Goal: Task Accomplishment & Management: Use online tool/utility

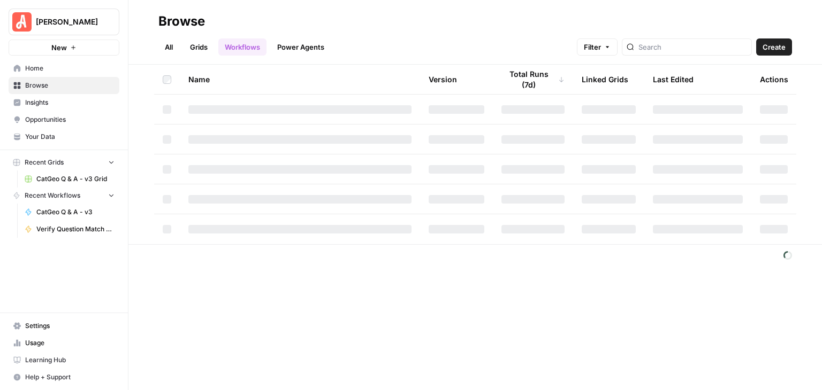
click at [617, 52] on button "Filter" at bounding box center [597, 47] width 41 height 17
click at [441, 92] on span "Add Filter" at bounding box center [446, 96] width 29 height 10
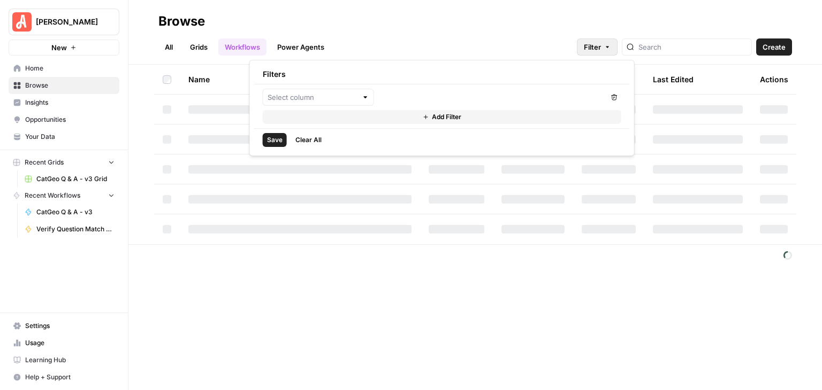
click at [362, 95] on div at bounding box center [365, 97] width 7 height 11
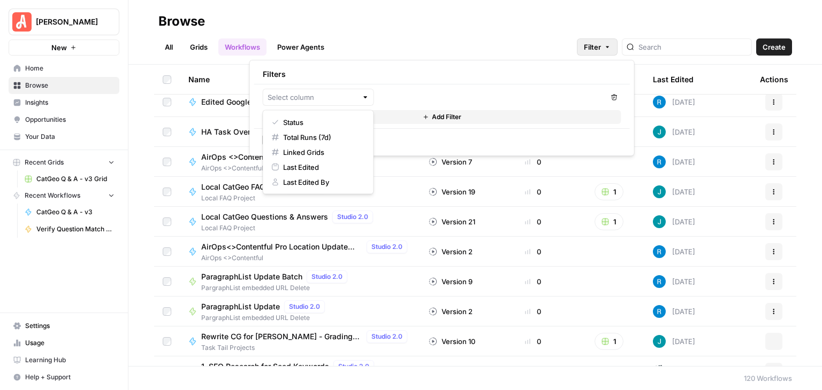
scroll to position [160, 0]
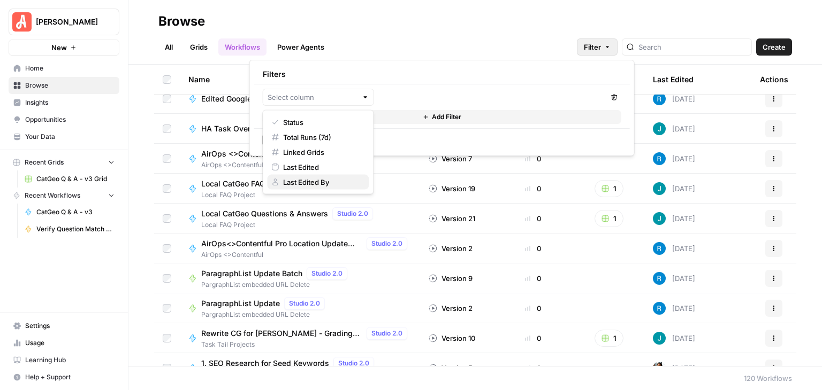
click at [333, 175] on button "Last Edited By" at bounding box center [318, 182] width 102 height 15
type input "Last Edited By"
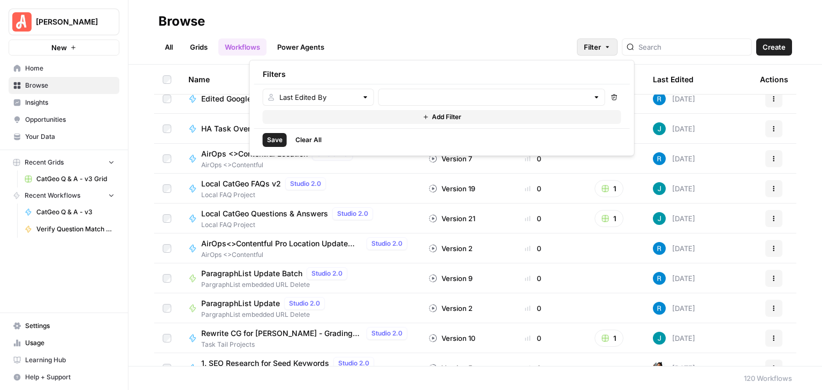
click at [402, 102] on div at bounding box center [491, 97] width 227 height 17
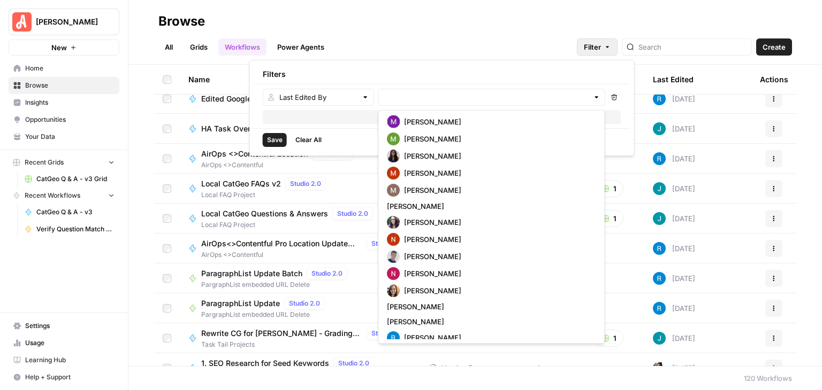
scroll to position [794, 0]
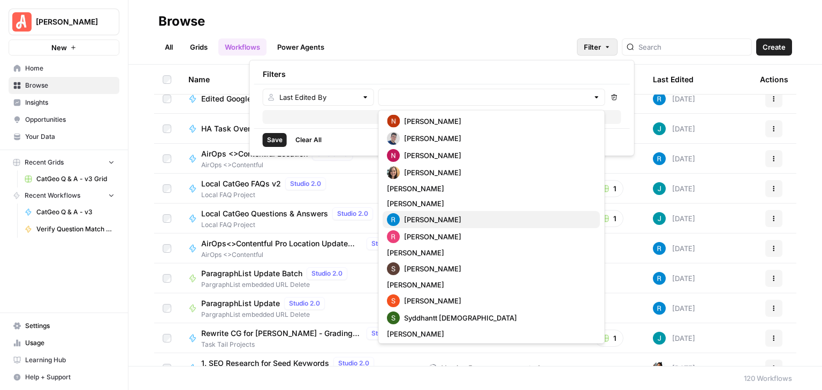
click at [448, 219] on span "Ryan Maurer" at bounding box center [497, 219] width 187 height 11
type input "Ryan Maurer"
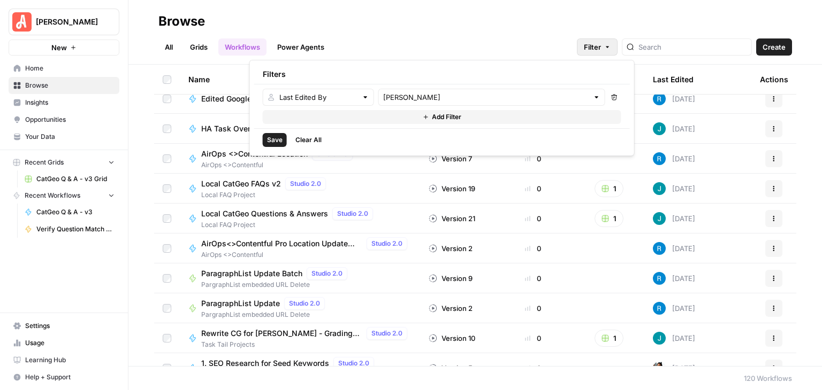
click at [455, 33] on div "All Grids Workflows Power Agents Filter Create" at bounding box center [474, 43] width 633 height 26
click at [601, 48] on span "Filter" at bounding box center [592, 47] width 17 height 11
type input "Ryan Maurer"
click at [271, 137] on span "Save" at bounding box center [275, 140] width 16 height 10
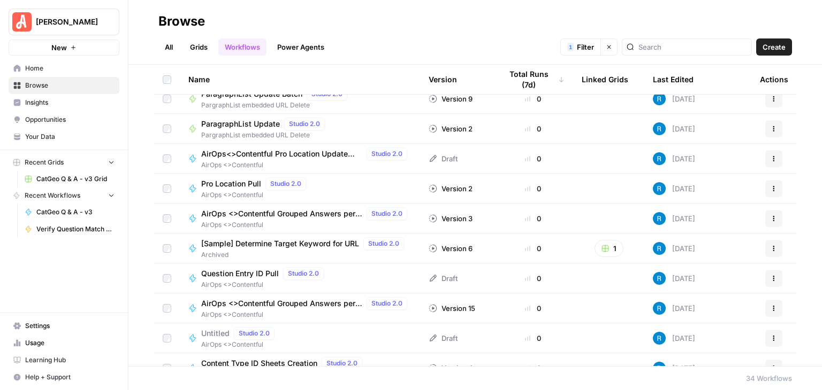
click at [456, 31] on div "All Grids Workflows Power Agents 1 Filter Clear filters Create" at bounding box center [474, 43] width 633 height 26
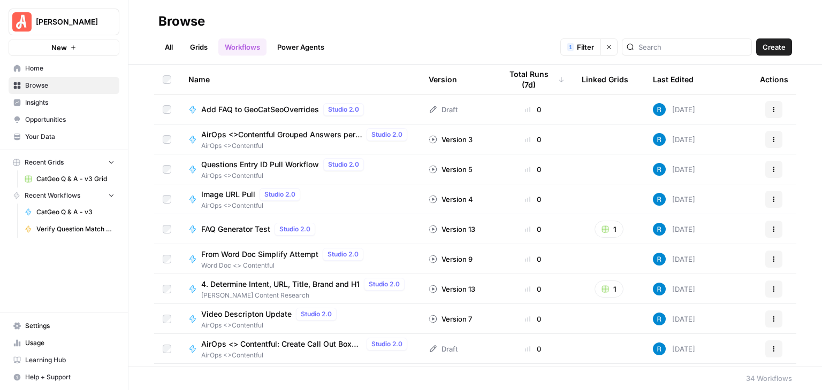
scroll to position [481, 0]
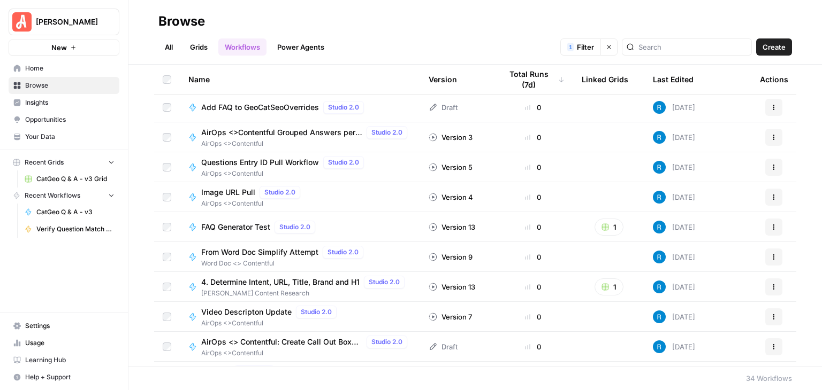
click at [288, 256] on span "From Word Doc Simplify Attempt" at bounding box center [259, 252] width 117 height 11
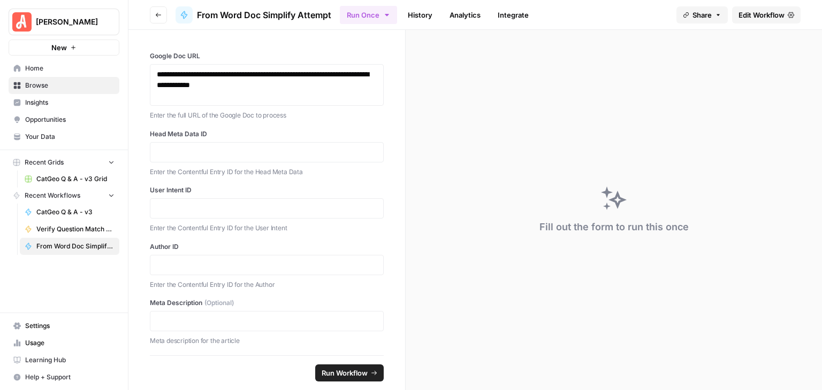
click at [158, 12] on icon "button" at bounding box center [158, 15] width 6 height 6
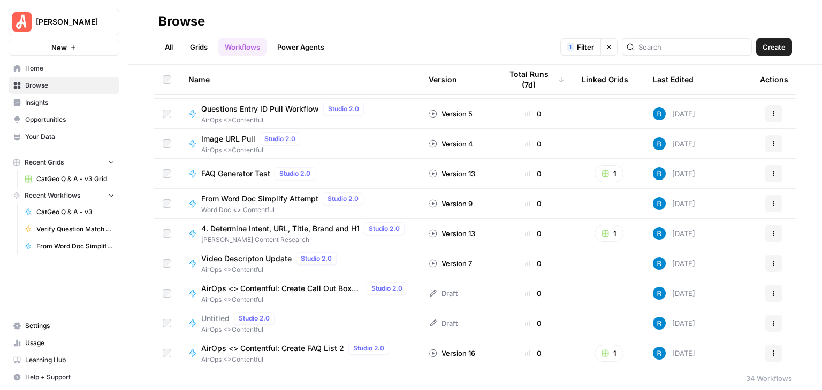
scroll to position [747, 0]
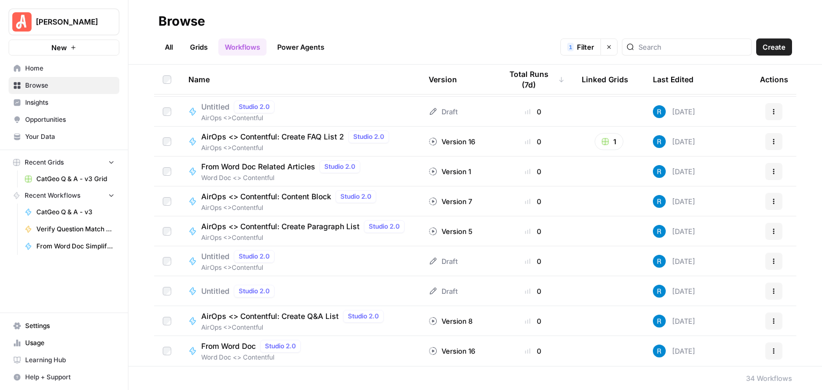
click at [240, 347] on span "From Word Doc" at bounding box center [228, 346] width 55 height 11
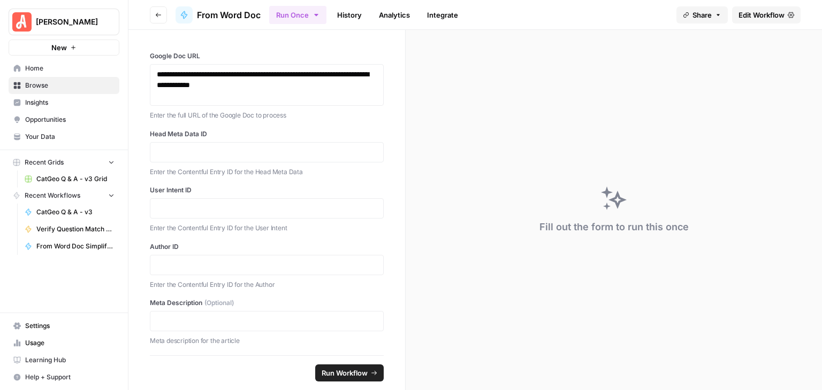
click at [749, 16] on span "Edit Workflow" at bounding box center [761, 15] width 46 height 11
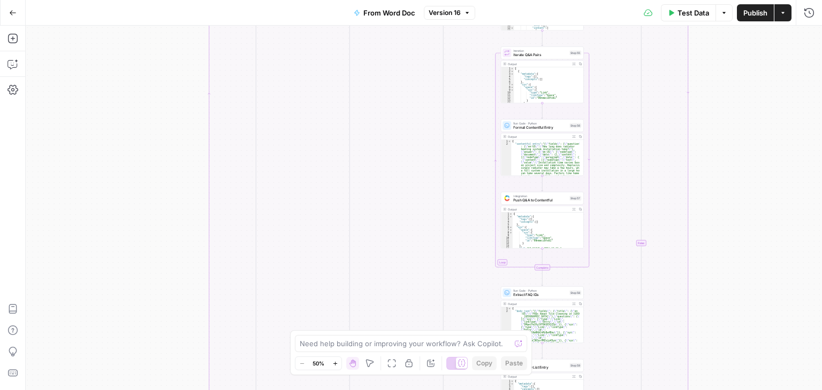
click at [13, 7] on button "Go Back" at bounding box center [12, 12] width 19 height 19
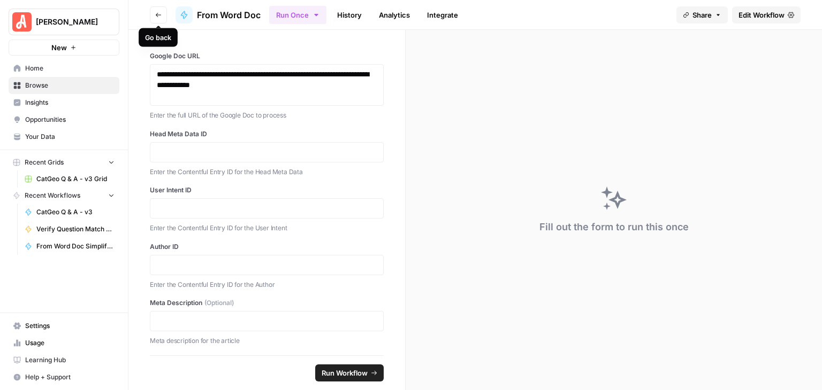
click at [154, 9] on button "Go back" at bounding box center [158, 14] width 17 height 17
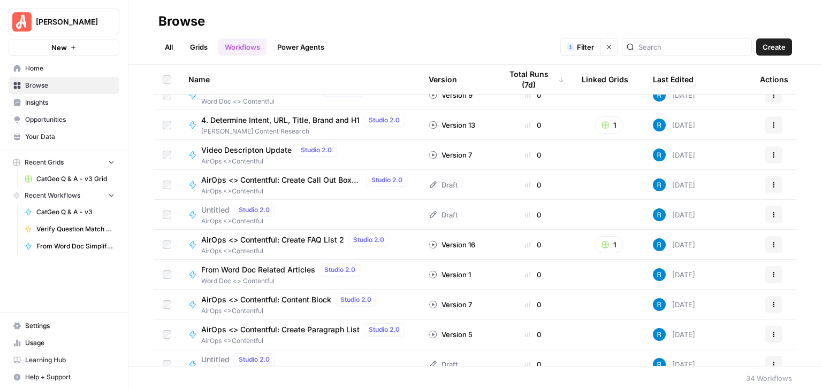
scroll to position [586, 0]
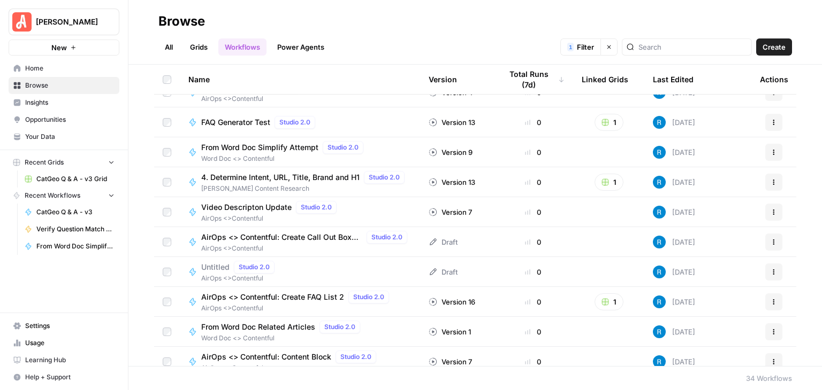
click at [261, 151] on span "From Word Doc Simplify Attempt" at bounding box center [259, 147] width 117 height 11
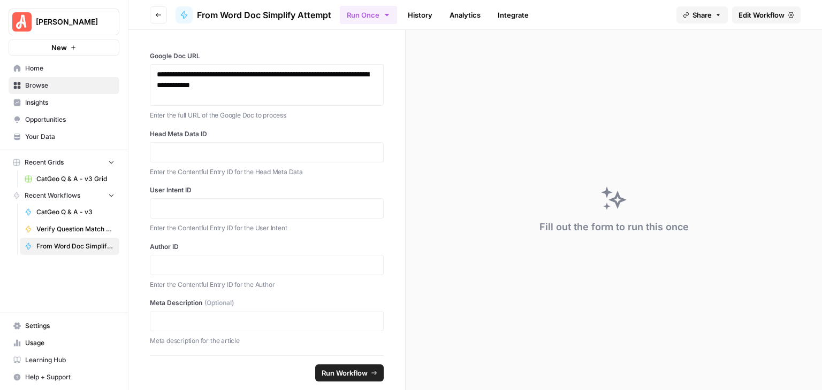
click at [757, 12] on span "Edit Workflow" at bounding box center [761, 15] width 46 height 11
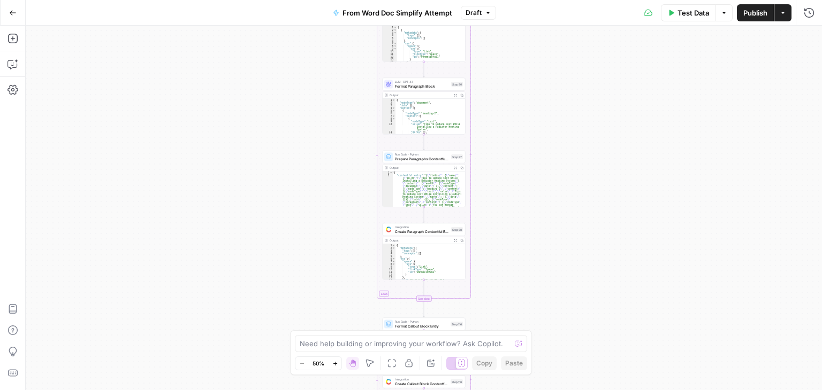
click at [13, 12] on icon "button" at bounding box center [13, 12] width 6 height 5
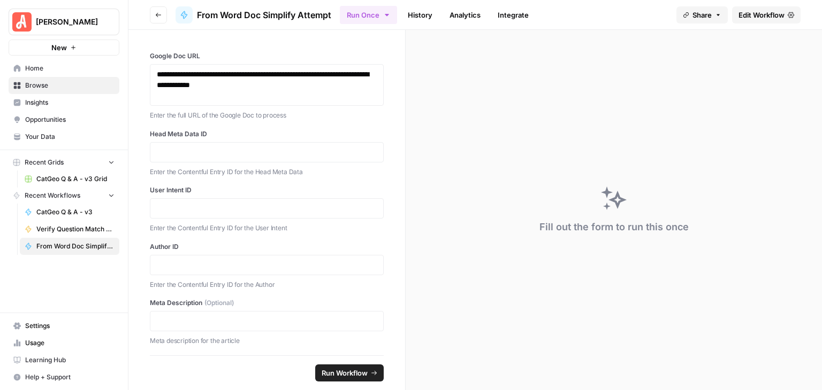
click at [152, 13] on button "Go back" at bounding box center [158, 14] width 17 height 17
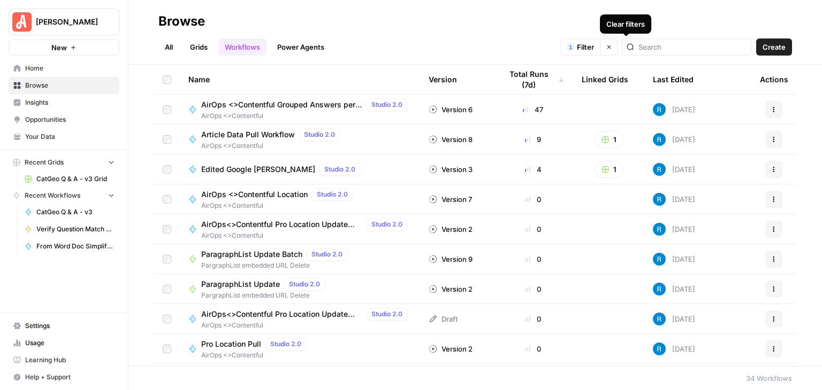
click at [612, 47] on icon "button" at bounding box center [608, 47] width 6 height 6
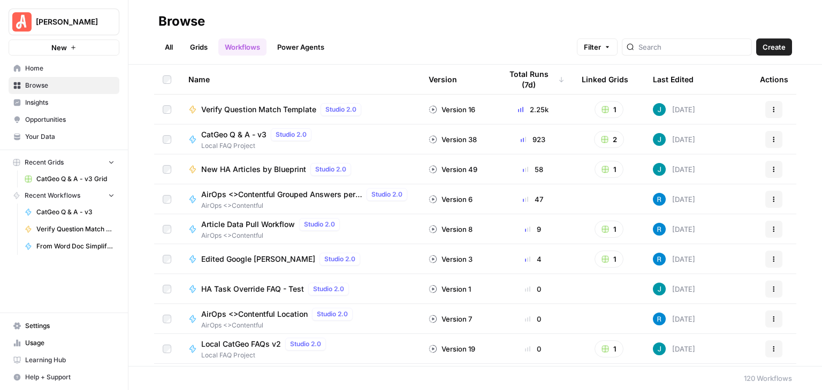
click at [770, 167] on icon "button" at bounding box center [773, 169] width 6 height 6
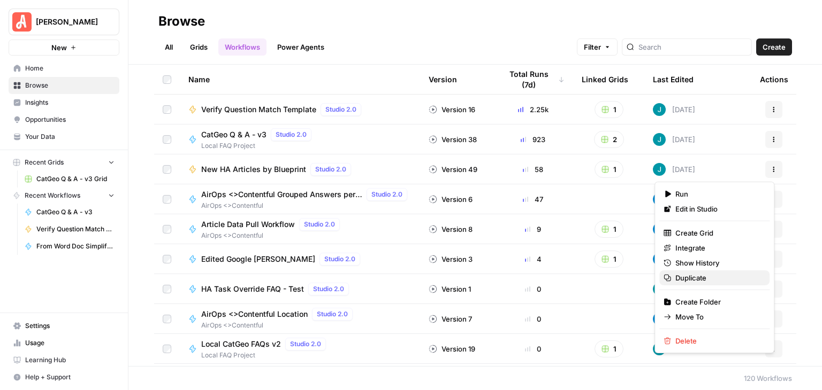
click at [700, 280] on span "Duplicate" at bounding box center [718, 278] width 86 height 11
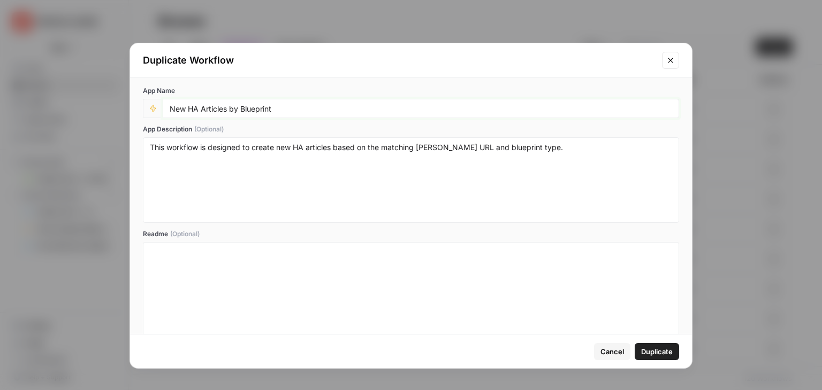
click at [328, 105] on input "New HA Articles by Blueprint" at bounding box center [421, 109] width 502 height 10
type input "Testing - New HA Articles by Blueprint"
click at [658, 352] on span "Duplicate" at bounding box center [657, 352] width 32 height 11
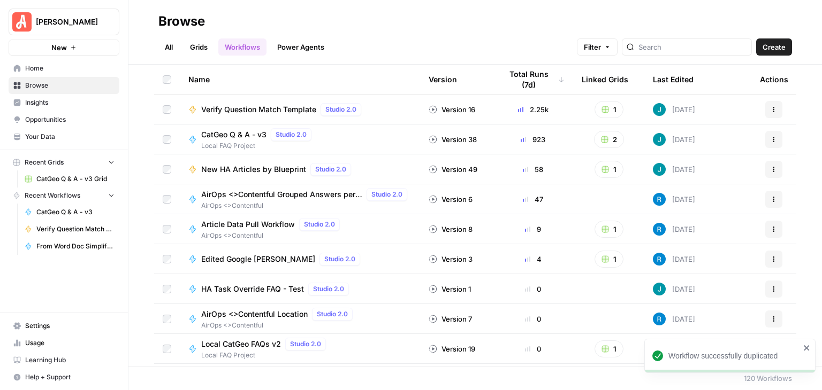
click at [803, 349] on icon "close" at bounding box center [806, 348] width 7 height 9
click at [676, 42] on input "search" at bounding box center [692, 47] width 109 height 11
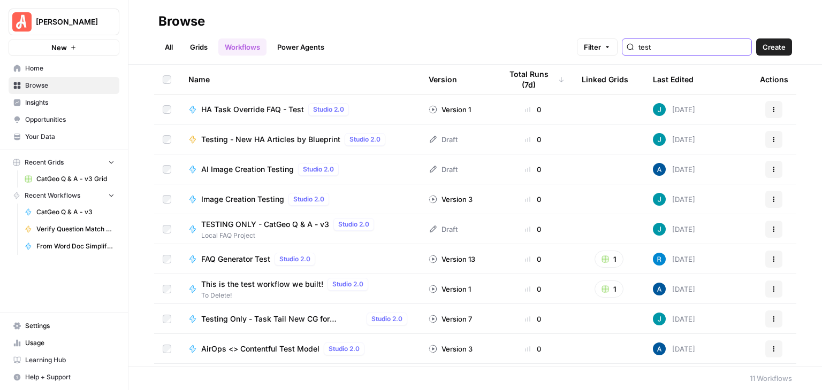
type input "test"
click at [273, 135] on span "Testing - New HA Articles by Blueprint" at bounding box center [270, 139] width 139 height 11
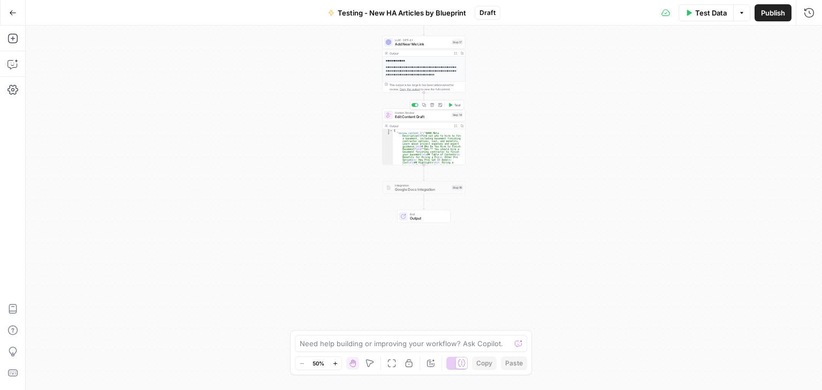
click at [400, 118] on span "Edit Content Draft" at bounding box center [422, 116] width 55 height 5
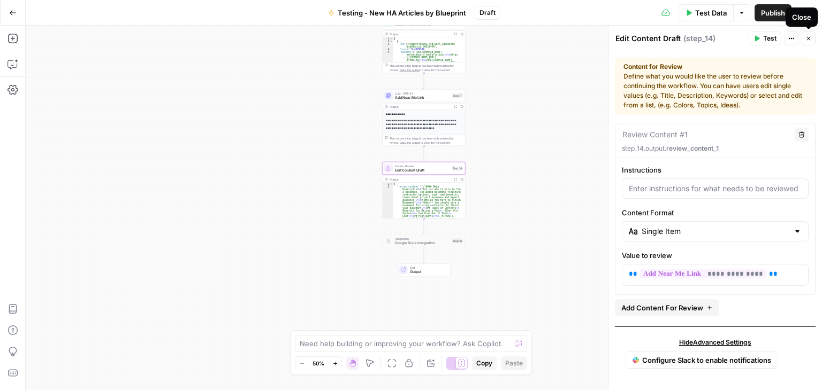
click at [809, 41] on icon "button" at bounding box center [808, 38] width 6 height 6
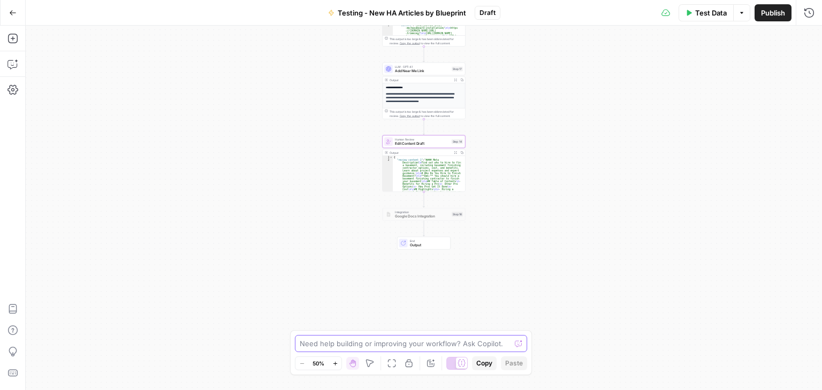
click at [436, 342] on textarea at bounding box center [405, 344] width 211 height 11
type textarea "a"
click at [10, 34] on icon "button" at bounding box center [12, 39] width 10 height 10
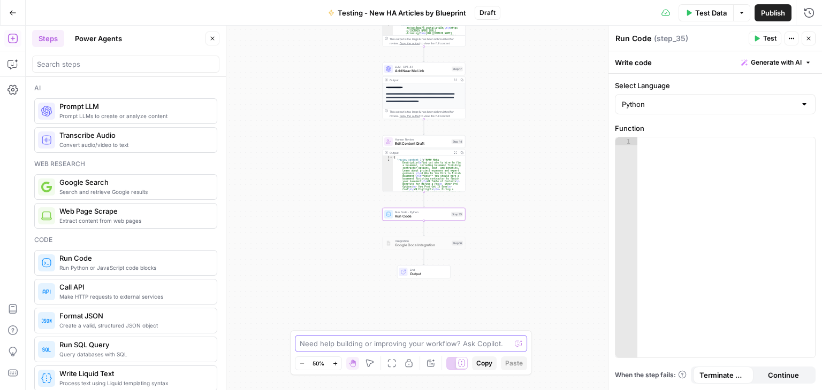
click at [358, 340] on textarea at bounding box center [405, 344] width 211 height 11
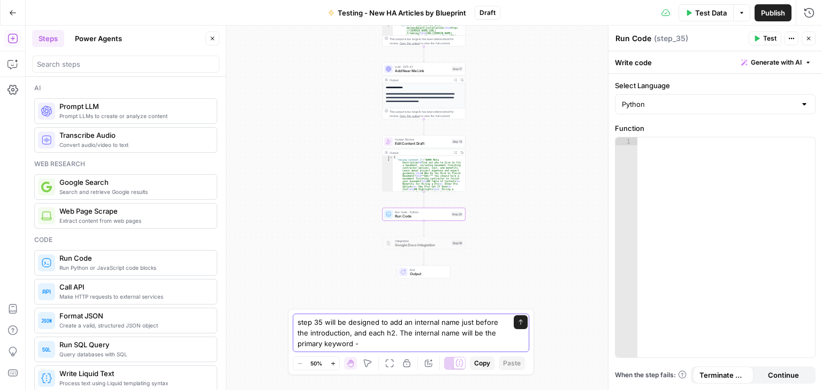
click at [459, 333] on textarea "step 35 will be designed to add an internal name just before the introduction, …" at bounding box center [399, 333] width 205 height 32
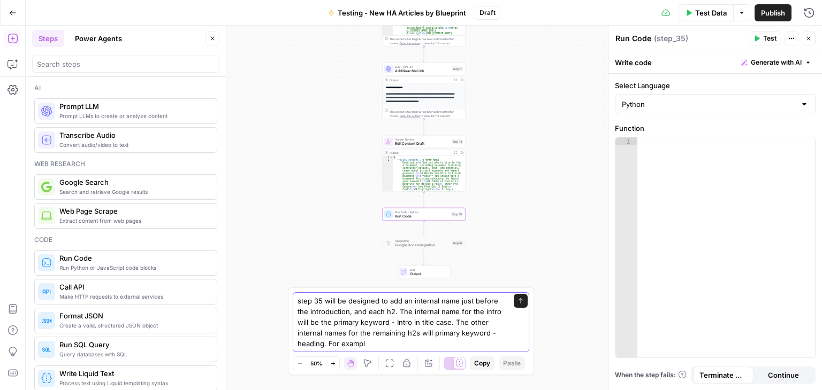
type textarea "step 35 will be designed to add an internal name just before the introduction, …"
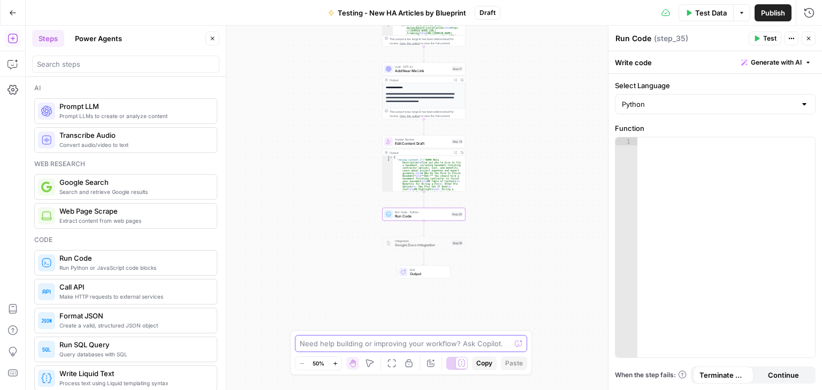
click at [372, 348] on textarea at bounding box center [405, 344] width 211 height 11
paste textarea "step 35 will be designed to add an internal name just before each h2 heading. T…"
type textarea "step 35 will be designed to add an internal name just before each h2 heading. T…"
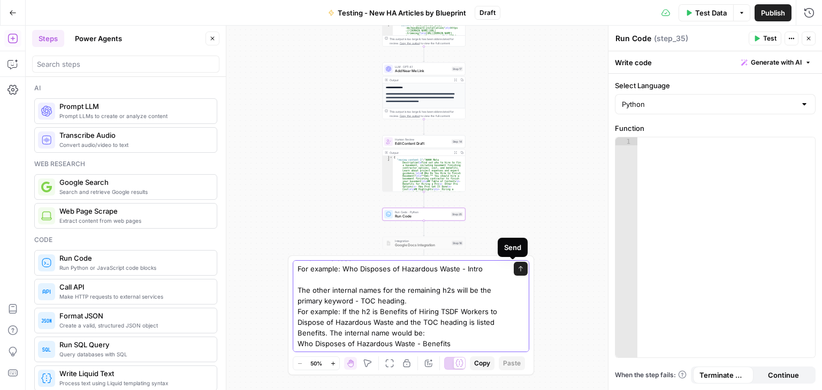
click at [517, 268] on icon "submit" at bounding box center [520, 269] width 6 height 6
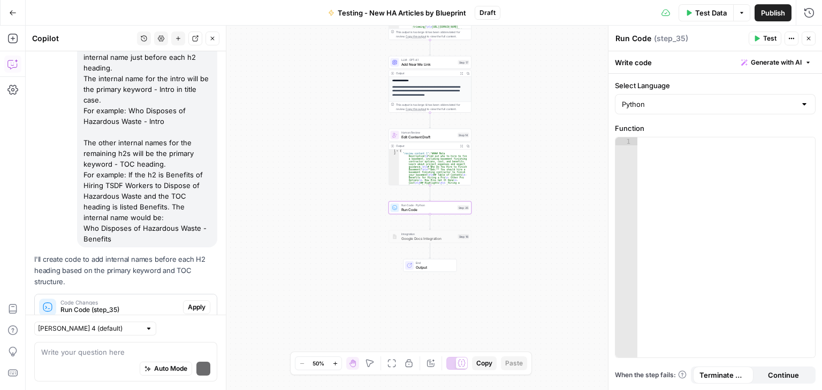
scroll to position [130, 0]
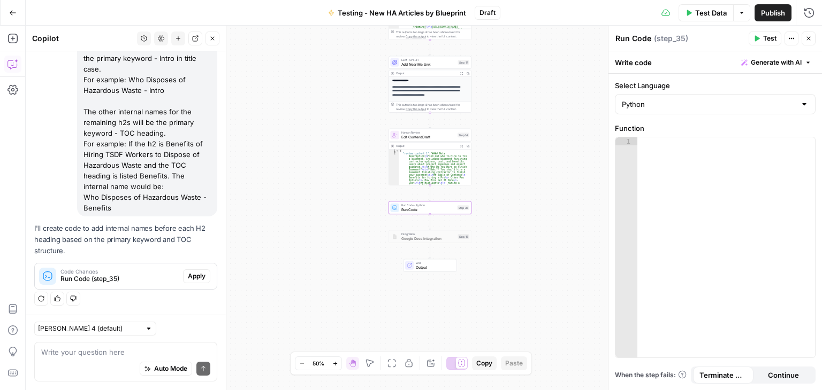
click at [189, 279] on span "Apply" at bounding box center [197, 277] width 18 height 10
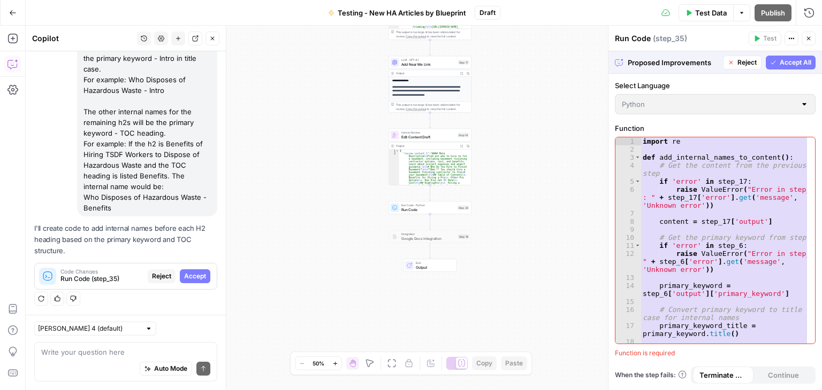
click at [787, 60] on span "Accept All" at bounding box center [795, 63] width 32 height 10
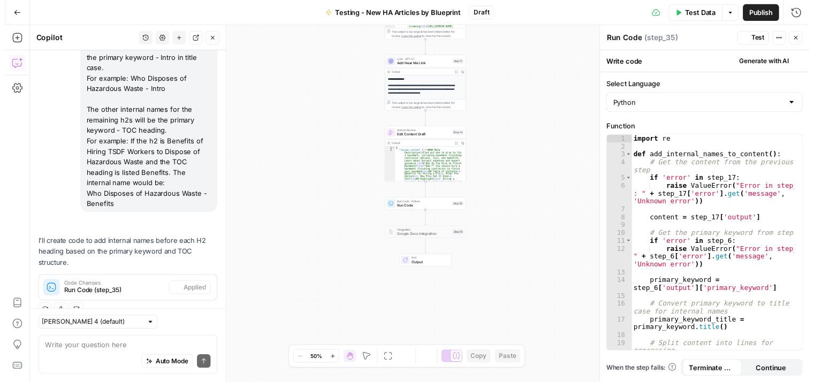
scroll to position [147, 0]
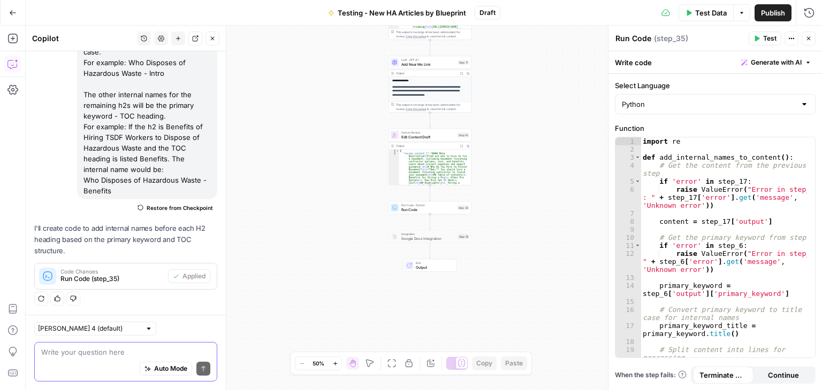
click at [175, 349] on textarea at bounding box center [125, 352] width 169 height 11
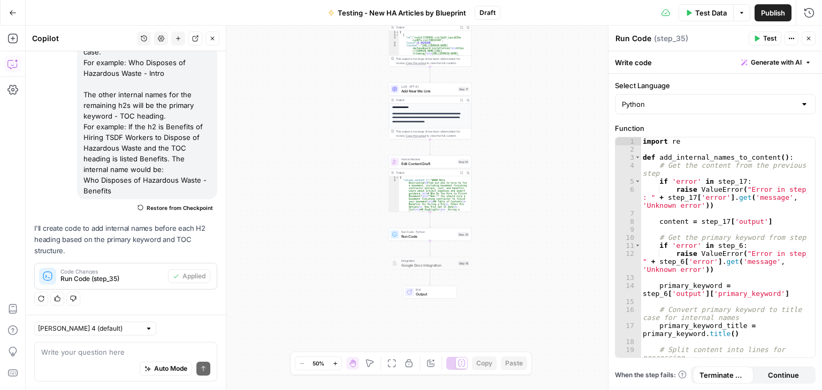
click at [699, 10] on span "Test Data" at bounding box center [711, 12] width 32 height 11
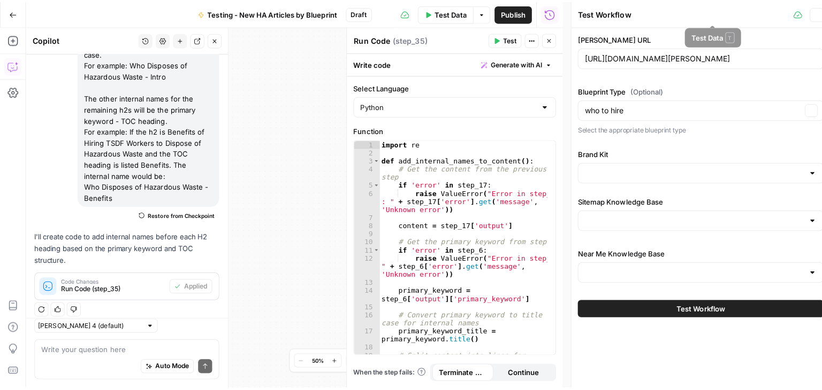
scroll to position [155, 0]
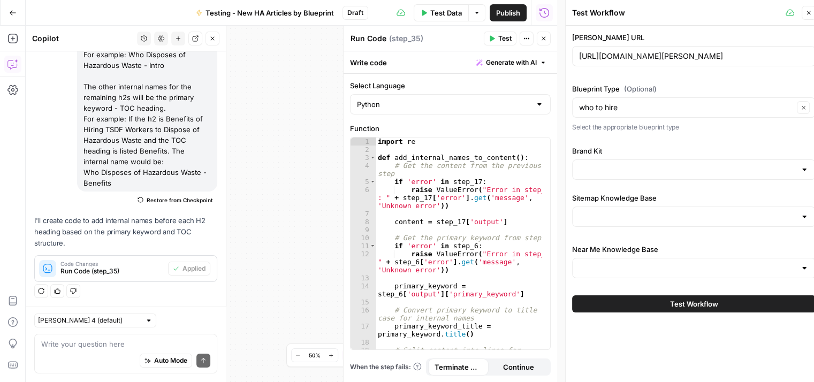
type input "HomeAdvisor"
type input "HA Articles Sitemap"
type input "HA Near Me Sitemap"
click at [807, 12] on icon "button" at bounding box center [808, 13] width 6 height 6
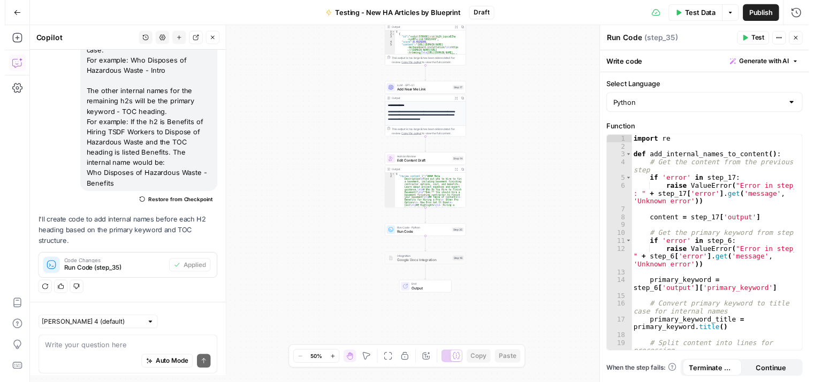
scroll to position [147, 0]
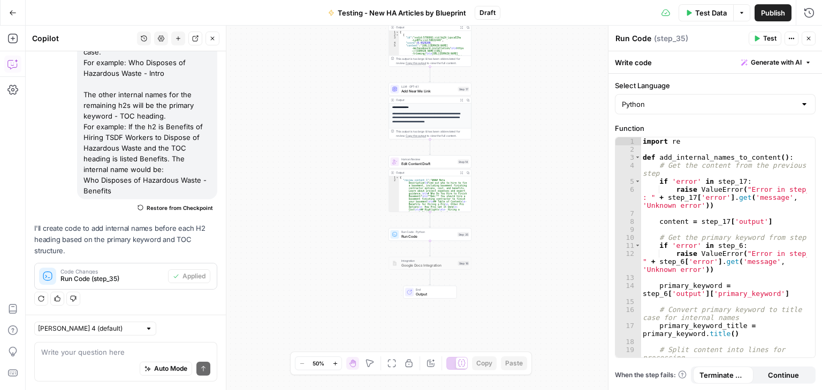
click at [764, 39] on span "Test" at bounding box center [769, 39] width 13 height 10
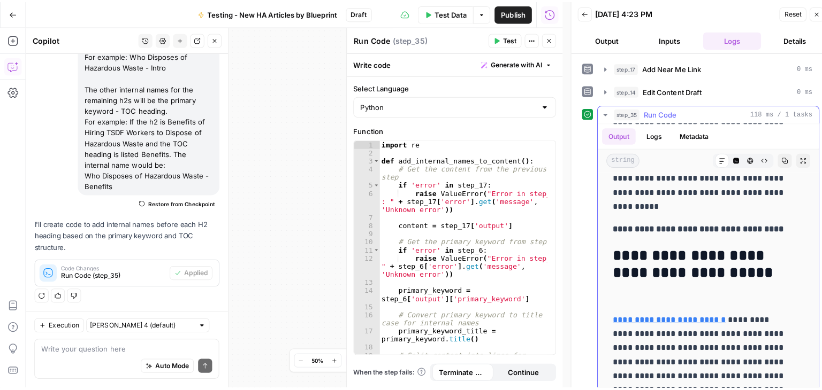
scroll to position [2314, 0]
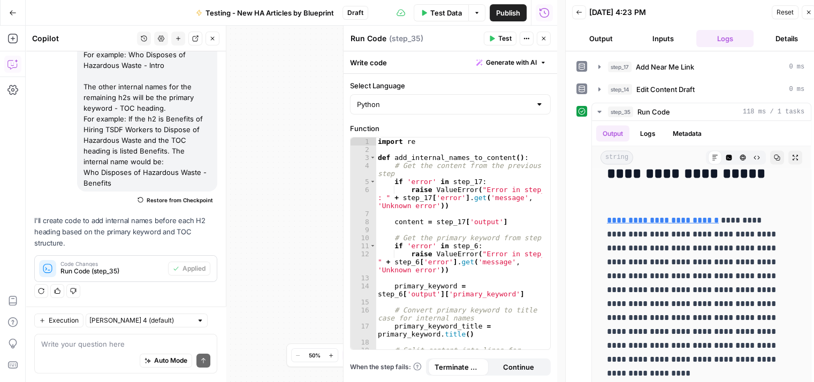
drag, startPoint x: 807, startPoint y: 13, endPoint x: 671, endPoint y: 178, distance: 213.9
click at [807, 13] on icon "button" at bounding box center [808, 12] width 6 height 6
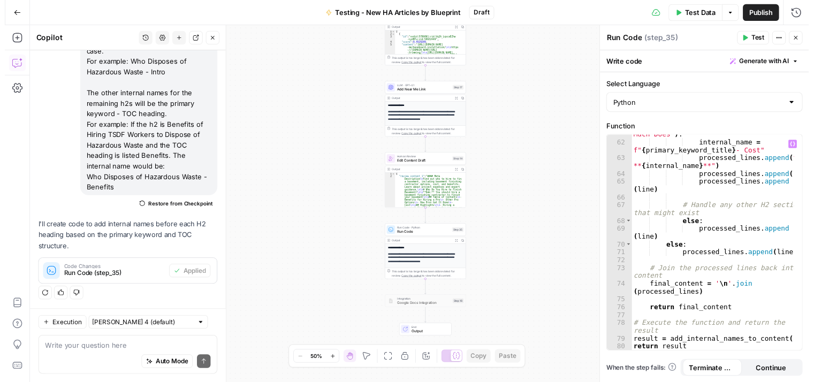
scroll to position [766, 0]
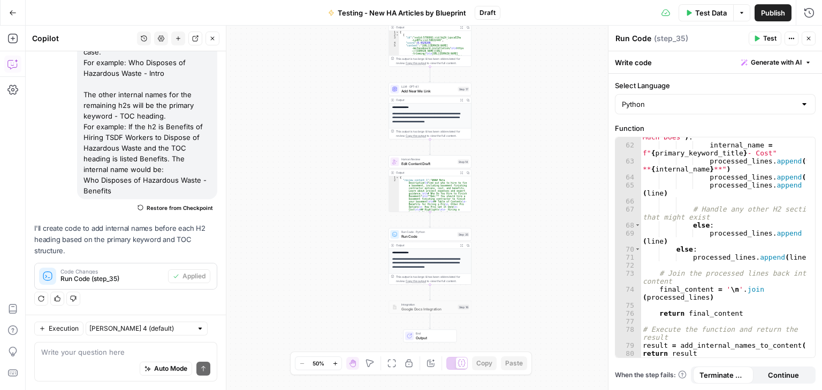
click at [763, 37] on span "Test" at bounding box center [769, 39] width 13 height 10
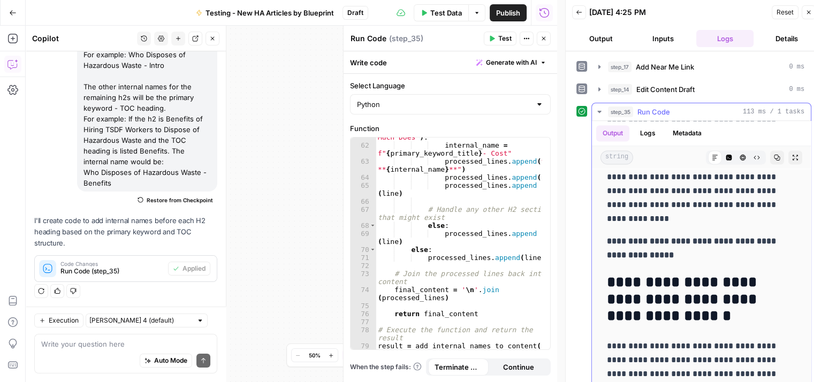
scroll to position [1872, 0]
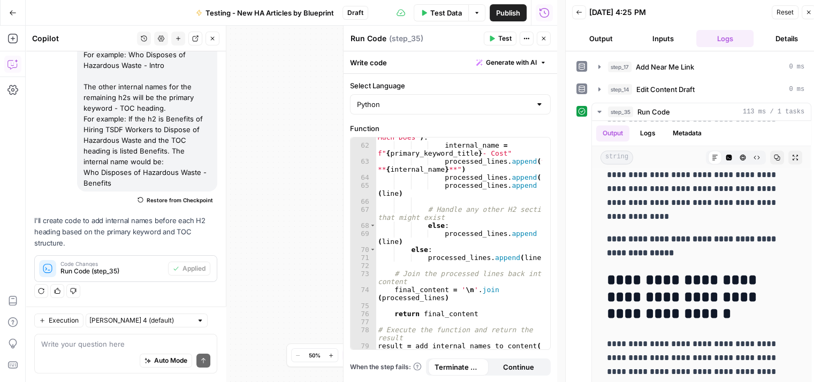
click at [119, 349] on div "Auto Mode Send" at bounding box center [125, 361] width 169 height 24
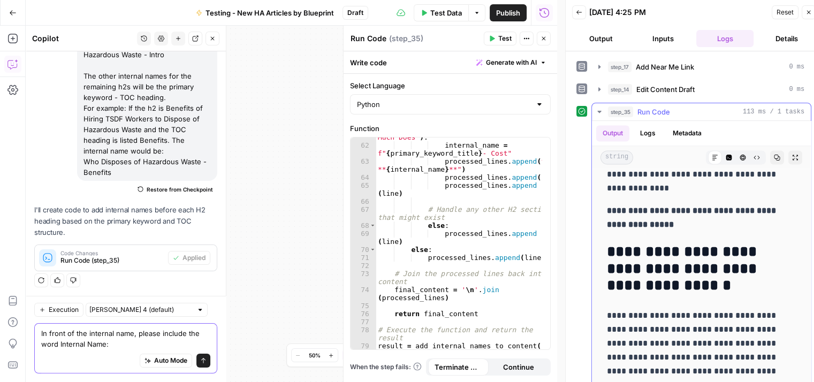
scroll to position [1819, 0]
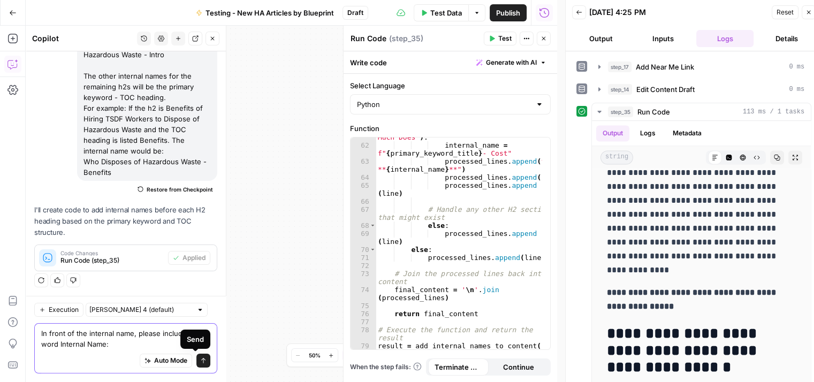
type textarea "In front of the internal name, please include the word Internal Name:"
click at [200, 360] on icon "submit" at bounding box center [203, 360] width 6 height 6
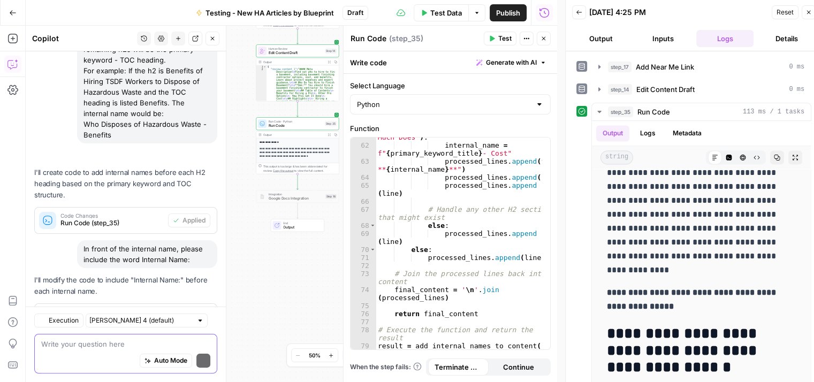
scroll to position [251, 0]
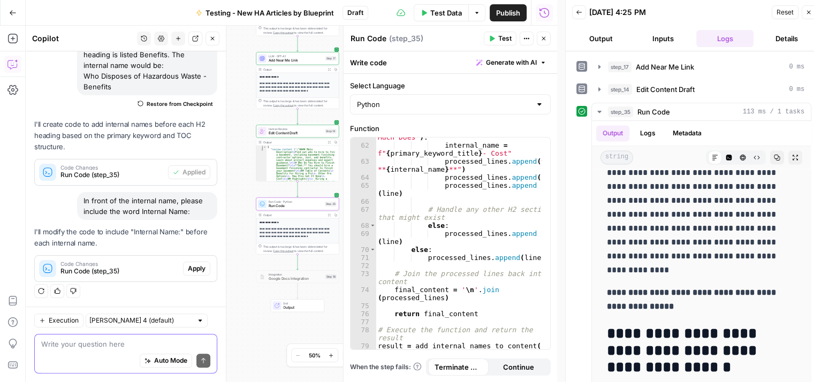
click at [188, 266] on span "Apply" at bounding box center [197, 269] width 18 height 10
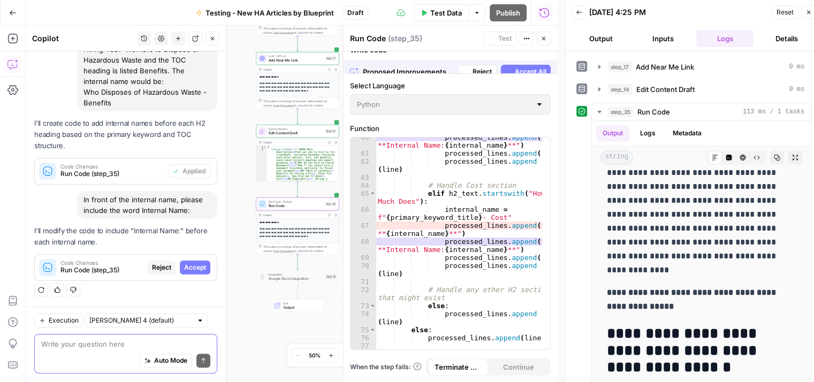
scroll to position [234, 0]
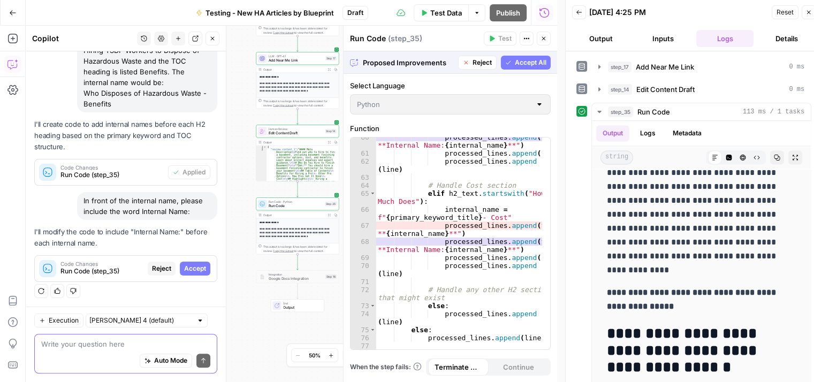
click at [524, 60] on span "Accept All" at bounding box center [531, 63] width 32 height 10
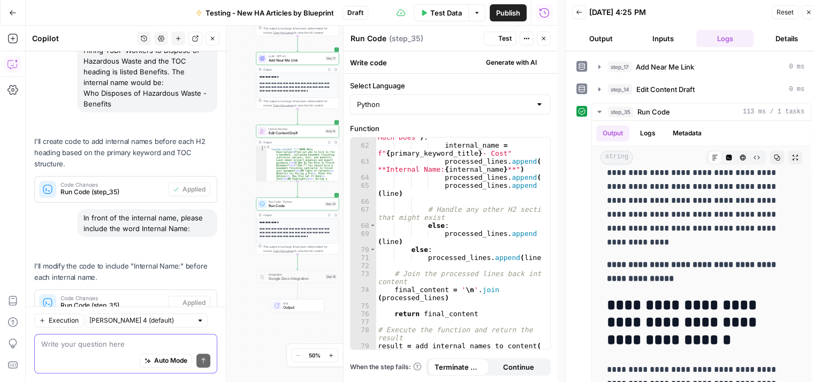
scroll to position [0, 0]
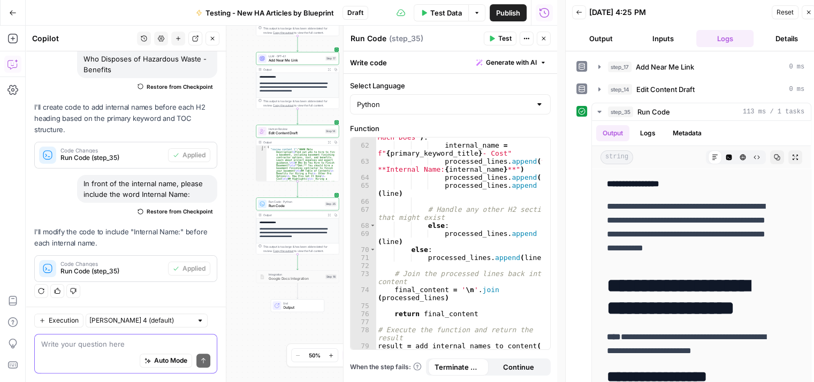
click at [492, 37] on icon "button" at bounding box center [491, 39] width 5 height 6
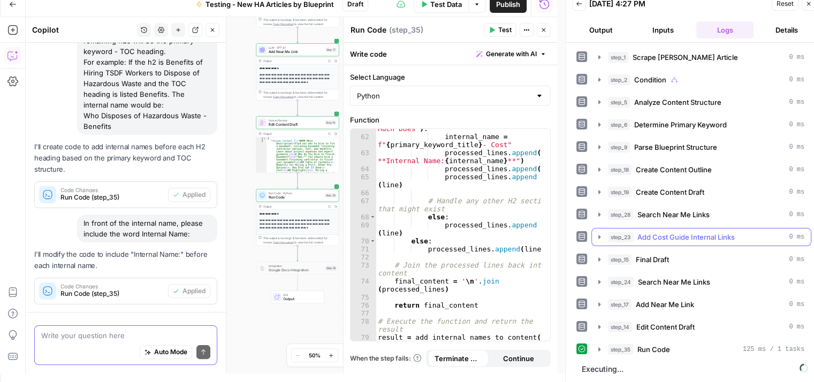
scroll to position [269, 0]
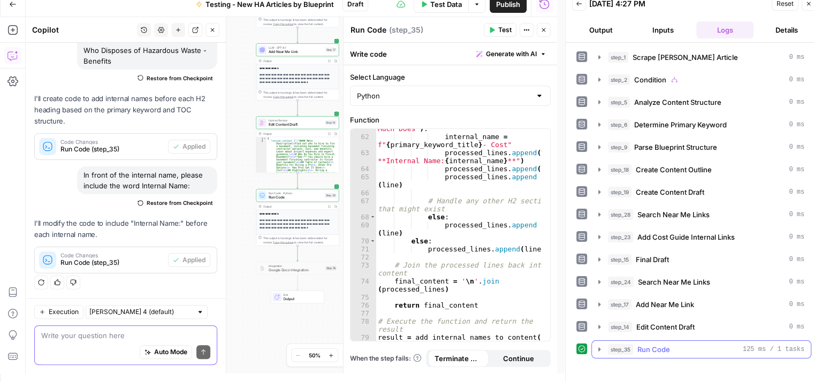
click at [595, 345] on icon "button" at bounding box center [599, 349] width 9 height 9
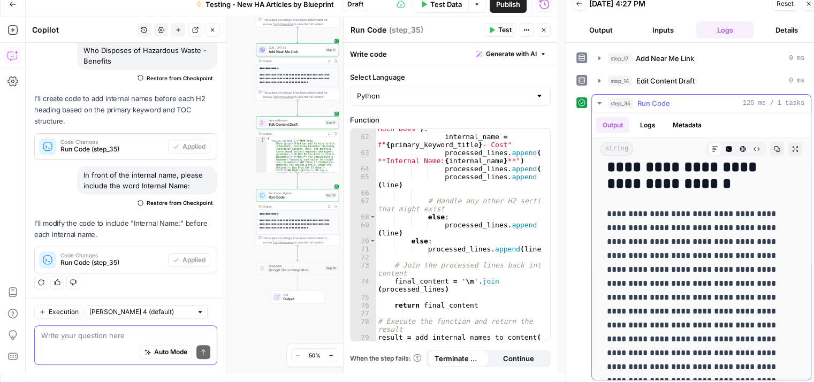
scroll to position [1861, 0]
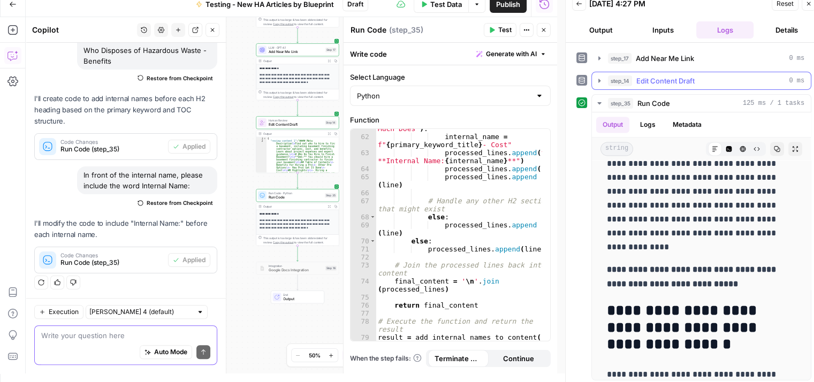
click at [596, 76] on icon "button" at bounding box center [599, 80] width 9 height 9
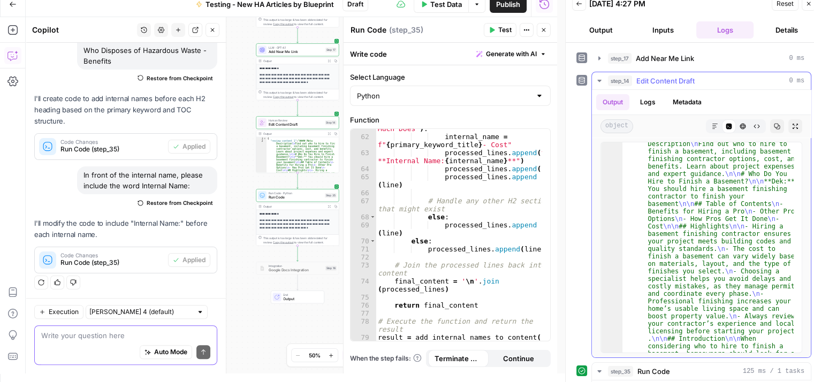
scroll to position [17, 0]
click at [597, 76] on icon "button" at bounding box center [599, 80] width 9 height 9
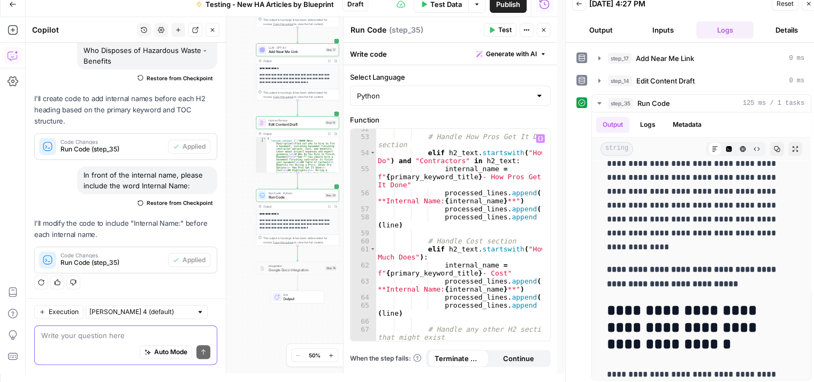
scroll to position [638, 0]
click at [377, 30] on textarea "Run Code" at bounding box center [368, 30] width 36 height 11
type textarea "R"
type textarea "Add Internal Name"
click at [445, 58] on div "Write code Generate with AI" at bounding box center [449, 54] width 213 height 22
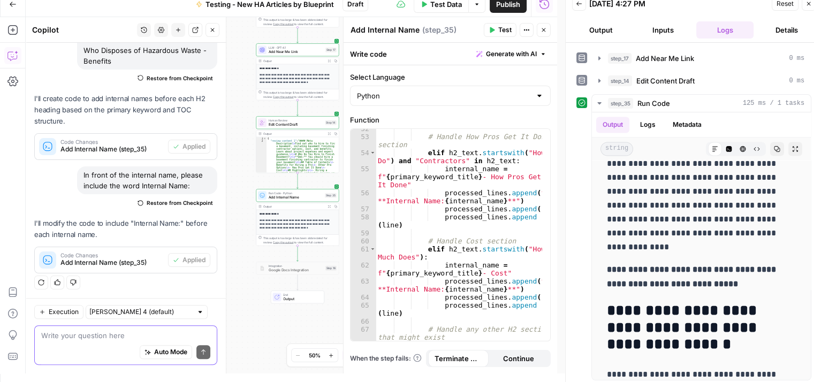
click at [96, 338] on textarea at bounding box center [125, 335] width 169 height 11
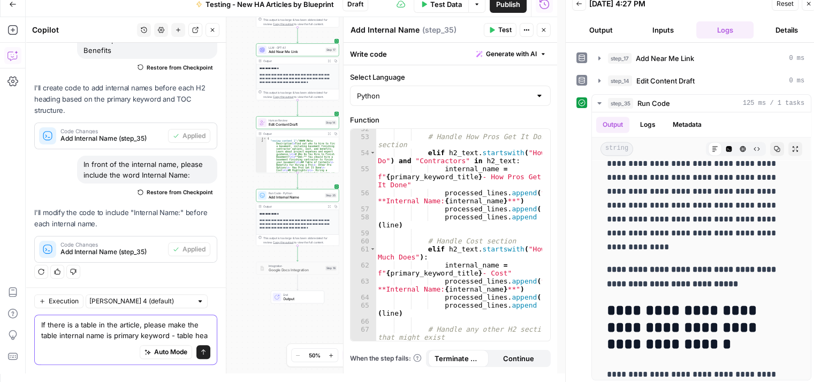
scroll to position [290, 0]
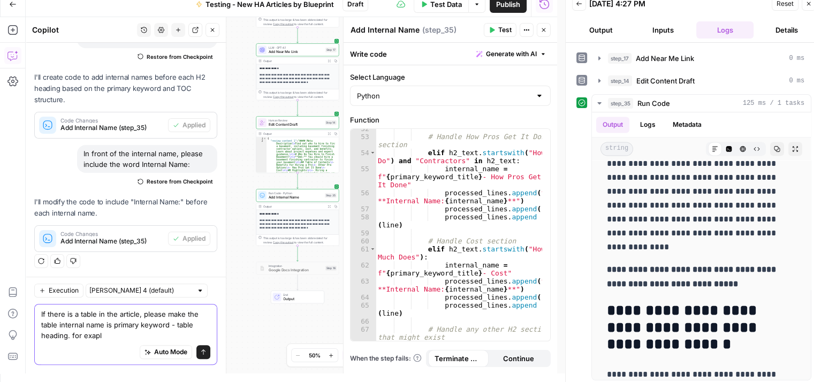
type textarea "If there is a table in the article, please make the table internal name is prim…"
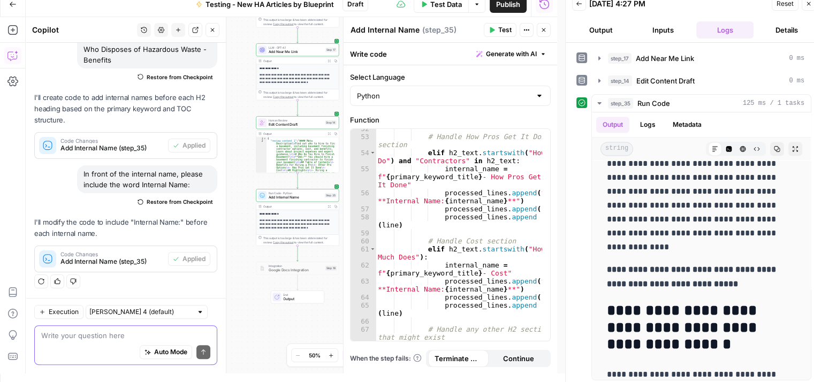
scroll to position [269, 0]
click at [97, 336] on textarea at bounding box center [125, 335] width 169 height 11
paste textarea "If there is a table in the article, please make the table internal name is prim…"
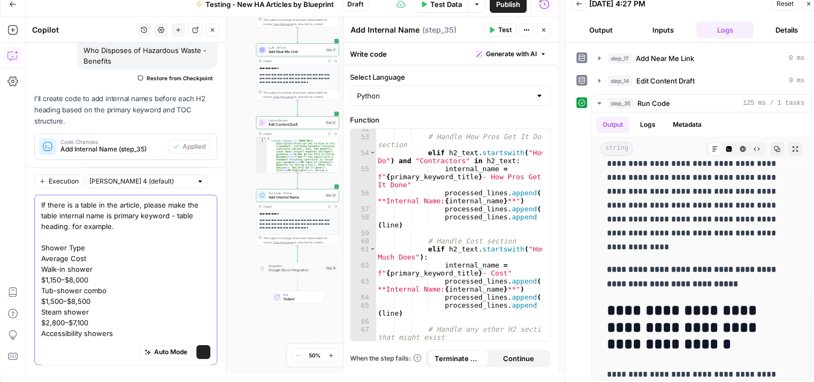
scroll to position [58, 0]
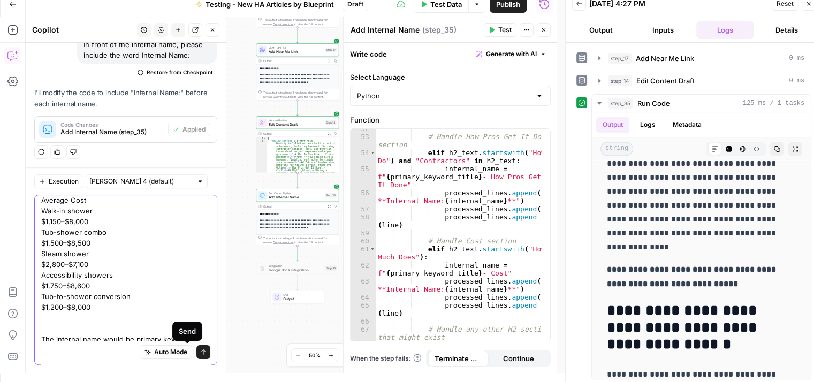
type textarea "If there is a table in the article, please make the table internal name is prim…"
click at [200, 353] on icon "submit" at bounding box center [203, 352] width 6 height 6
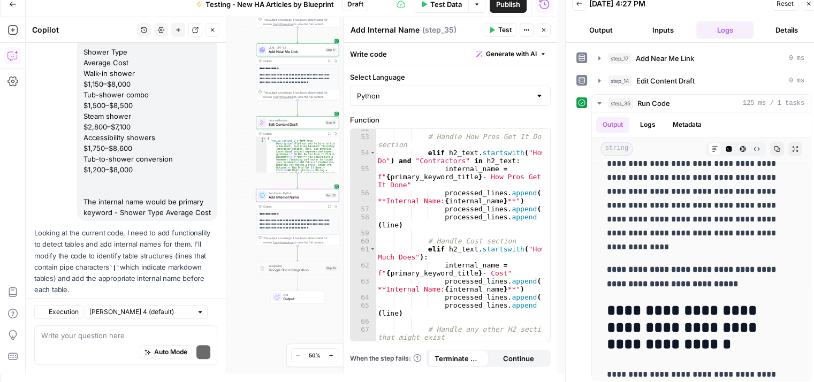
scroll to position [624, 0]
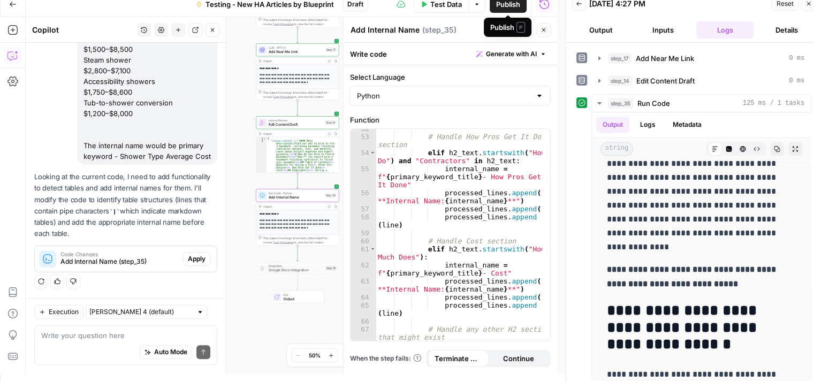
click at [508, 6] on span "Publish" at bounding box center [508, 4] width 24 height 11
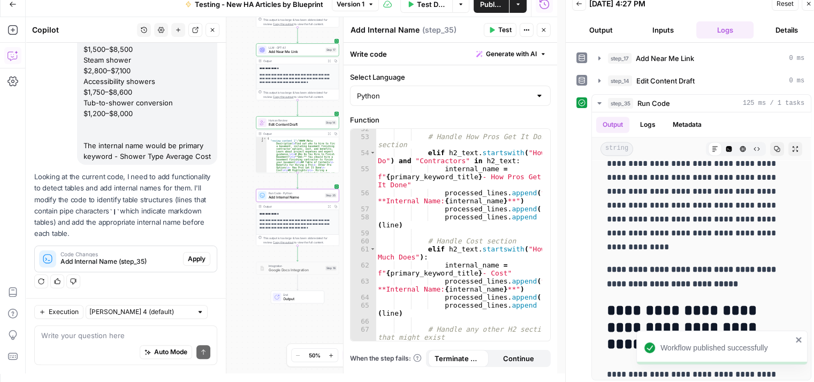
click at [274, 323] on div "**********" at bounding box center [291, 195] width 531 height 356
click at [188, 256] on span "Apply" at bounding box center [197, 259] width 18 height 10
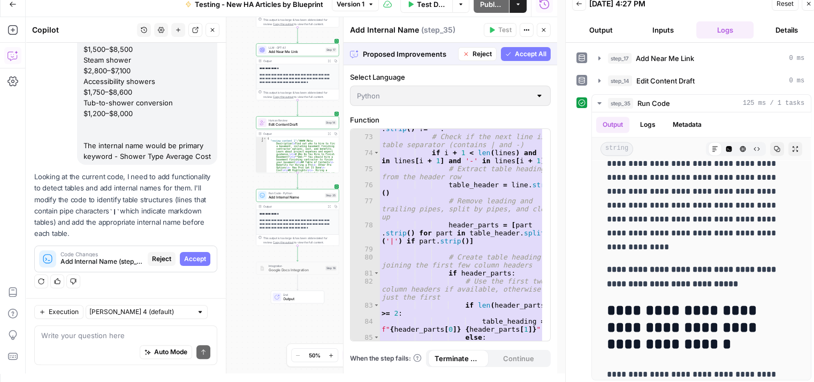
scroll to position [958, 0]
click at [171, 330] on textarea at bounding box center [125, 335] width 169 height 11
click at [516, 52] on span "Accept All" at bounding box center [531, 54] width 32 height 10
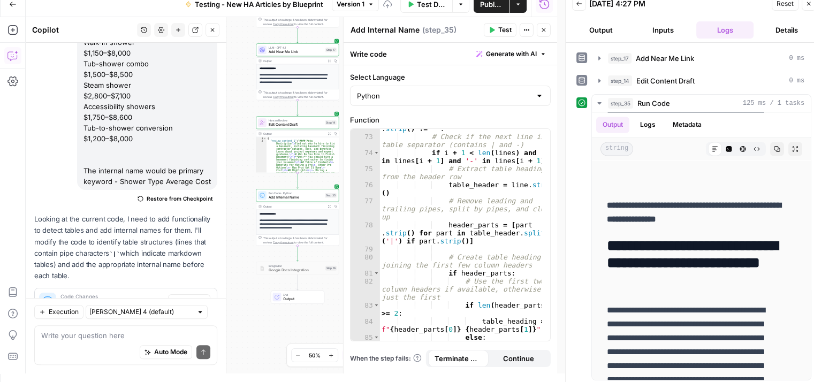
scroll to position [0, 0]
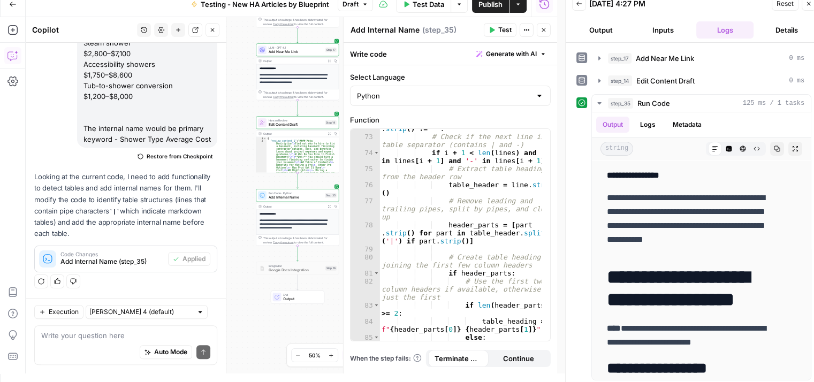
click at [116, 329] on div "Write your question here Auto Mode Send" at bounding box center [125, 345] width 183 height 40
type textarea "use a max of 3 column headers"
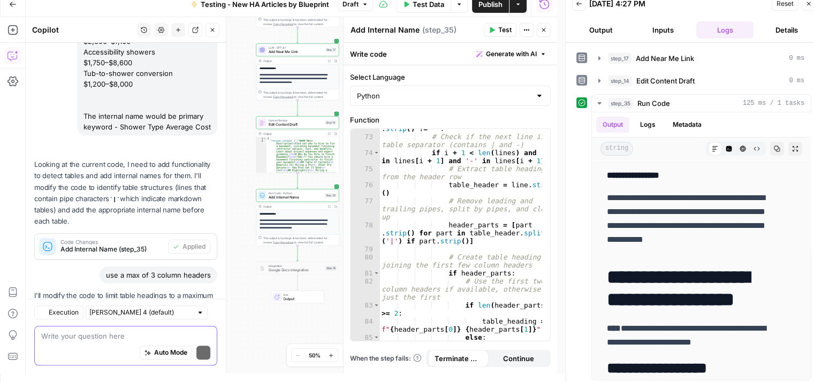
scroll to position [726, 0]
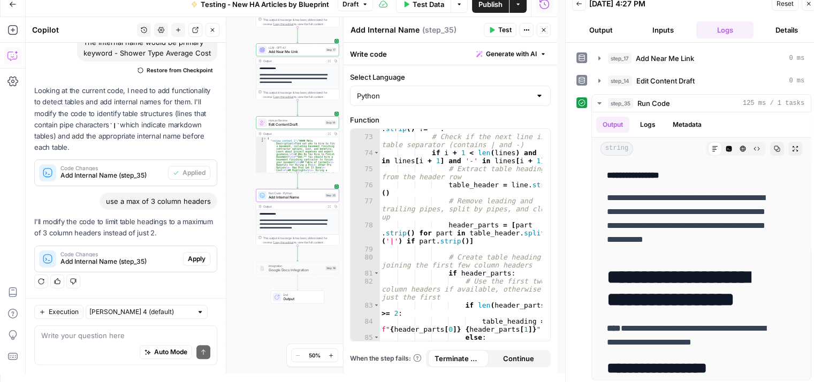
click at [188, 258] on span "Apply" at bounding box center [197, 259] width 18 height 10
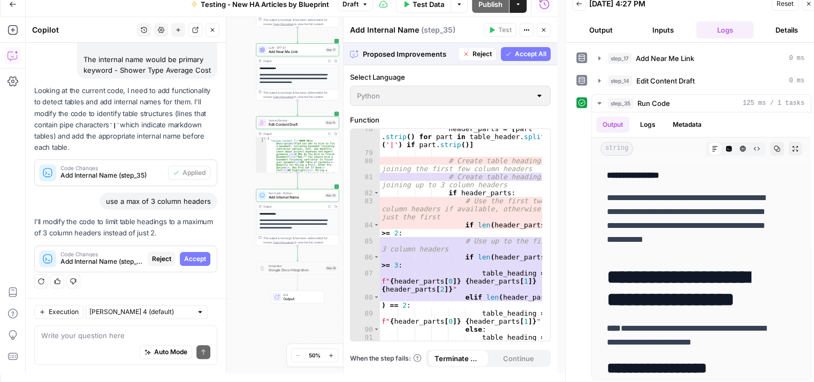
scroll to position [1055, 0]
click at [529, 54] on span "Accept All" at bounding box center [531, 54] width 32 height 10
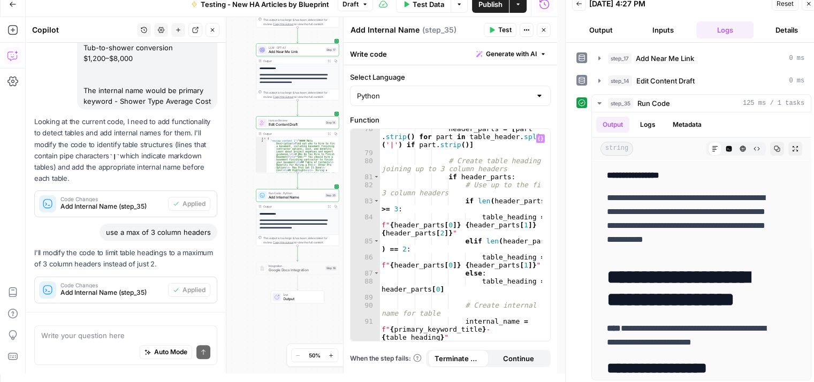
scroll to position [743, 0]
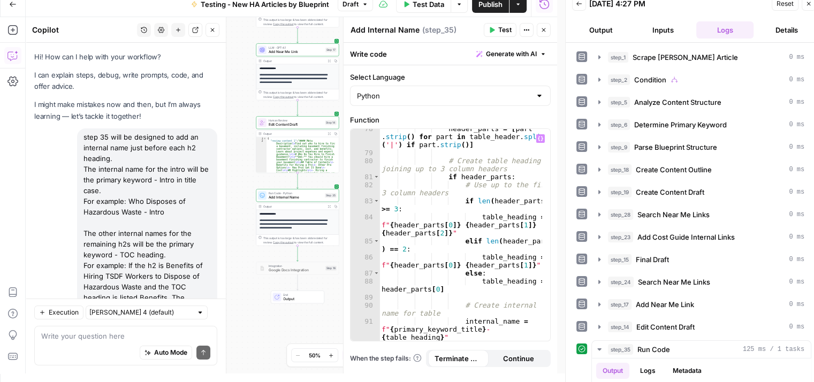
scroll to position [246, 0]
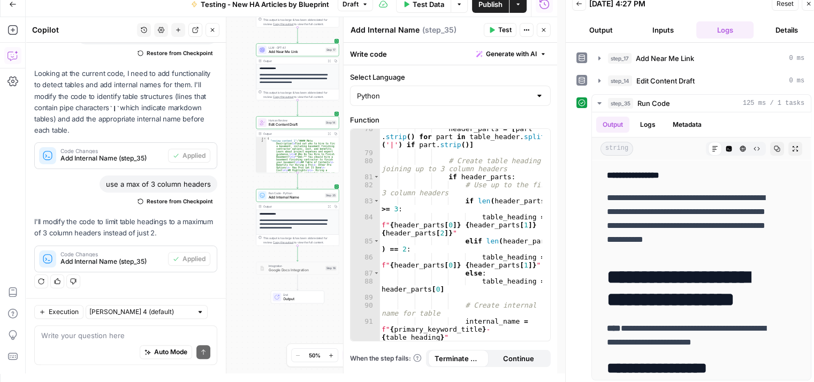
click at [499, 30] on span "Test" at bounding box center [504, 30] width 13 height 10
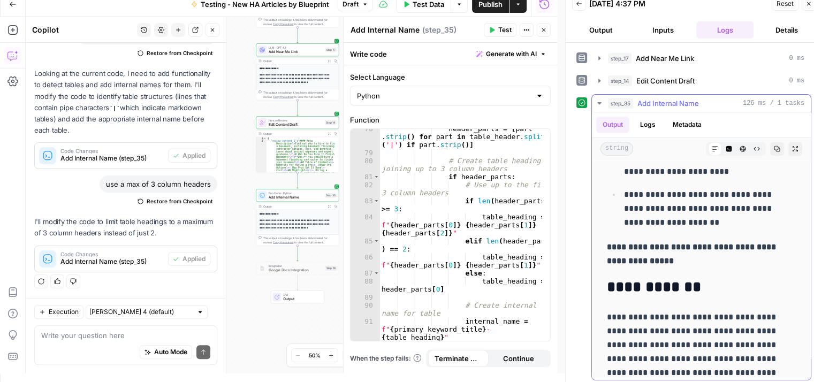
scroll to position [588, 0]
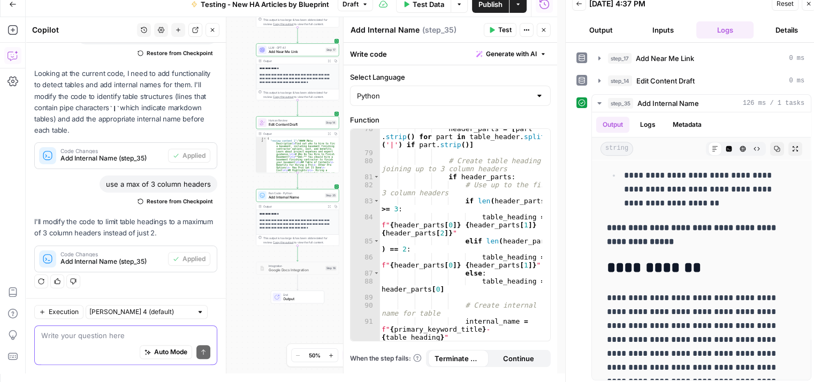
click at [99, 336] on textarea at bounding box center [125, 335] width 169 height 11
drag, startPoint x: 674, startPoint y: 239, endPoint x: 605, endPoint y: 222, distance: 71.6
copy strong "**********"
click at [101, 336] on textarea "can you make the internal name in red font" at bounding box center [125, 335] width 169 height 11
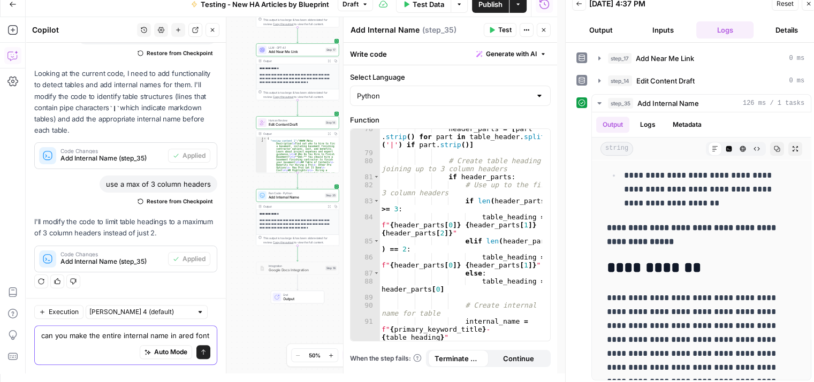
scroll to position [754, 0]
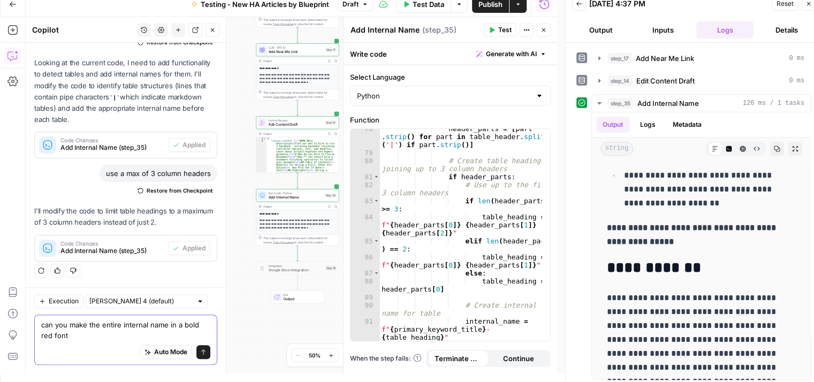
type textarea "can you make the entire internal name in a bold red font."
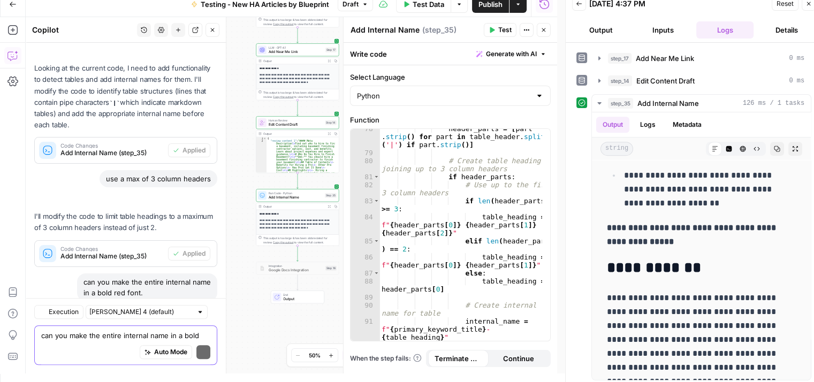
scroll to position [840, 0]
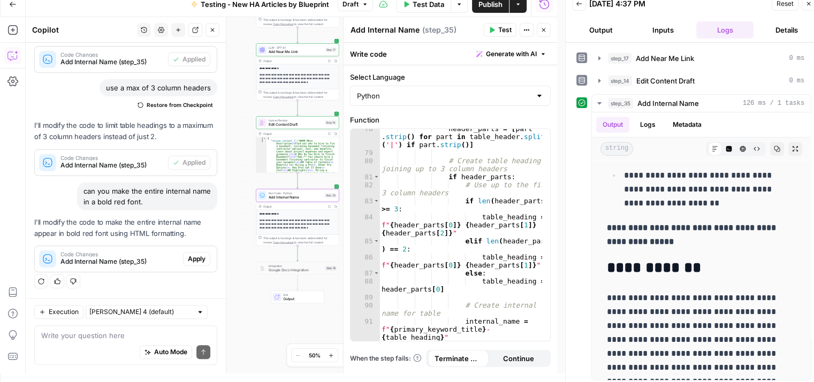
click at [188, 259] on span "Apply" at bounding box center [197, 259] width 18 height 10
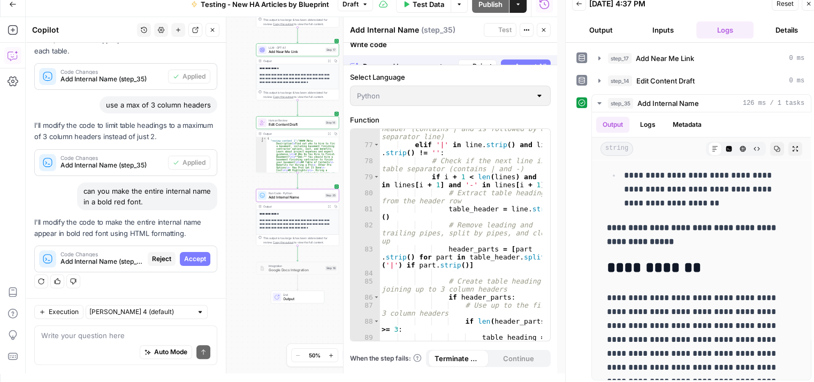
scroll to position [1095, 0]
click at [519, 49] on span "Accept All" at bounding box center [531, 54] width 32 height 10
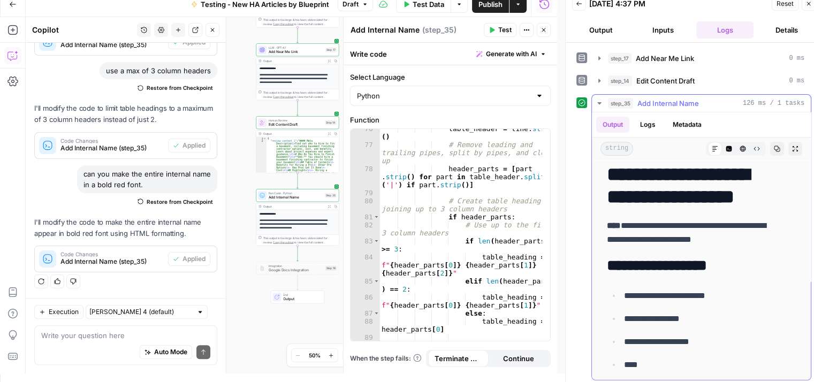
scroll to position [160, 0]
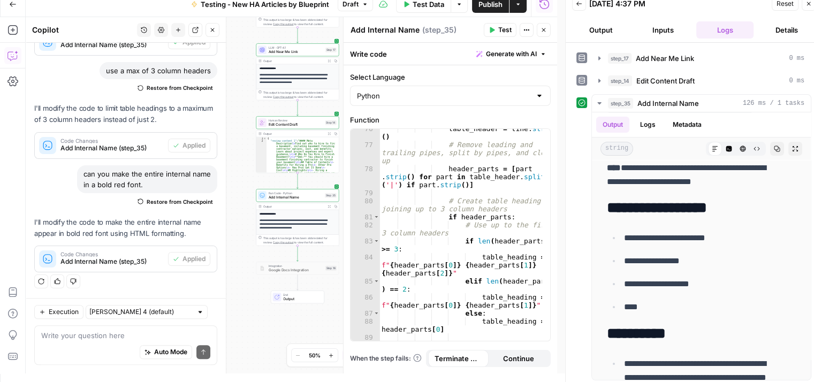
click at [499, 33] on span "Test" at bounding box center [504, 30] width 13 height 10
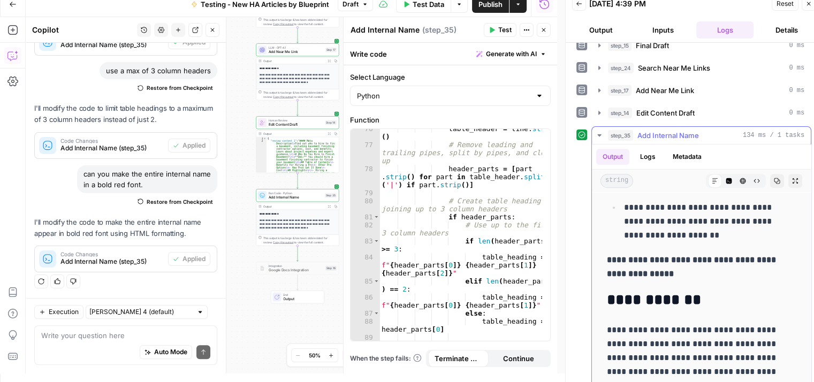
scroll to position [695, 0]
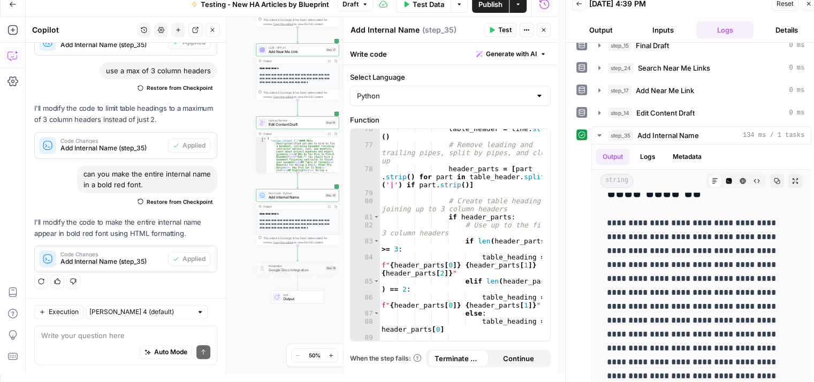
click at [501, 30] on span "Test" at bounding box center [504, 30] width 13 height 10
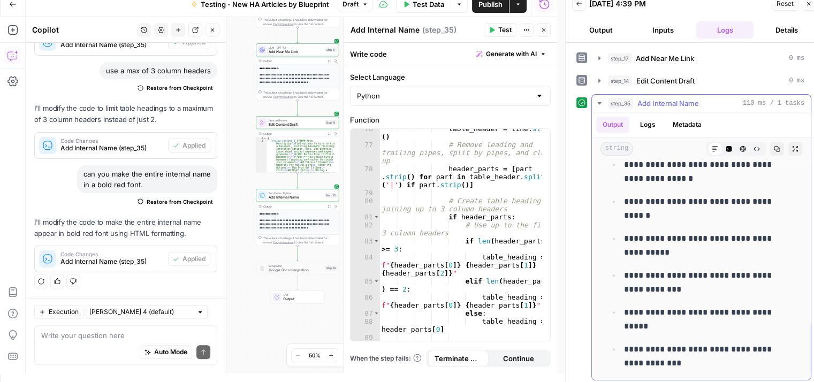
scroll to position [1498, 0]
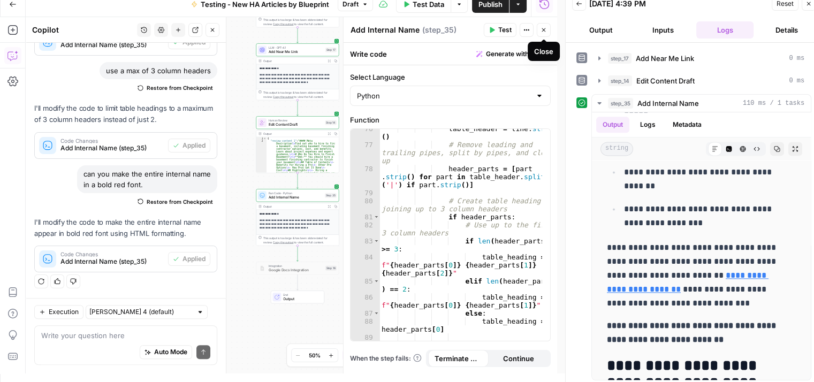
click at [540, 28] on icon "button" at bounding box center [543, 30] width 6 height 6
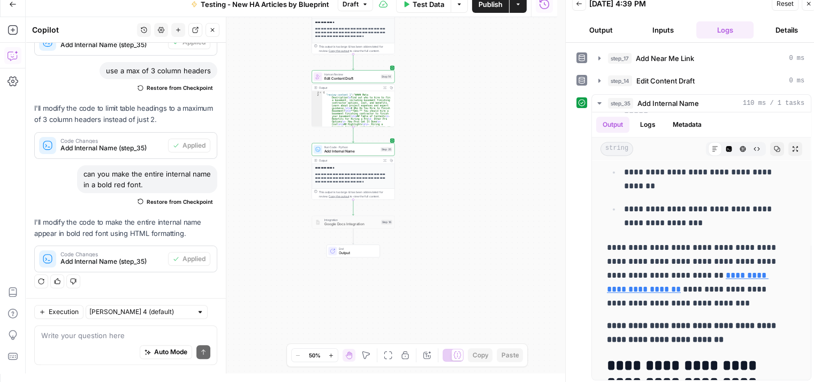
drag, startPoint x: 425, startPoint y: 226, endPoint x: 480, endPoint y: 180, distance: 72.2
click at [480, 180] on div "**********" at bounding box center [291, 195] width 531 height 356
click at [341, 211] on div at bounding box center [342, 212] width 3 height 3
click at [385, 140] on span "Test" at bounding box center [386, 139] width 6 height 5
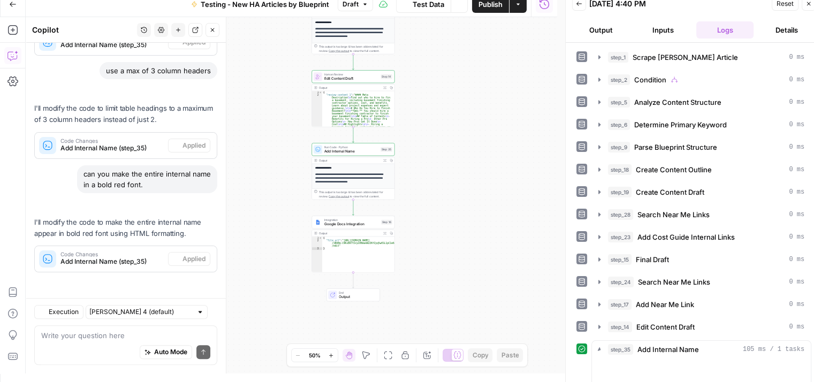
scroll to position [857, 0]
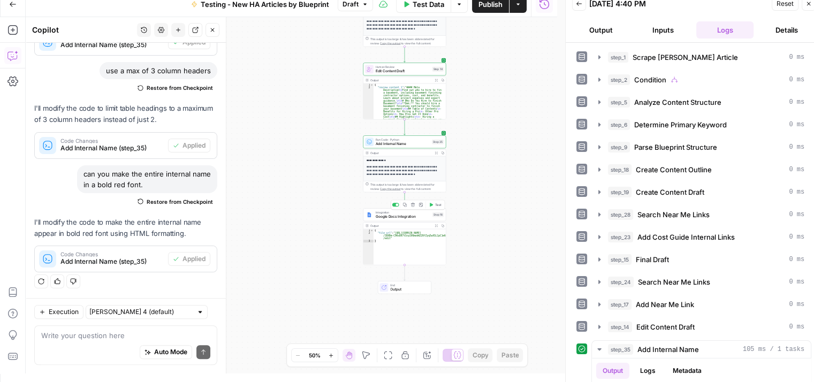
click at [433, 202] on button "Test" at bounding box center [434, 204] width 17 height 7
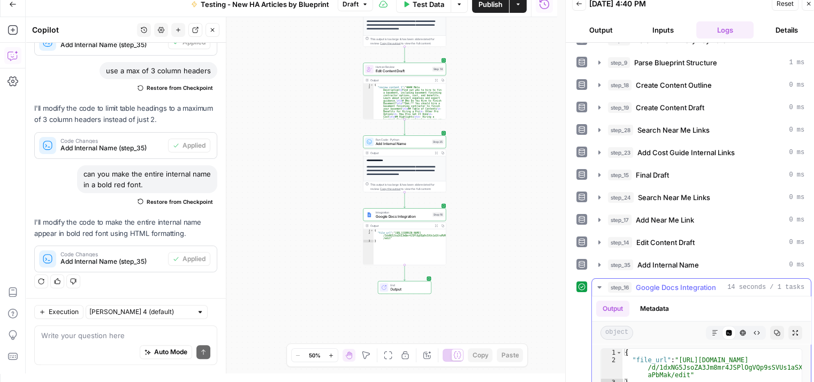
scroll to position [214, 0]
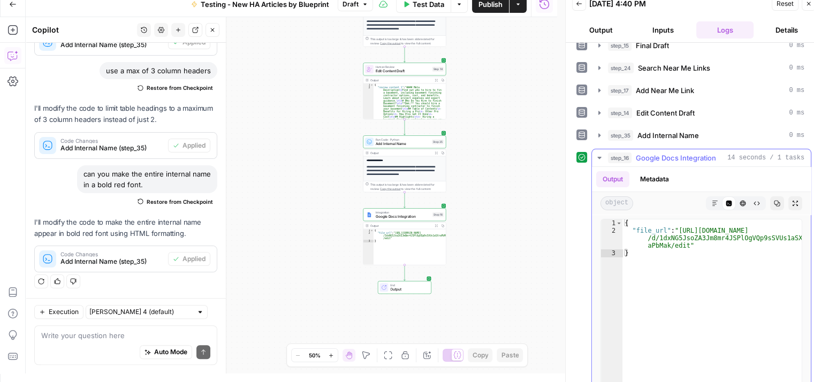
type textarea "**********"
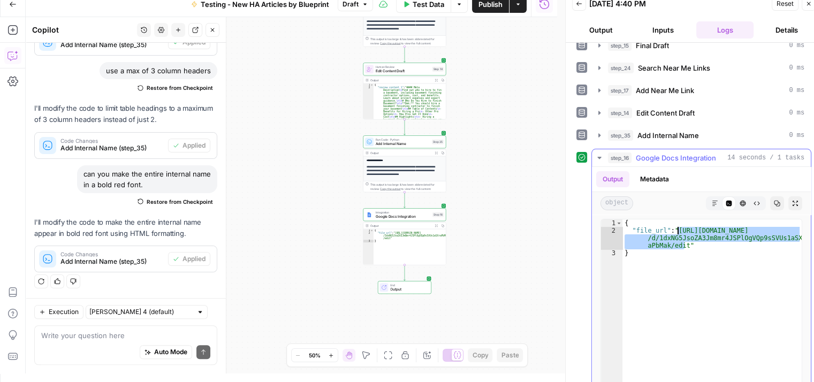
drag, startPoint x: 684, startPoint y: 241, endPoint x: 676, endPoint y: 226, distance: 16.3
click at [676, 226] on div "{ "file_url" : "https://docs.google.com/document /d/1dxNG5JsoZA3Jm8mr4JSPlOgVQp…" at bounding box center [711, 332] width 179 height 226
click at [428, 4] on span "Test Data" at bounding box center [428, 4] width 32 height 11
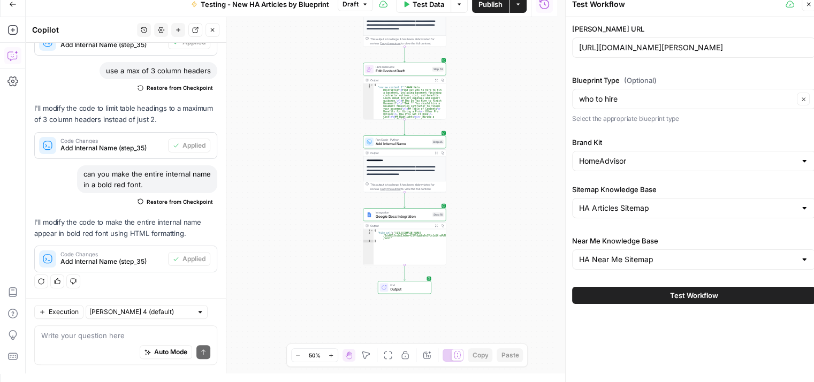
click at [709, 296] on span "Test Workflow" at bounding box center [694, 295] width 48 height 11
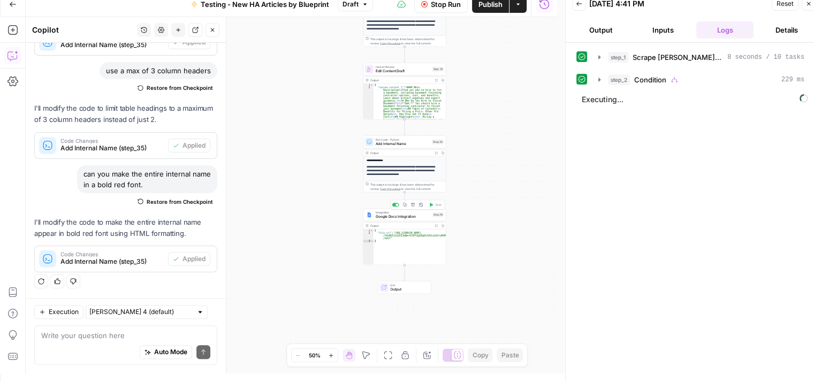
click at [421, 214] on span "Google Docs Integration" at bounding box center [402, 216] width 55 height 5
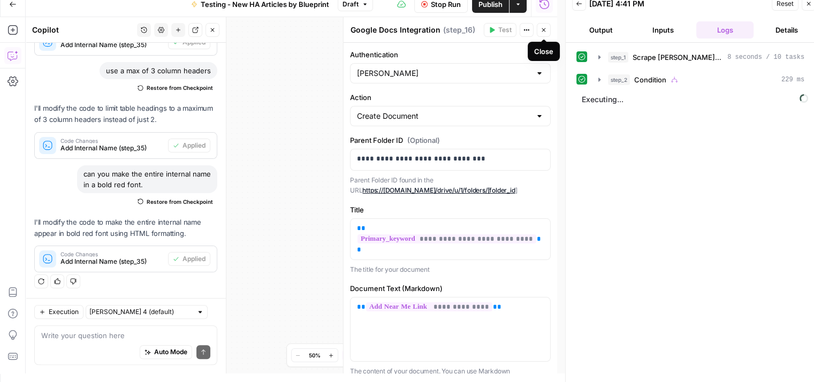
click at [545, 32] on icon "button" at bounding box center [543, 30] width 4 height 4
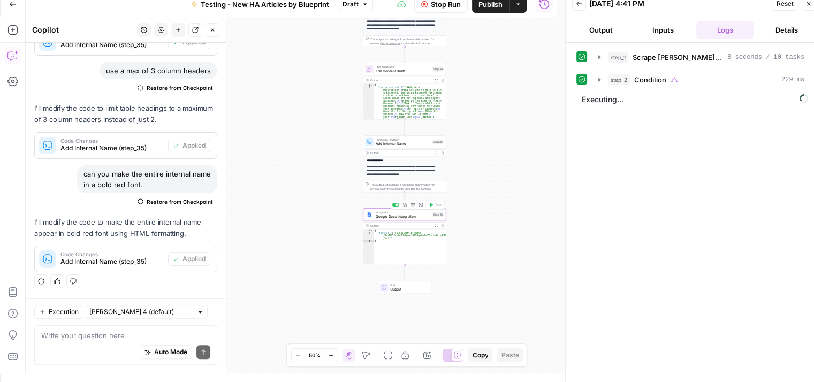
click at [410, 217] on span "Google Docs Integration" at bounding box center [402, 216] width 55 height 5
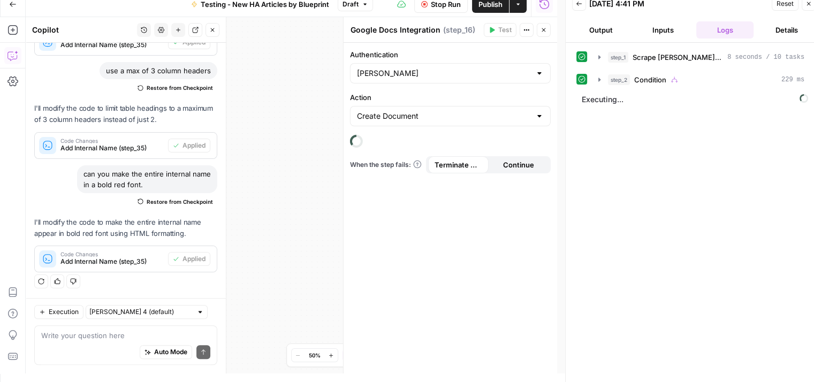
click at [538, 26] on button "Close" at bounding box center [543, 30] width 14 height 14
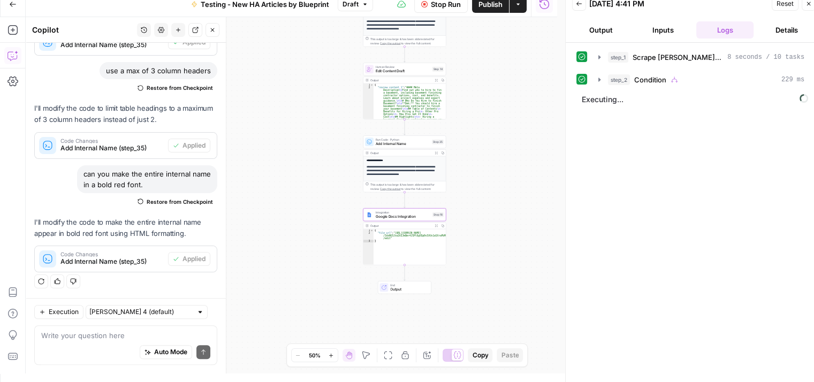
click at [330, 355] on icon "button" at bounding box center [331, 355] width 4 height 4
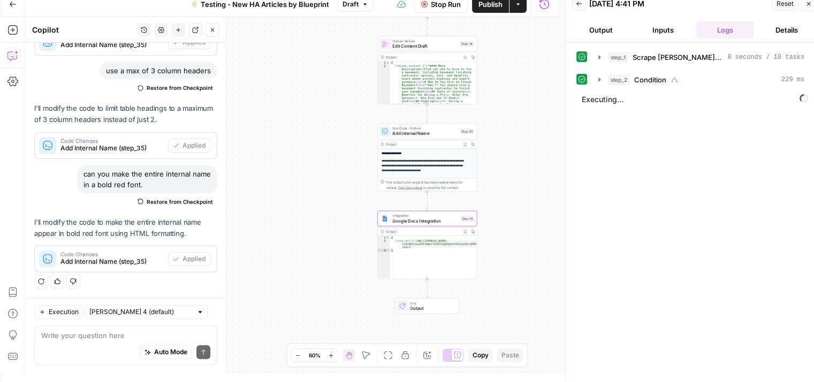
click at [330, 355] on icon "button" at bounding box center [331, 355] width 4 height 4
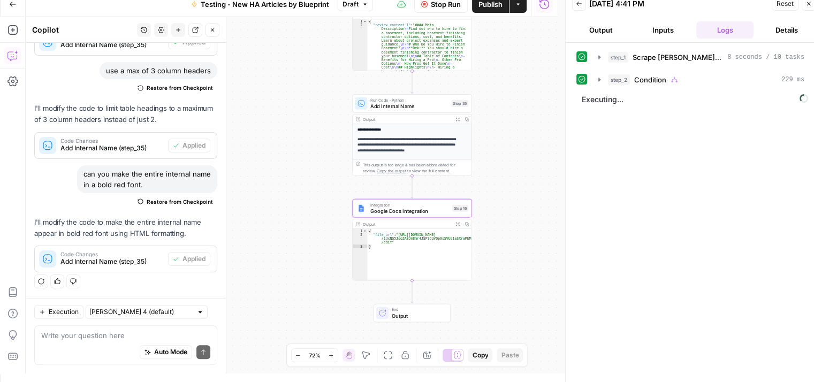
drag, startPoint x: 323, startPoint y: 232, endPoint x: 281, endPoint y: 217, distance: 44.8
click at [281, 217] on div "**********" at bounding box center [291, 195] width 531 height 356
click at [420, 207] on span "Google Docs Integration" at bounding box center [409, 210] width 79 height 7
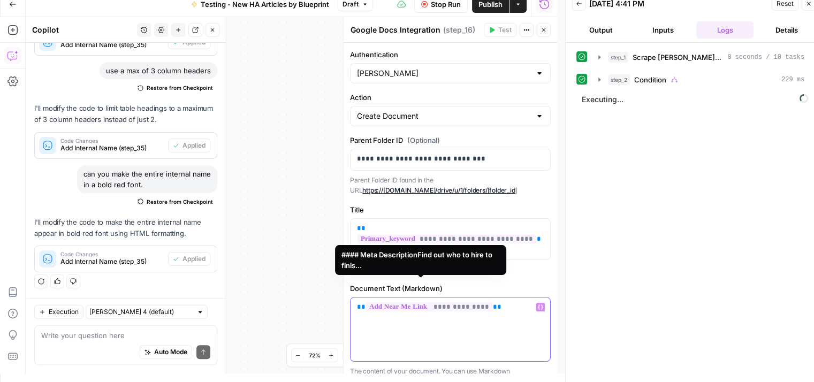
drag, startPoint x: 454, startPoint y: 282, endPoint x: 464, endPoint y: 299, distance: 19.7
click at [454, 302] on span "**********" at bounding box center [429, 306] width 126 height 9
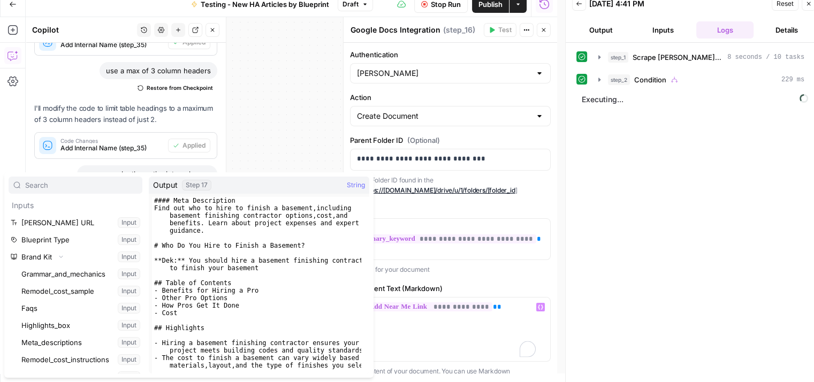
scroll to position [5637, 0]
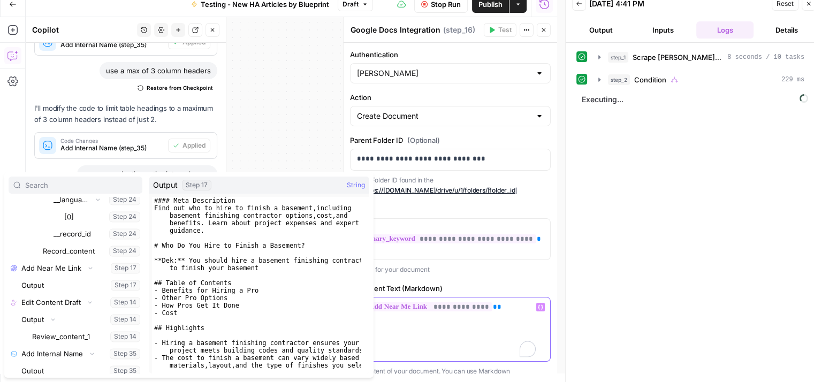
click at [492, 302] on p "**********" at bounding box center [450, 307] width 187 height 11
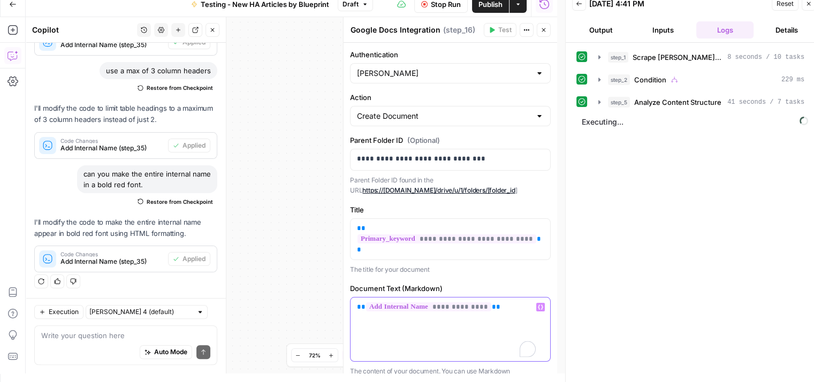
click at [500, 302] on p "**********" at bounding box center [450, 307] width 187 height 11
click at [545, 32] on icon "button" at bounding box center [543, 30] width 6 height 6
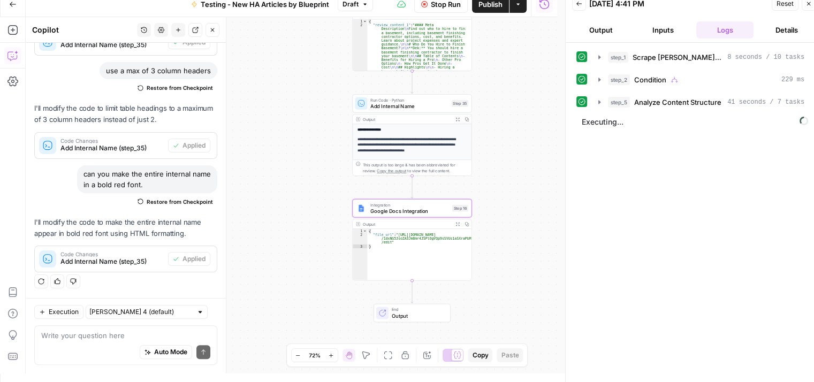
click at [440, 6] on span "Stop Run" at bounding box center [446, 4] width 30 height 11
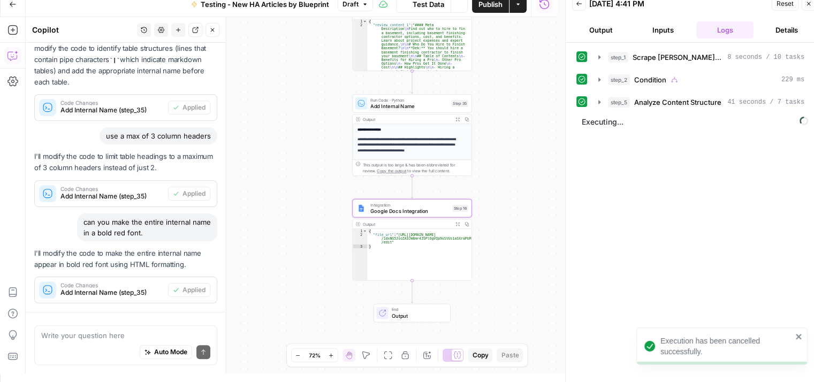
scroll to position [857, 0]
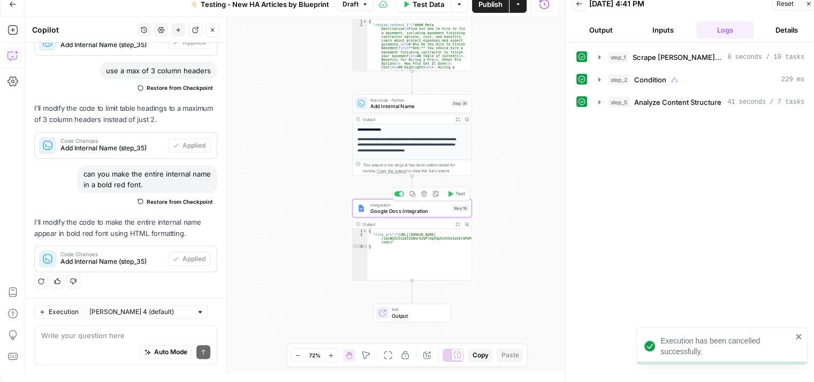
click at [456, 195] on span "Test" at bounding box center [459, 193] width 9 height 7
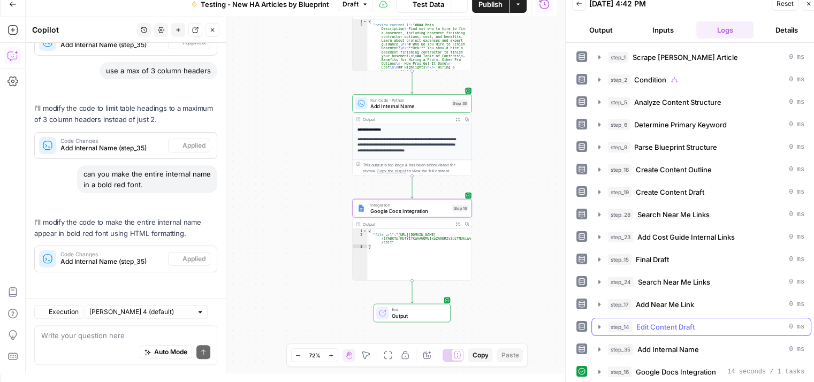
scroll to position [0, 0]
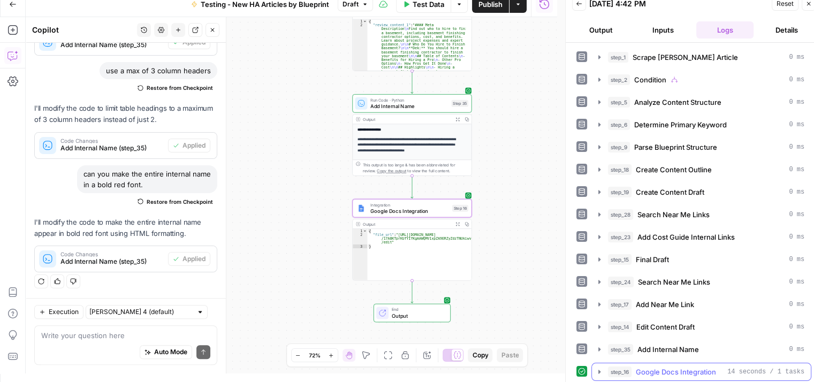
click at [602, 366] on button "step_16 Google Docs Integration 14 seconds / 1 tasks" at bounding box center [701, 371] width 219 height 17
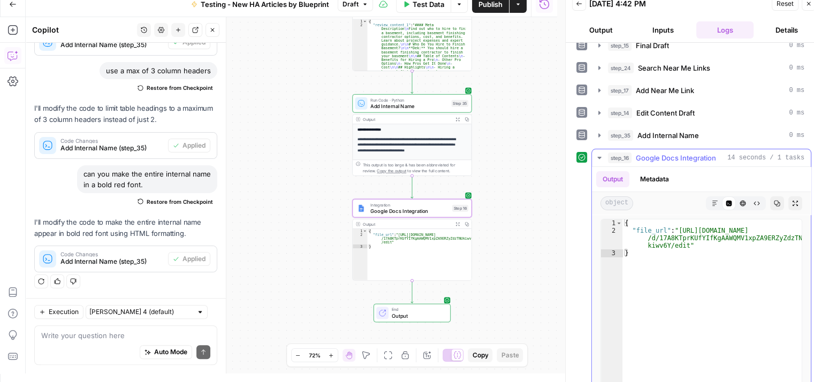
type textarea "**********"
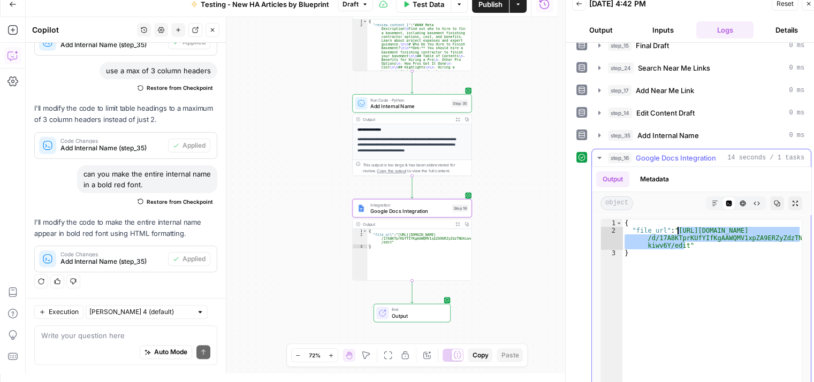
drag, startPoint x: 683, startPoint y: 239, endPoint x: 676, endPoint y: 225, distance: 15.5
click at [676, 225] on div "{ "file_url" : "https://docs.google.com/document /d/17A8KTprKUfYIfKgAAWQMV1xpZA…" at bounding box center [711, 332] width 179 height 226
click at [808, 4] on icon "button" at bounding box center [808, 4] width 6 height 6
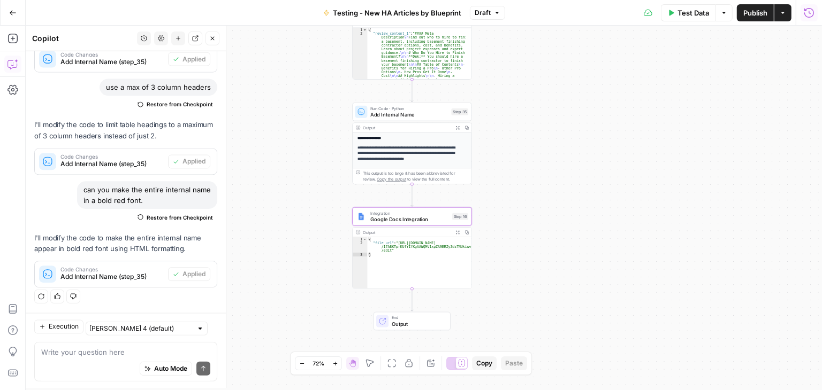
scroll to position [849, 0]
click at [212, 39] on icon "button" at bounding box center [212, 38] width 6 height 6
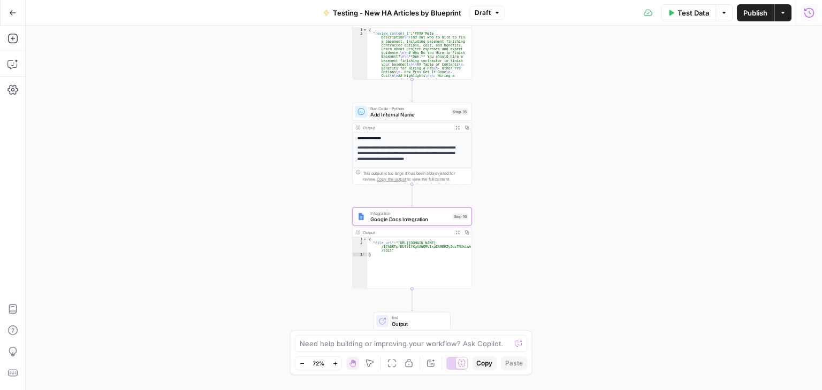
drag, startPoint x: 760, startPoint y: 167, endPoint x: 712, endPoint y: 167, distance: 47.6
click at [760, 167] on div "**********" at bounding box center [424, 208] width 796 height 365
click at [11, 12] on icon "button" at bounding box center [13, 12] width 6 height 5
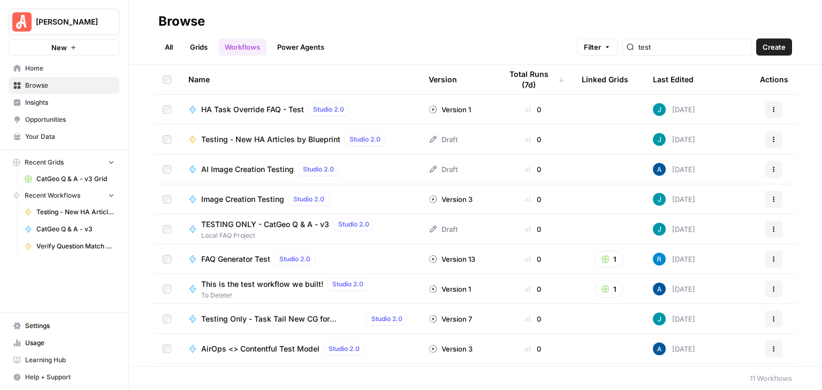
click at [200, 49] on link "Grids" at bounding box center [198, 47] width 30 height 17
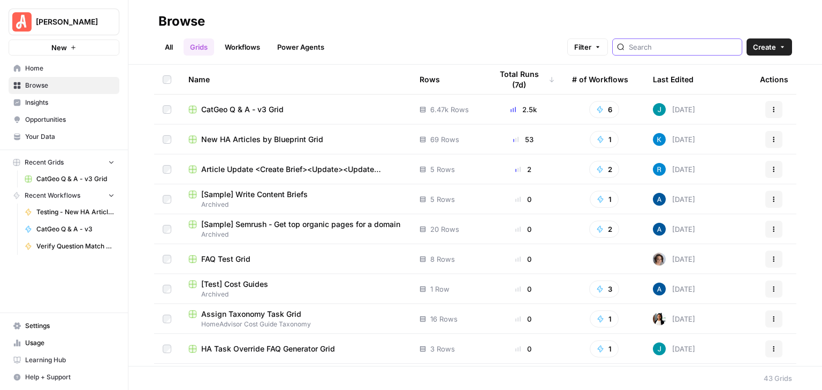
click at [670, 49] on input "search" at bounding box center [682, 47] width 109 height 11
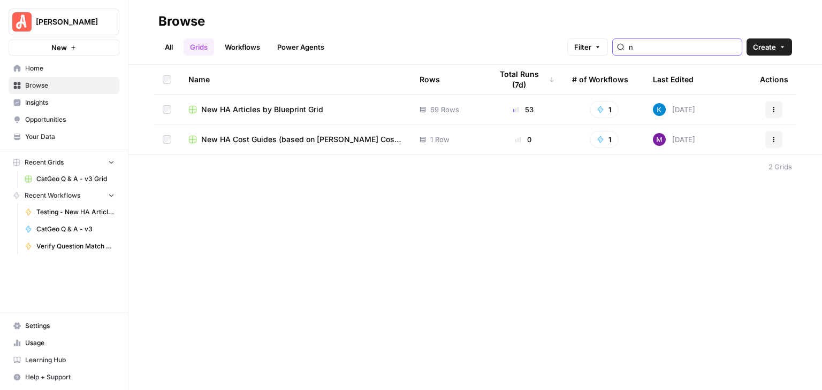
type input "n"
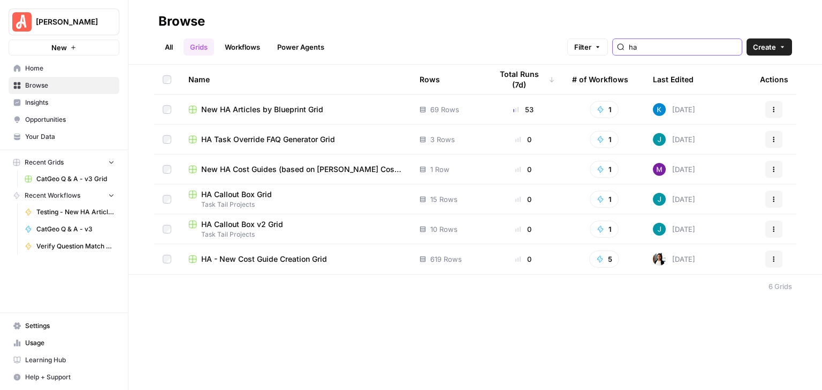
type input "ha"
click at [283, 255] on span "HA - New Cost Guide Creation Grid" at bounding box center [264, 259] width 126 height 11
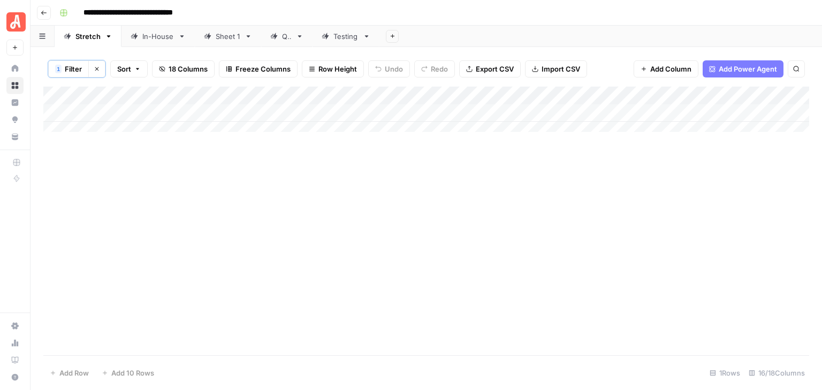
click at [481, 98] on div "Add Column" at bounding box center [425, 113] width 765 height 53
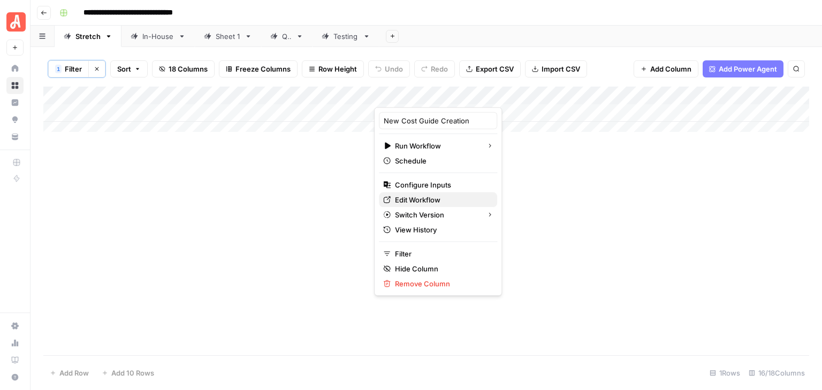
click at [436, 196] on span "Edit Workflow" at bounding box center [442, 200] width 94 height 11
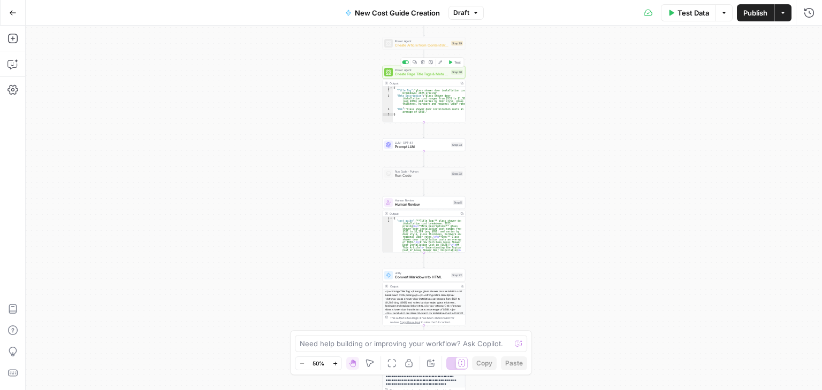
click at [422, 74] on span "Create Page Title Tags & Meta Descriptions - Fork" at bounding box center [422, 74] width 54 height 5
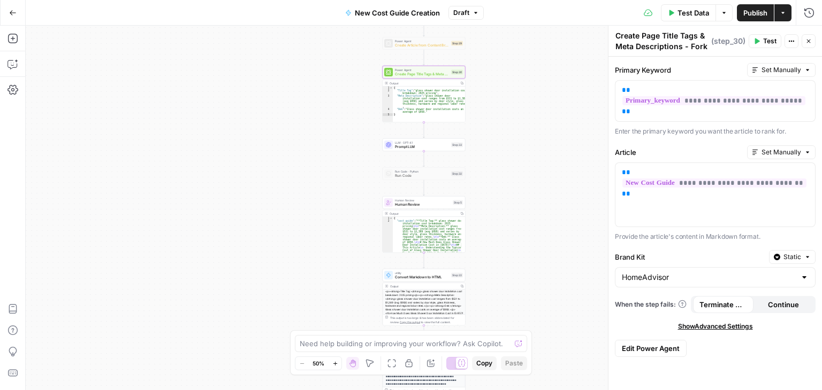
click at [663, 343] on span "Edit Power Agent" at bounding box center [651, 348] width 58 height 11
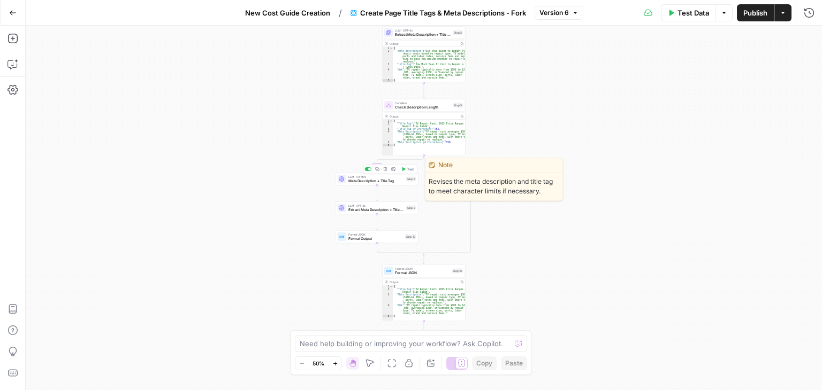
click at [356, 185] on div "LLM · O4 Mini Meta Description + Title Tag Step 6 Copy step Delete step Edit No…" at bounding box center [376, 179] width 83 height 13
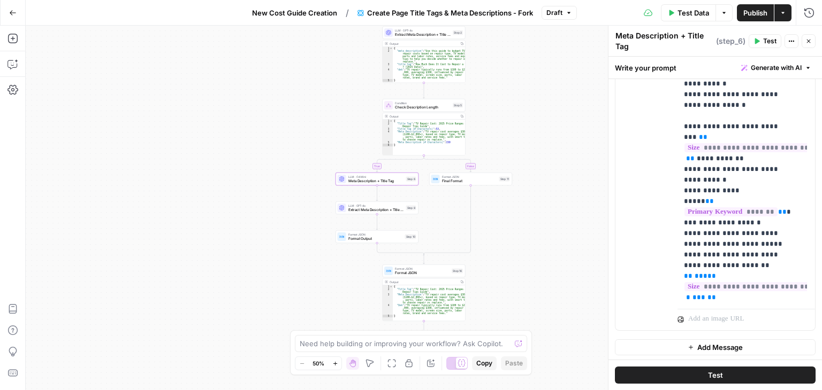
scroll to position [169, 0]
click at [809, 39] on icon "button" at bounding box center [808, 41] width 6 height 6
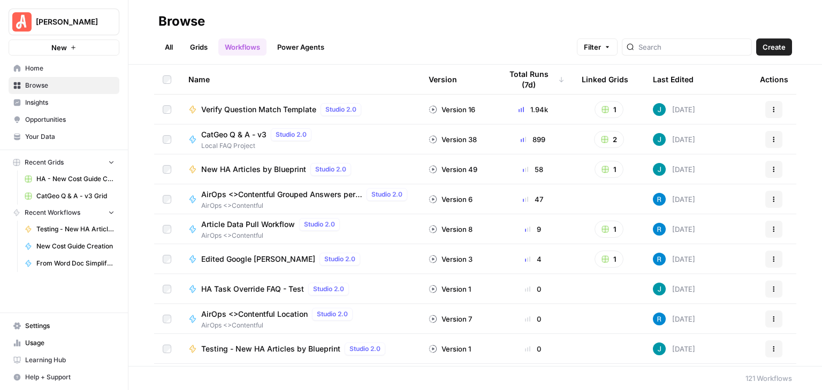
click at [285, 348] on span "Testing - New HA Articles by Blueprint" at bounding box center [270, 349] width 139 height 11
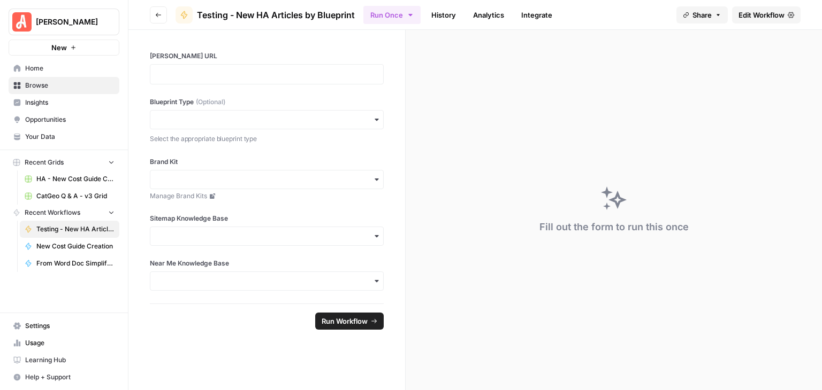
click at [745, 16] on span "Edit Workflow" at bounding box center [761, 15] width 46 height 11
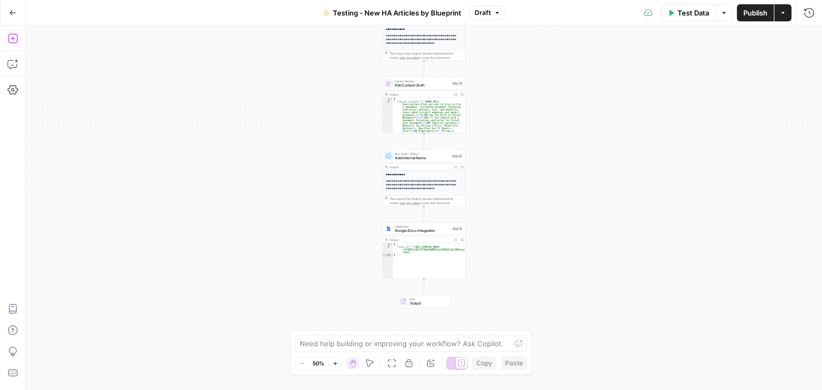
click at [12, 41] on icon "button" at bounding box center [12, 38] width 11 height 11
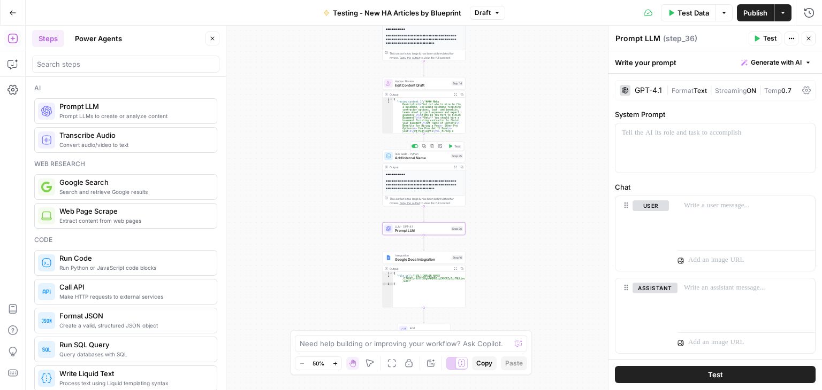
click at [409, 158] on span "Add Internal Name" at bounding box center [422, 158] width 54 height 5
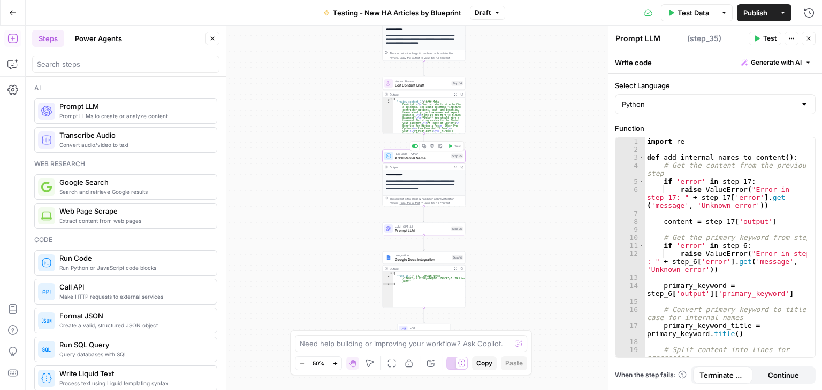
type textarea "Add Internal Name"
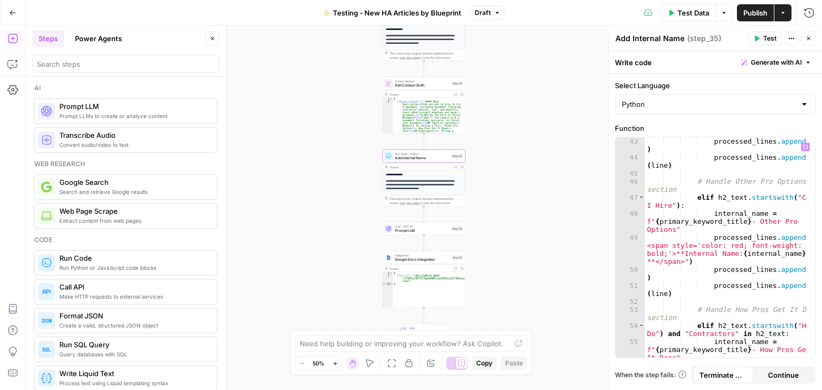
scroll to position [642, 0]
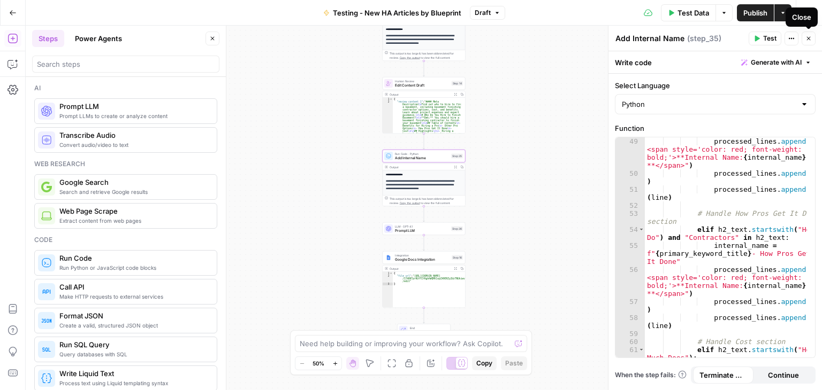
click at [814, 38] on button "Close" at bounding box center [808, 39] width 14 height 14
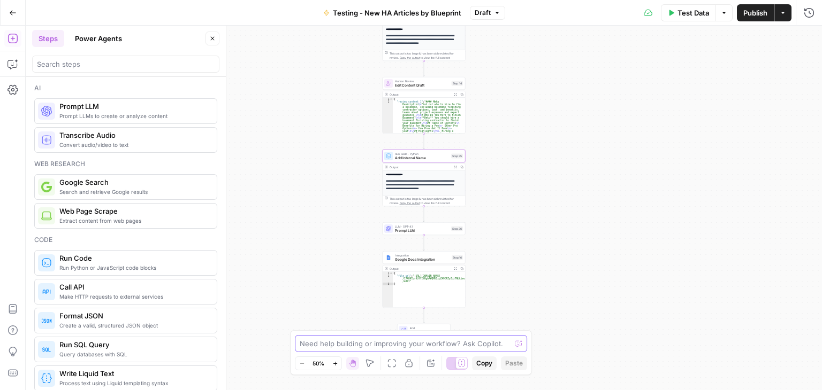
click at [420, 343] on textarea at bounding box center [405, 344] width 211 height 11
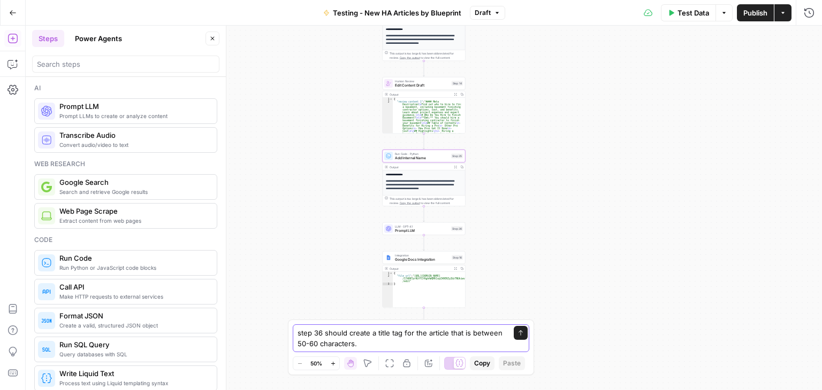
type textarea "step 36 should create a title tag for the article that is between 50-60 charact…"
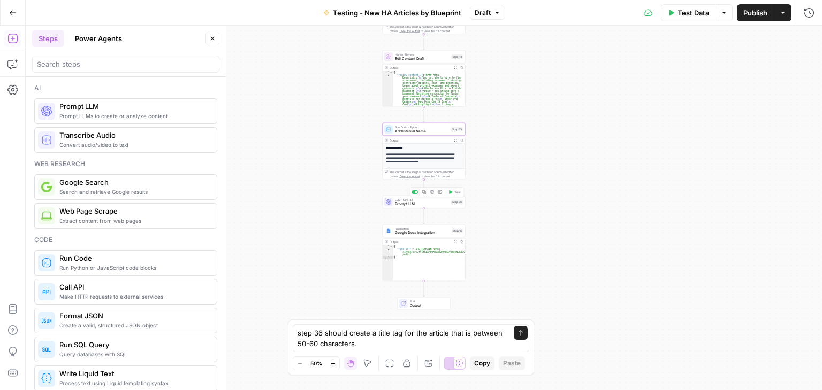
click at [434, 204] on span "Prompt LLM" at bounding box center [422, 204] width 54 height 5
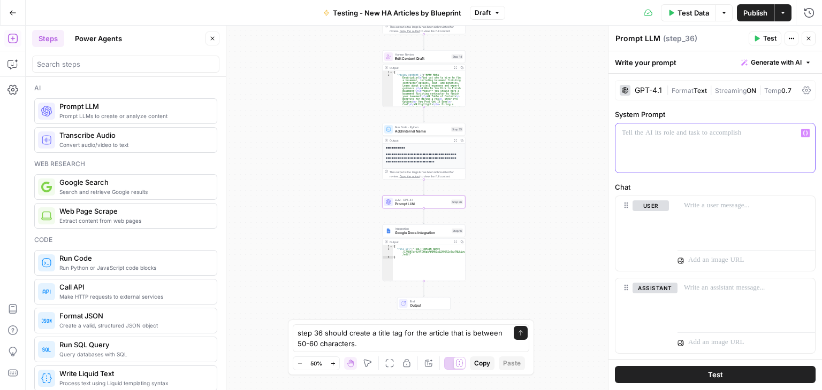
click at [674, 136] on p at bounding box center [715, 133] width 187 height 11
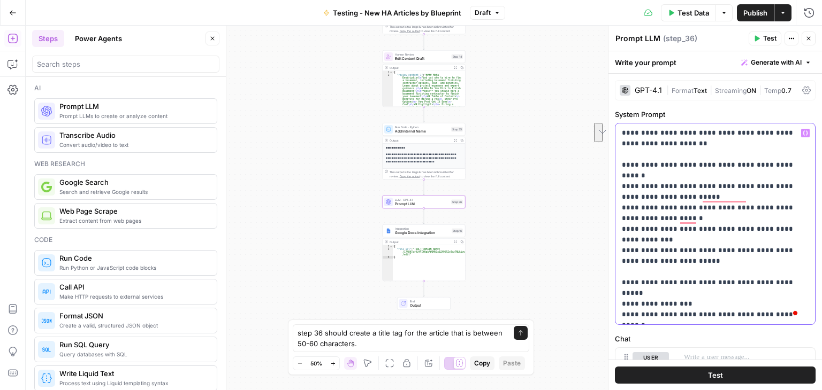
drag, startPoint x: 763, startPoint y: 132, endPoint x: 767, endPoint y: 140, distance: 8.9
click at [767, 140] on p "**********" at bounding box center [711, 224] width 179 height 193
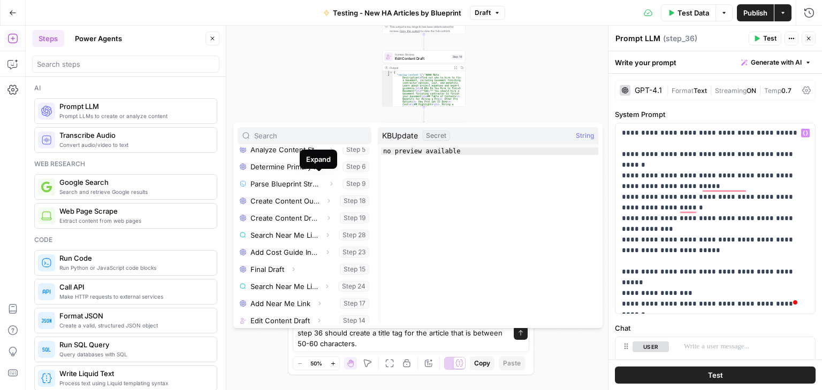
scroll to position [302, 0]
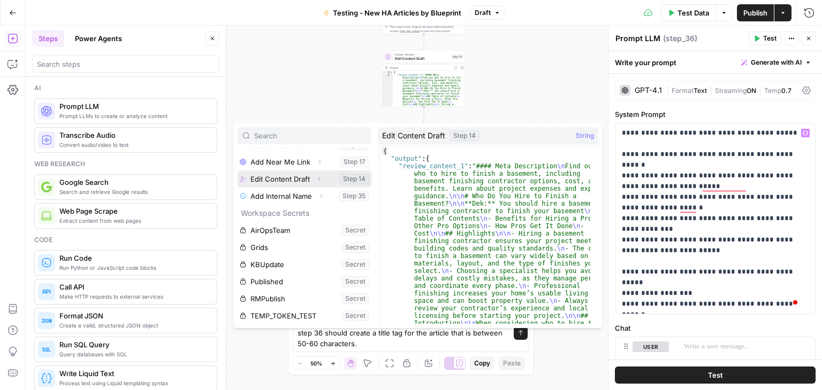
click at [283, 178] on button "Select variable Edit Content Draft" at bounding box center [304, 179] width 134 height 17
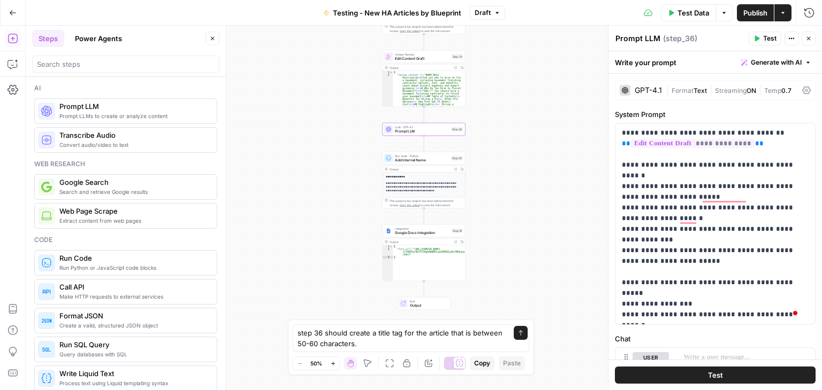
click at [657, 37] on textarea "Prompt LLM" at bounding box center [637, 38] width 45 height 11
type textarea "P"
type textarea "Write Title Tag"
click at [656, 186] on p "**********" at bounding box center [711, 224] width 179 height 193
drag, startPoint x: 366, startPoint y: 343, endPoint x: 296, endPoint y: 336, distance: 70.5
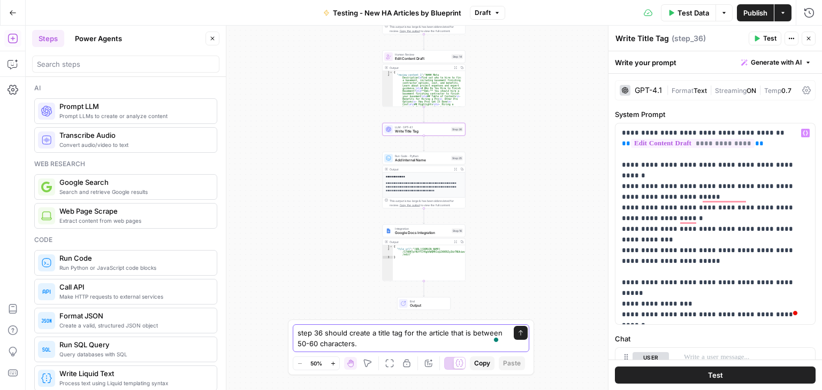
click at [296, 336] on div "step 36 should create a title tag for the article that is between 50-60 charact…" at bounding box center [411, 339] width 236 height 28
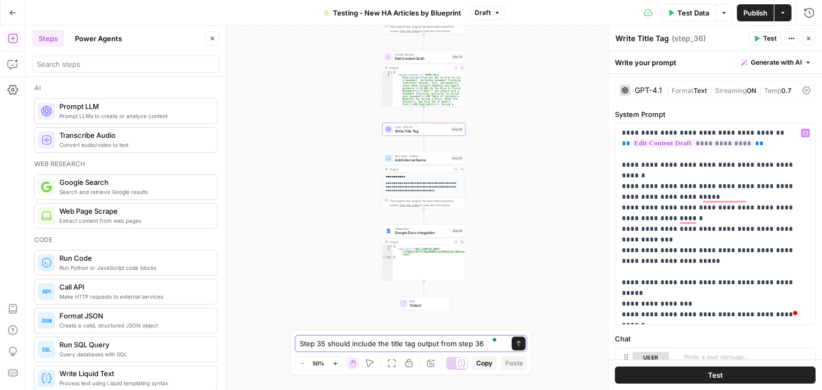
click at [482, 346] on textarea "Step 35 should include the title tag output from step 36" at bounding box center [400, 344] width 201 height 11
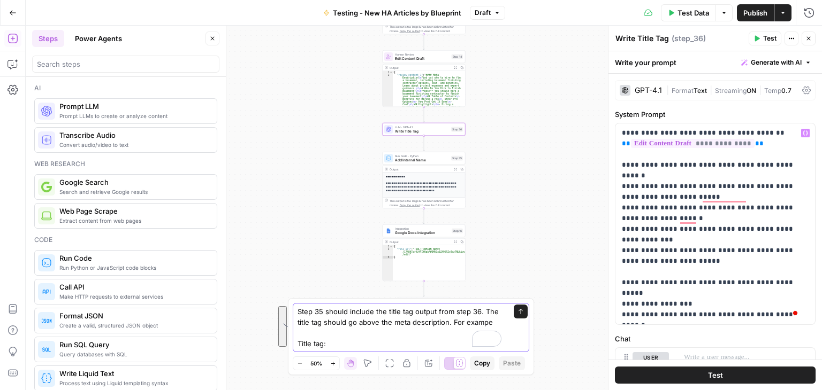
drag, startPoint x: 327, startPoint y: 347, endPoint x: 289, endPoint y: 313, distance: 51.5
click at [289, 313] on div "Step 35 should include the title tag output from step 36. The title tag should …" at bounding box center [411, 336] width 246 height 77
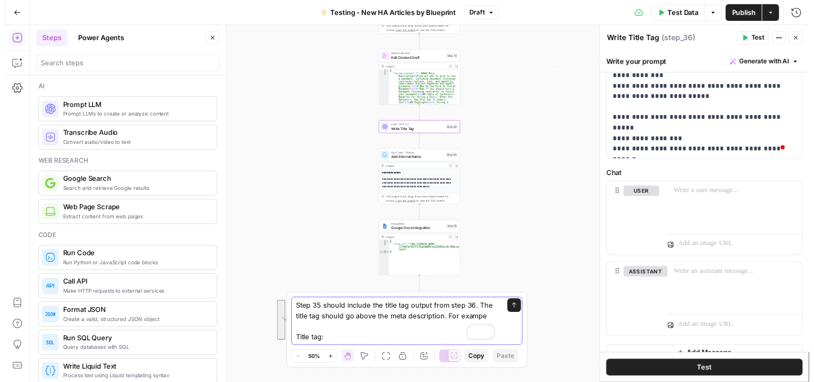
scroll to position [176, 0]
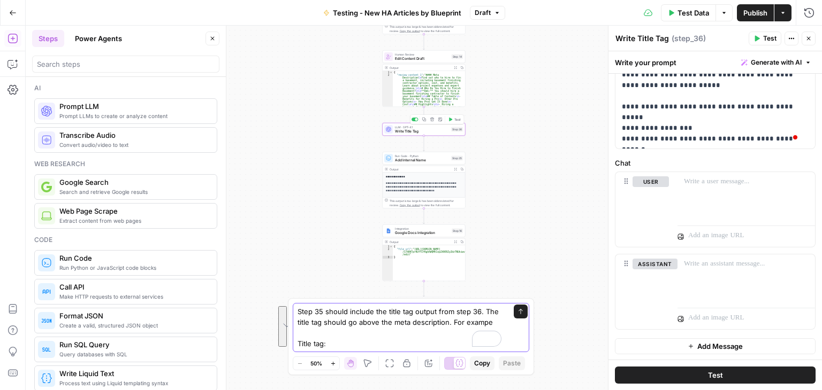
type textarea "Step 35 should include the title tag output from step 36. The title tag should …"
click at [454, 118] on span "Test" at bounding box center [457, 119] width 6 height 5
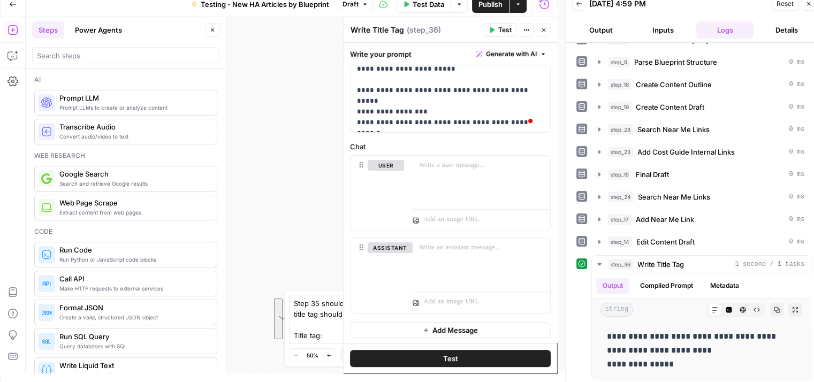
scroll to position [131, 0]
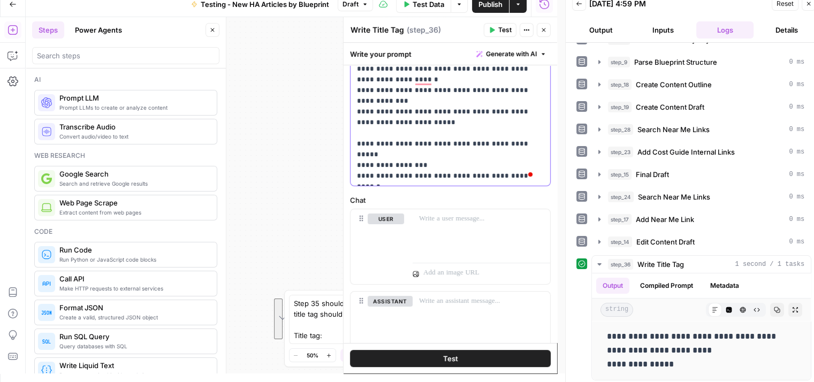
click at [445, 175] on p "**********" at bounding box center [446, 85] width 179 height 193
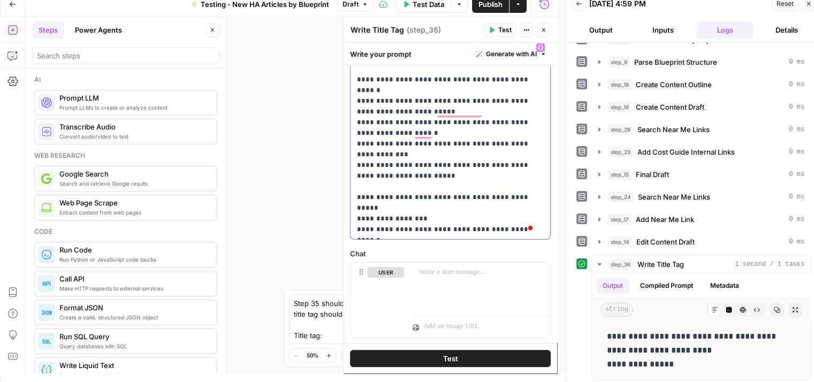
scroll to position [184, 0]
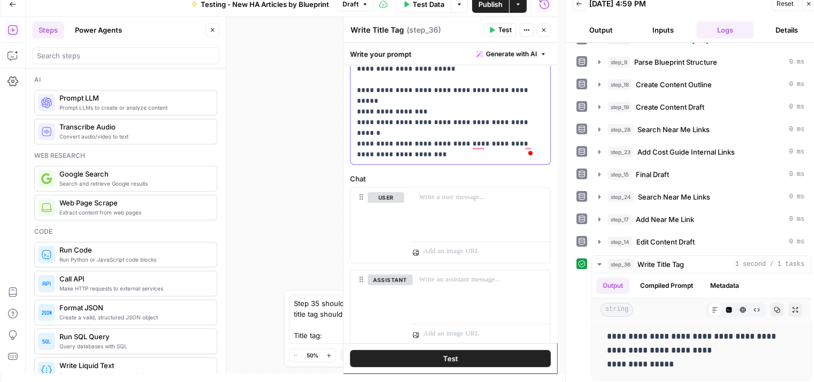
drag, startPoint x: 392, startPoint y: 152, endPoint x: 355, endPoint y: 144, distance: 37.4
click at [355, 144] on div "**********" at bounding box center [450, 47] width 200 height 233
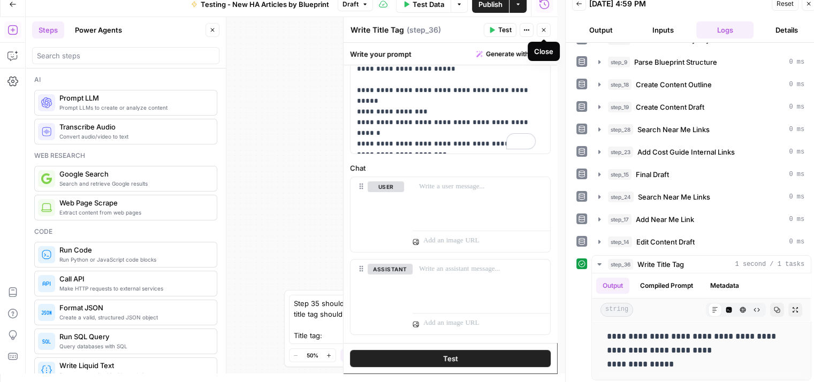
click at [543, 29] on icon "button" at bounding box center [543, 30] width 6 height 6
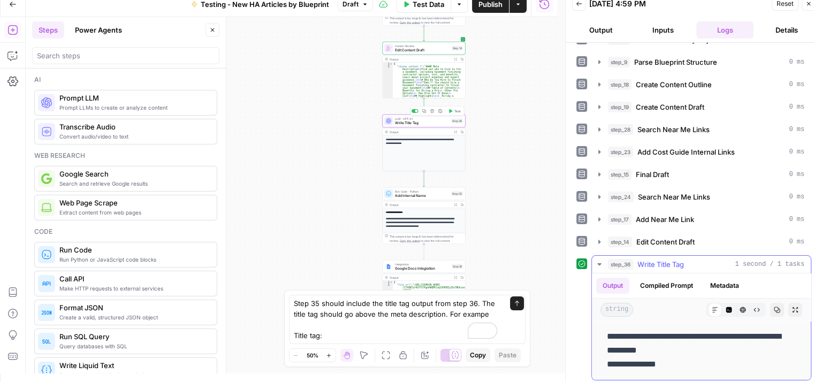
drag, startPoint x: 690, startPoint y: 349, endPoint x: 605, endPoint y: 332, distance: 86.2
click at [605, 332] on div "**********" at bounding box center [701, 350] width 202 height 50
click at [429, 124] on span "Write Title Tag" at bounding box center [422, 122] width 54 height 5
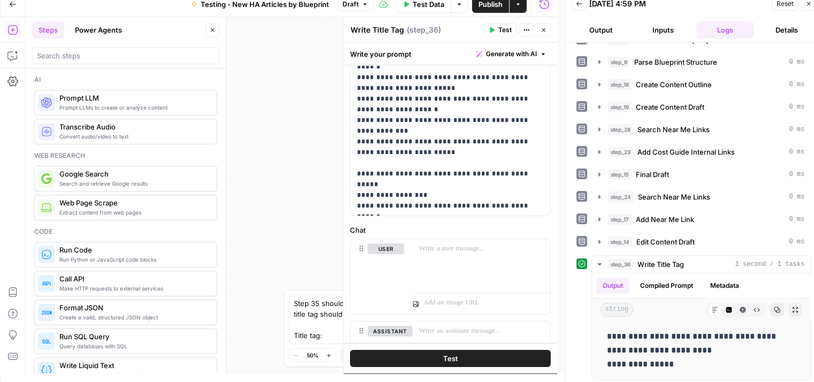
scroll to position [107, 0]
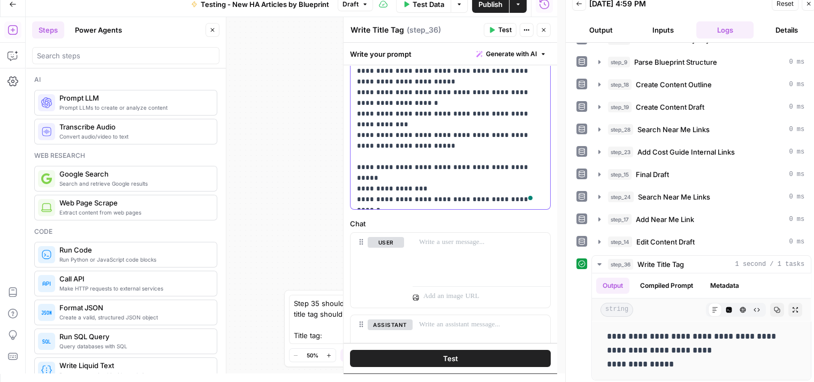
drag, startPoint x: 523, startPoint y: 178, endPoint x: 360, endPoint y: 178, distance: 163.1
click at [360, 178] on p "**********" at bounding box center [446, 108] width 179 height 193
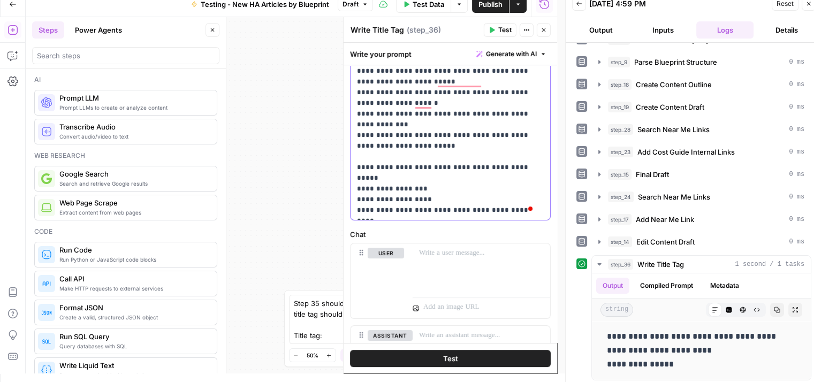
drag, startPoint x: 357, startPoint y: 177, endPoint x: 354, endPoint y: 170, distance: 7.4
click at [354, 170] on div "**********" at bounding box center [450, 114] width 200 height 212
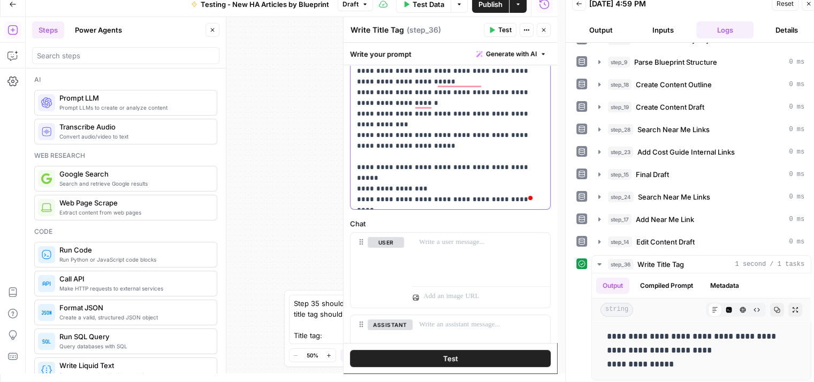
click at [533, 176] on p "**********" at bounding box center [446, 108] width 179 height 193
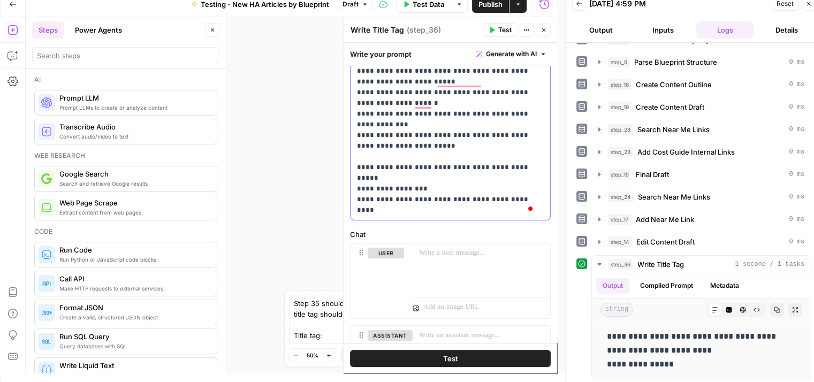
click at [528, 153] on p "**********" at bounding box center [446, 113] width 179 height 203
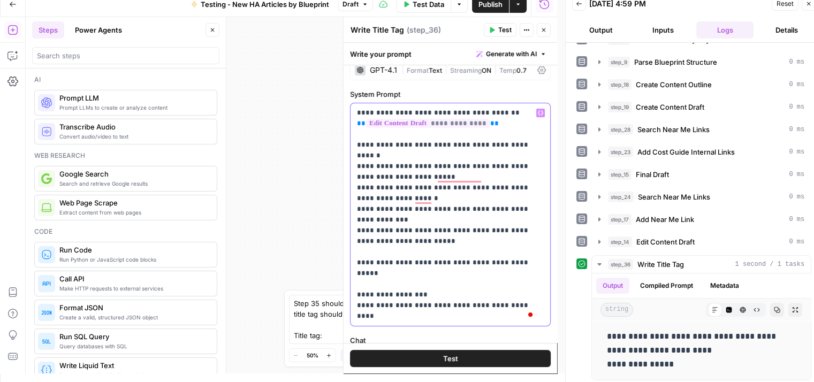
scroll to position [0, 0]
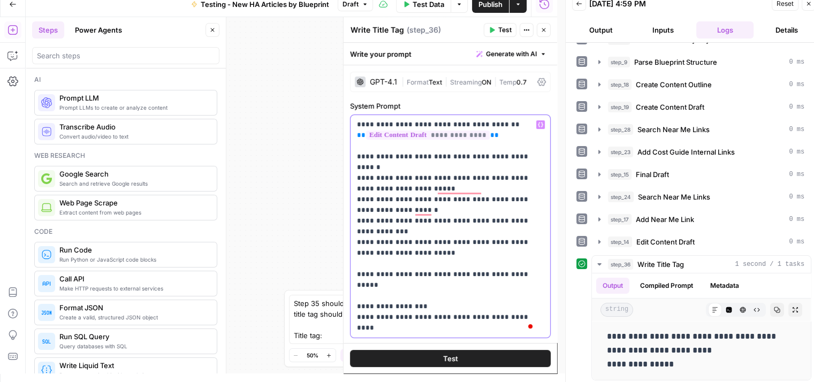
drag, startPoint x: 354, startPoint y: 157, endPoint x: 449, endPoint y: 253, distance: 134.6
click at [449, 253] on div "**********" at bounding box center [450, 226] width 200 height 223
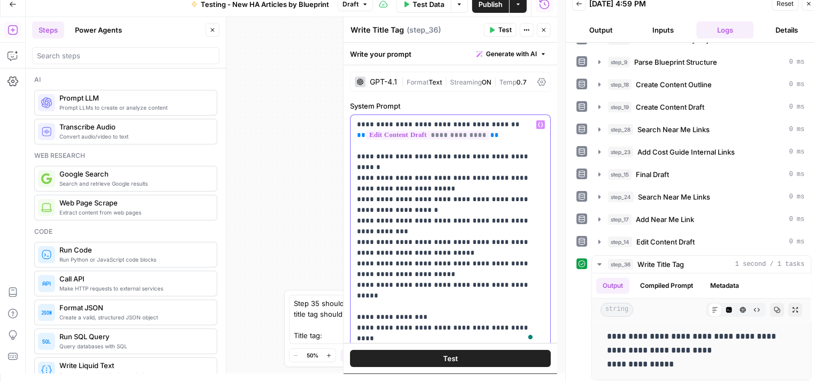
drag, startPoint x: 429, startPoint y: 274, endPoint x: 477, endPoint y: 281, distance: 48.6
click at [477, 281] on p "**********" at bounding box center [446, 231] width 179 height 225
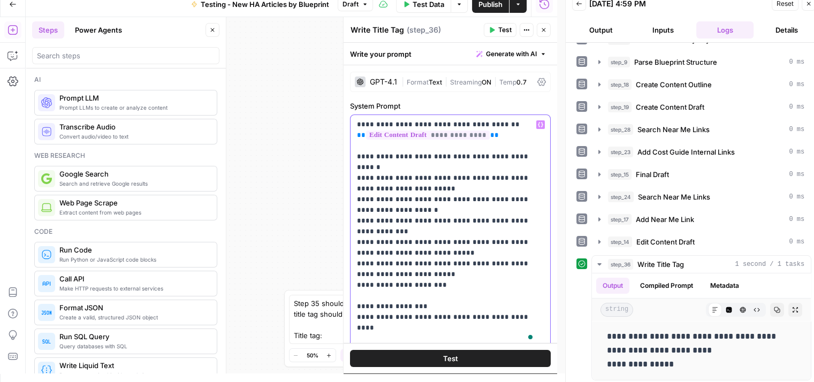
click at [357, 158] on p "**********" at bounding box center [446, 231] width 179 height 225
click at [499, 29] on span "Test" at bounding box center [504, 30] width 13 height 10
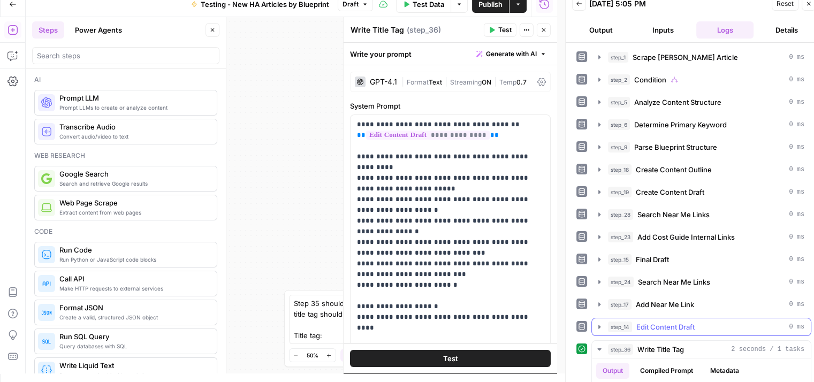
scroll to position [71, 0]
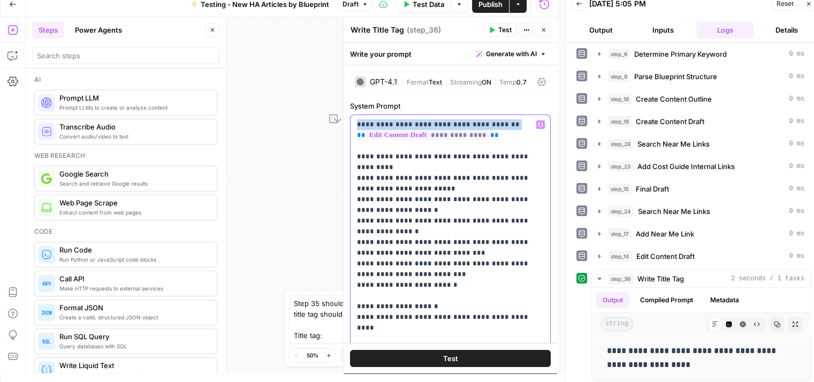
drag, startPoint x: 499, startPoint y: 124, endPoint x: 342, endPoint y: 90, distance: 160.3
click at [343, 90] on div "**********" at bounding box center [450, 195] width 214 height 356
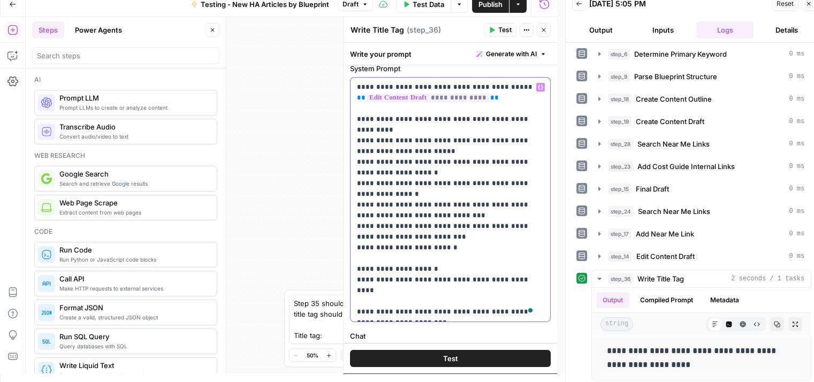
scroll to position [53, 0]
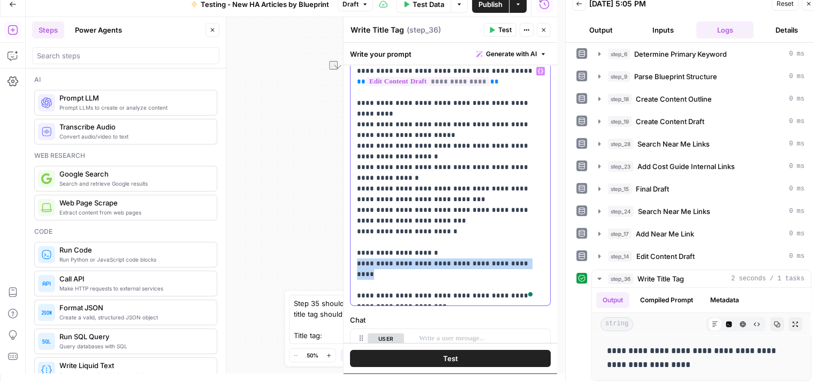
drag, startPoint x: 524, startPoint y: 262, endPoint x: 353, endPoint y: 263, distance: 171.2
click at [353, 263] on div "**********" at bounding box center [450, 184] width 200 height 244
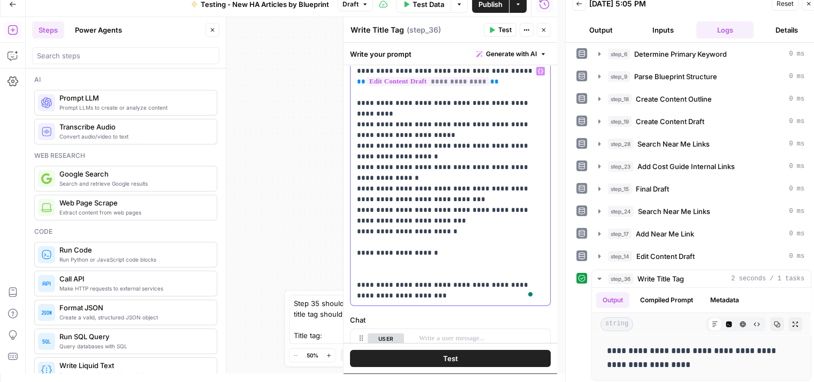
click at [410, 212] on p "**********" at bounding box center [446, 183] width 179 height 235
click at [403, 266] on p "**********" at bounding box center [446, 183] width 179 height 235
drag, startPoint x: 441, startPoint y: 252, endPoint x: 349, endPoint y: 253, distance: 92.5
click at [349, 253] on div "**********" at bounding box center [449, 265] width 213 height 506
click at [354, 272] on div "**********" at bounding box center [450, 184] width 200 height 244
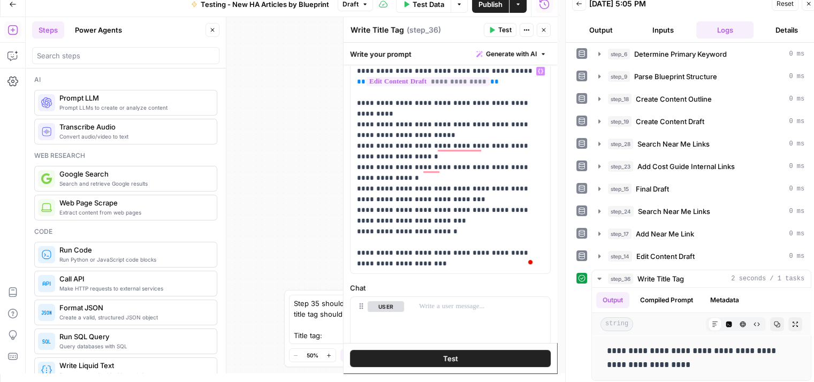
click at [495, 27] on icon "button" at bounding box center [491, 30] width 6 height 6
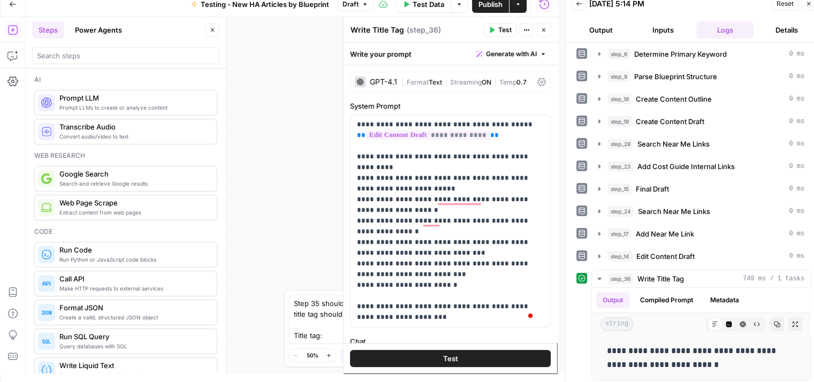
scroll to position [0, 0]
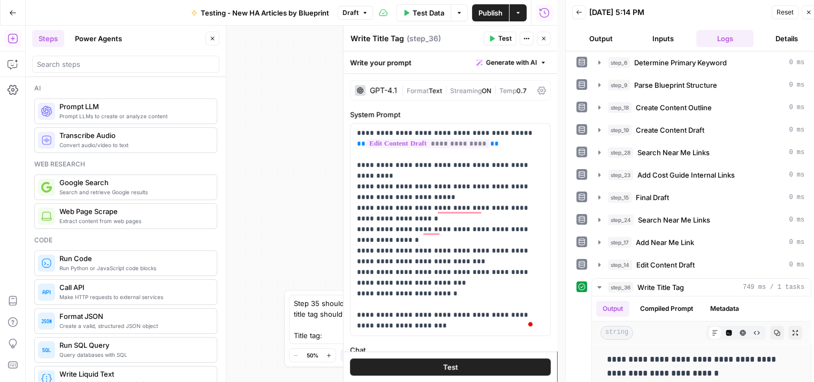
click at [540, 35] on icon "button" at bounding box center [543, 38] width 6 height 6
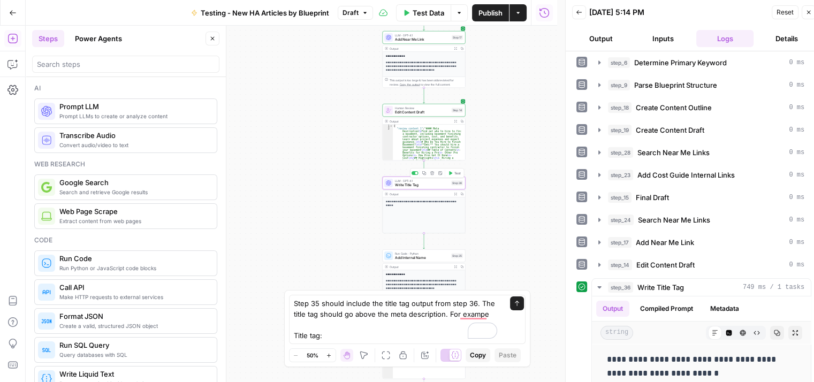
click at [428, 185] on span "Write Title Tag" at bounding box center [422, 184] width 54 height 5
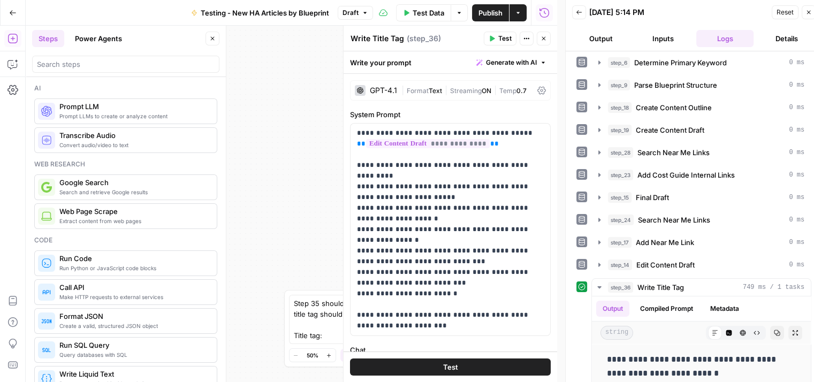
click at [496, 39] on button "Test" at bounding box center [500, 39] width 33 height 14
click at [381, 85] on div "GPT-4.1" at bounding box center [376, 90] width 42 height 11
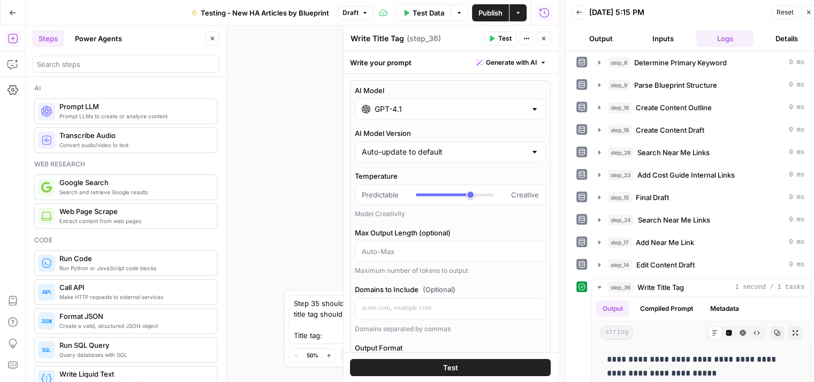
click at [463, 112] on input "GPT-4.1" at bounding box center [449, 109] width 151 height 11
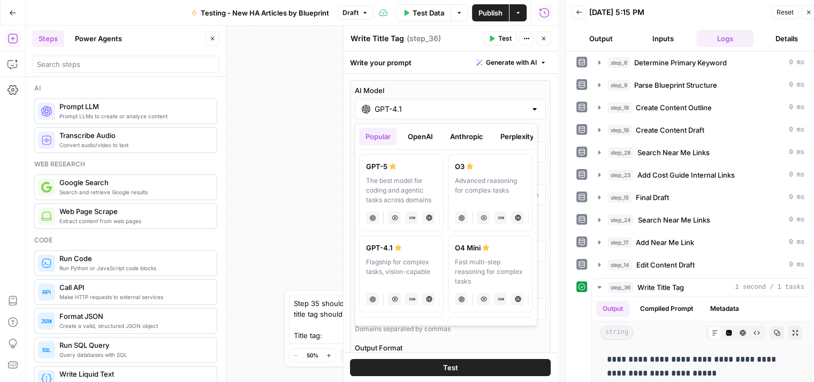
click at [450, 134] on button "Anthropic" at bounding box center [466, 136] width 46 height 17
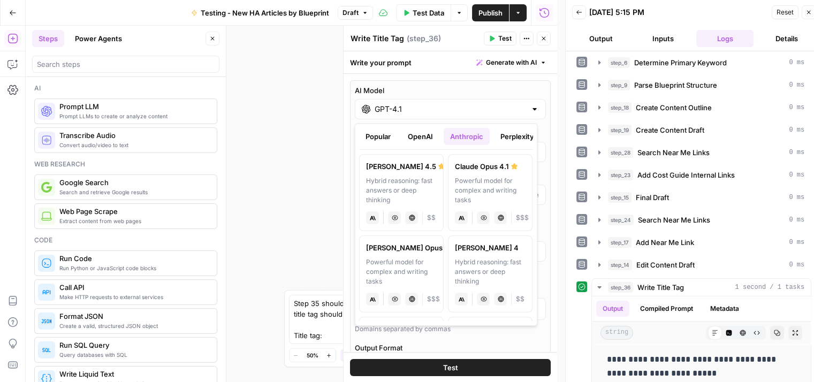
click at [412, 157] on label "Claude Sonnet 4.5 Hybrid reasoning: fast answers or deep thinking anthropic Vis…" at bounding box center [401, 192] width 85 height 77
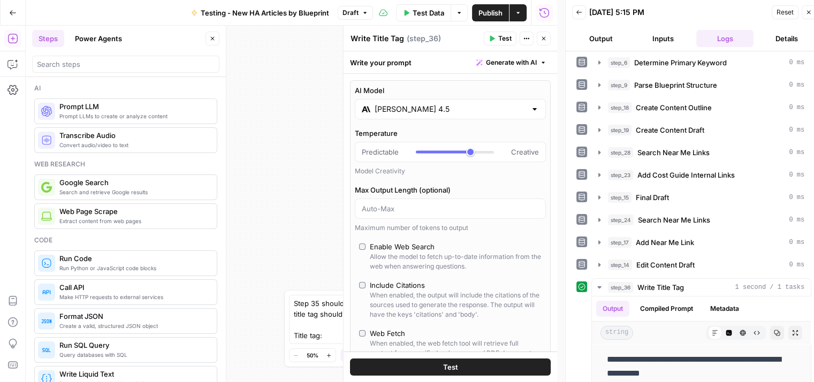
click at [503, 36] on span "Test" at bounding box center [504, 39] width 13 height 10
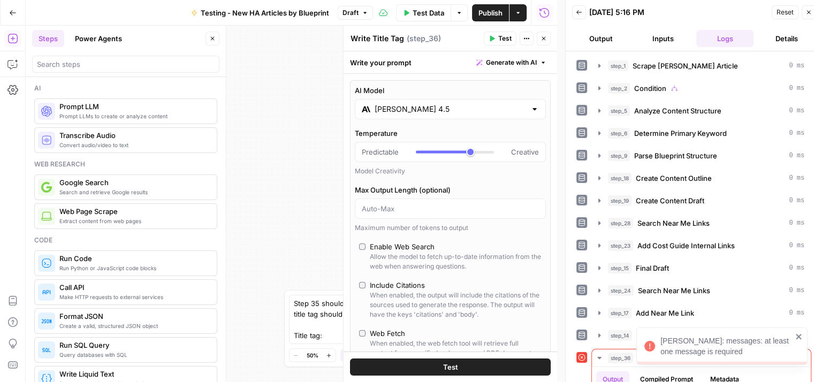
click at [796, 332] on div "Claude Error: messages: at least one message is required" at bounding box center [721, 345] width 171 height 37
click at [469, 112] on input "Claude Sonnet 4.5" at bounding box center [449, 109] width 151 height 11
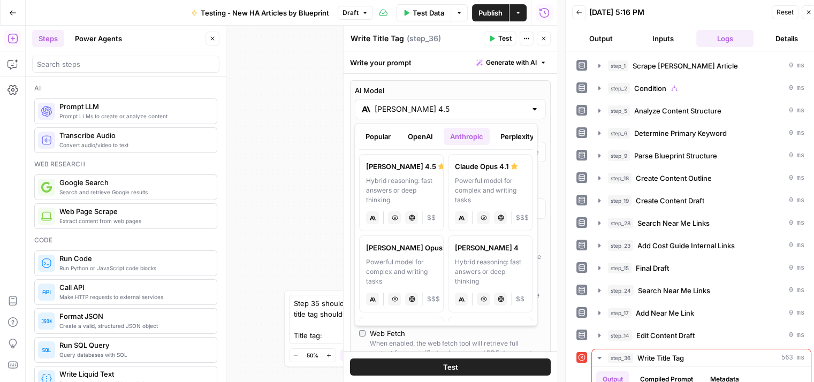
click at [366, 131] on button "Popular" at bounding box center [378, 136] width 38 height 17
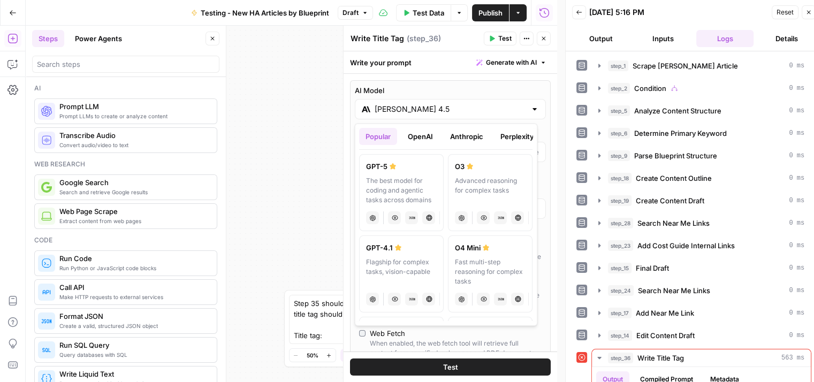
click at [405, 188] on div "The best model for coding and agentic tasks across domains" at bounding box center [401, 190] width 71 height 29
type input "GPT-5"
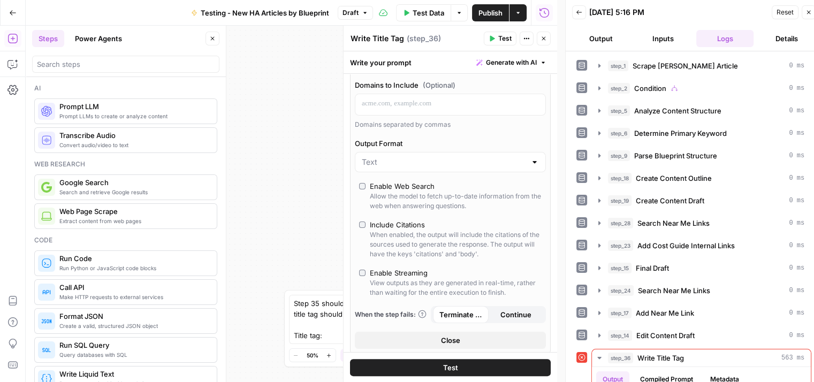
scroll to position [214, 0]
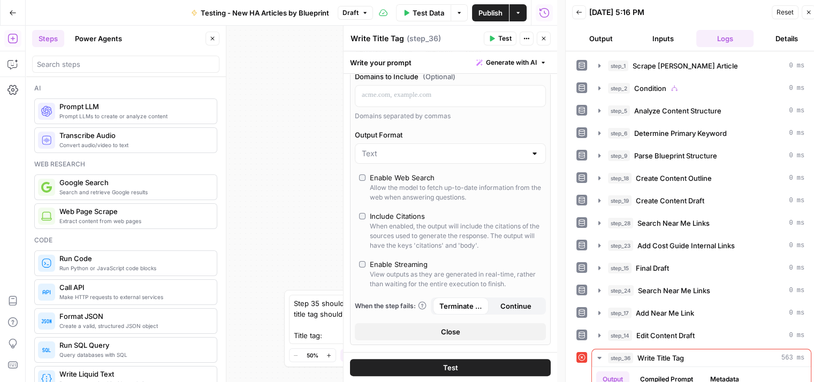
click at [500, 34] on span "Test" at bounding box center [504, 39] width 13 height 10
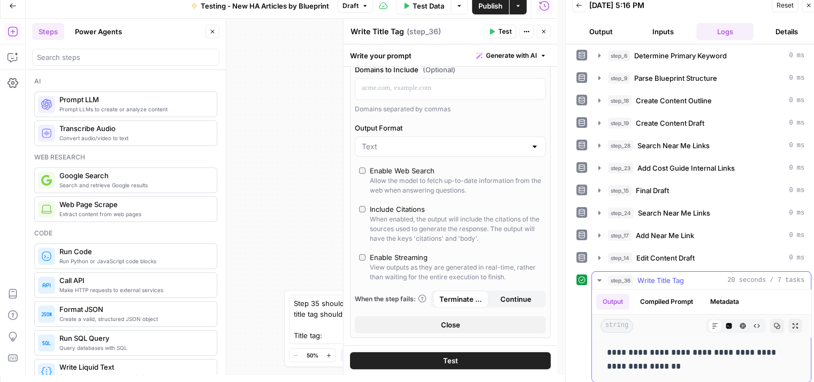
scroll to position [9, 0]
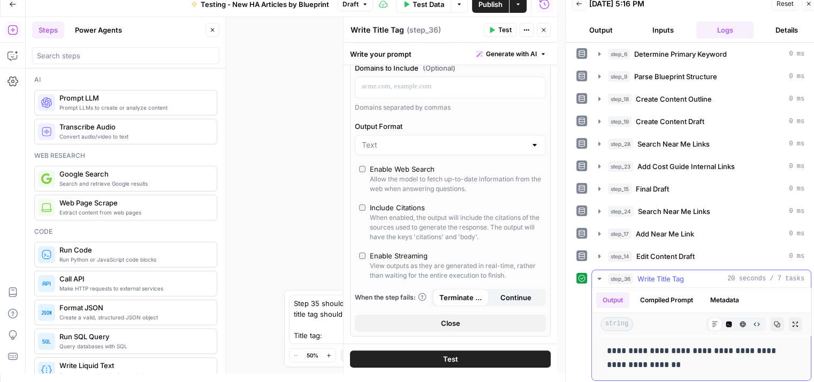
click at [593, 277] on button "step_36 Write Title Tag 20 seconds / 7 tasks" at bounding box center [701, 278] width 219 height 17
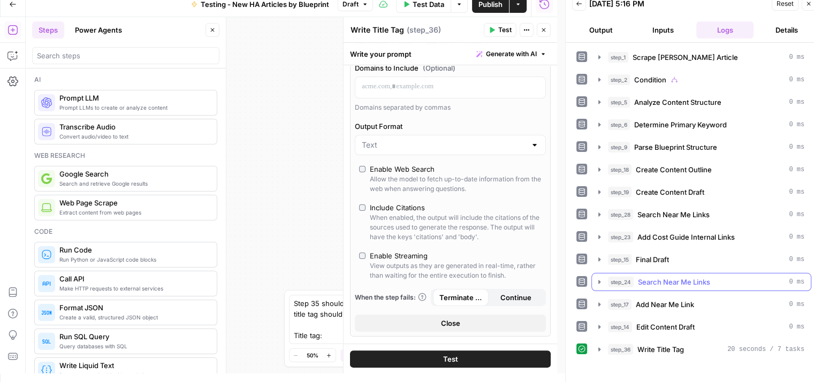
scroll to position [0, 0]
click at [486, 7] on span "Publish" at bounding box center [490, 4] width 24 height 11
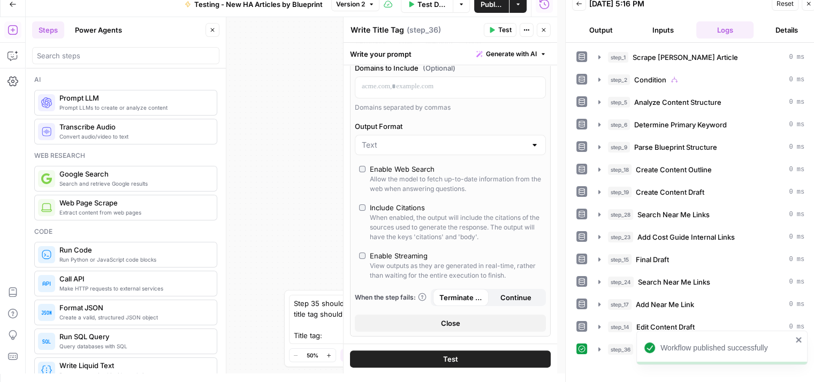
click at [805, 4] on icon "button" at bounding box center [808, 4] width 6 height 6
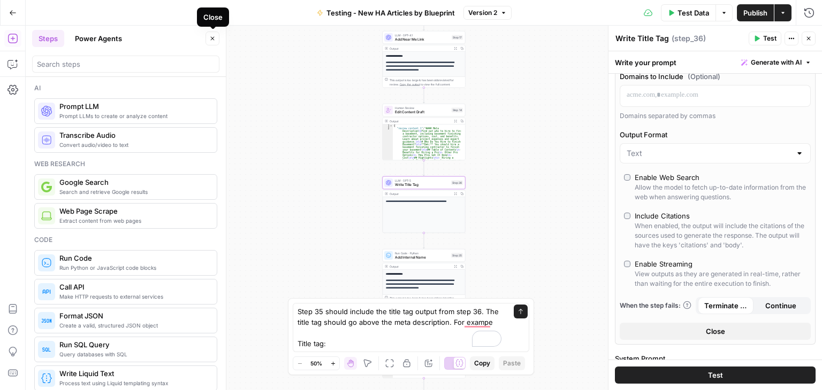
click at [210, 38] on icon "button" at bounding box center [212, 38] width 6 height 6
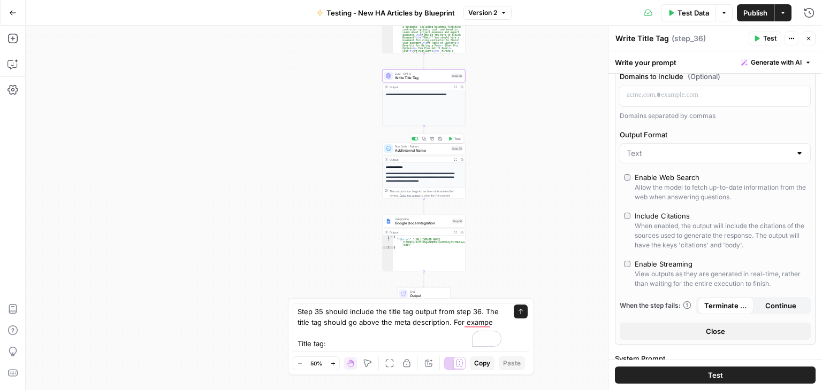
click at [451, 139] on icon "button" at bounding box center [450, 139] width 3 height 4
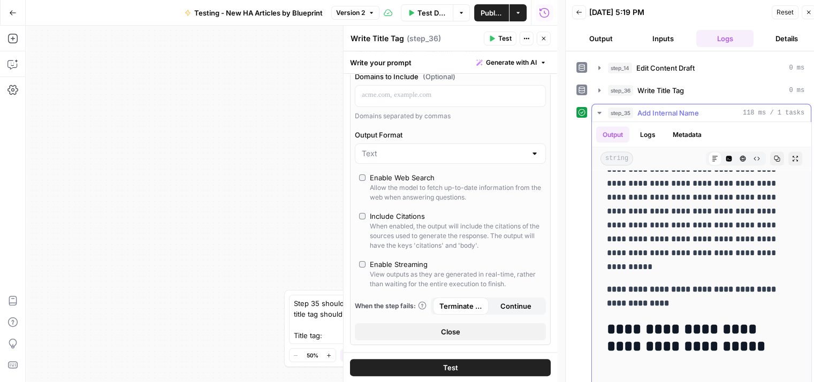
scroll to position [2342, 0]
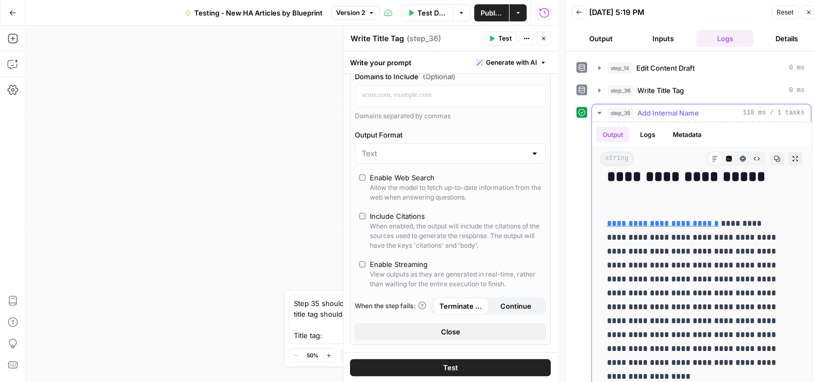
click at [599, 112] on icon "button" at bounding box center [599, 113] width 4 height 2
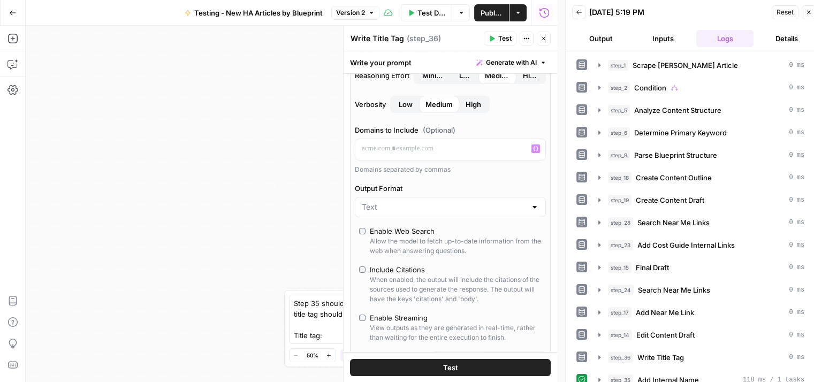
scroll to position [321, 0]
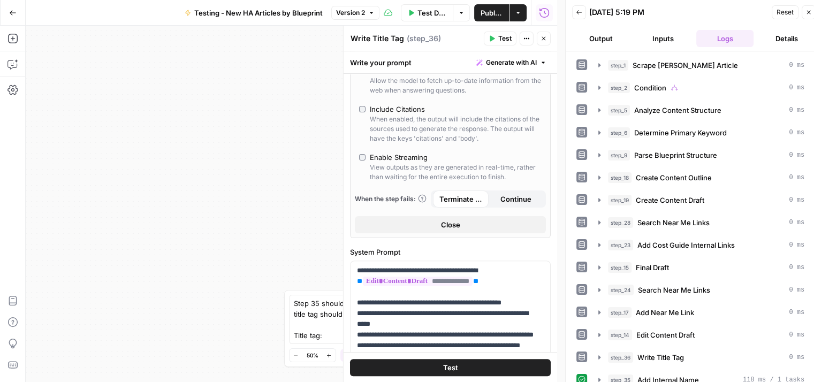
click at [541, 40] on icon "button" at bounding box center [543, 38] width 6 height 6
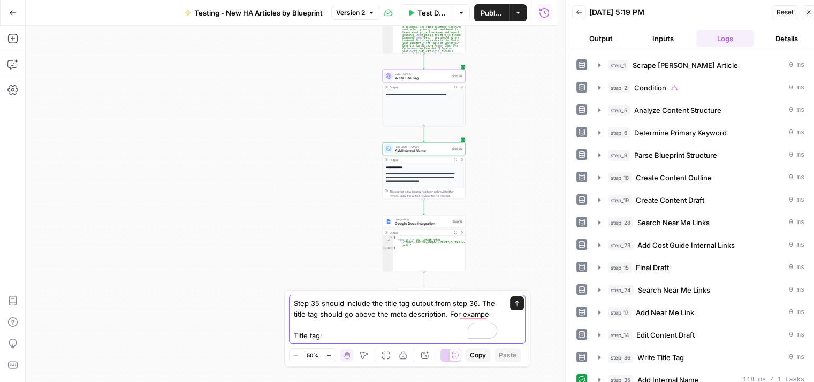
click at [331, 337] on textarea "Step 35 should include the title tag output from step 36. The title tag should …" at bounding box center [396, 319] width 205 height 43
click at [416, 75] on span "Write Title Tag" at bounding box center [422, 77] width 54 height 5
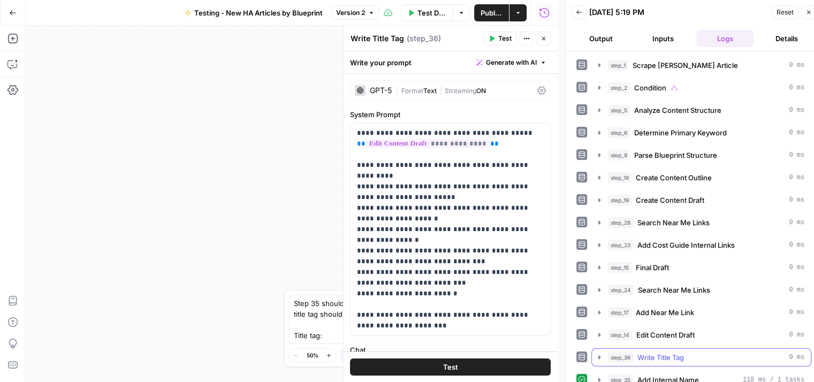
click at [598, 354] on icon "button" at bounding box center [599, 357] width 9 height 9
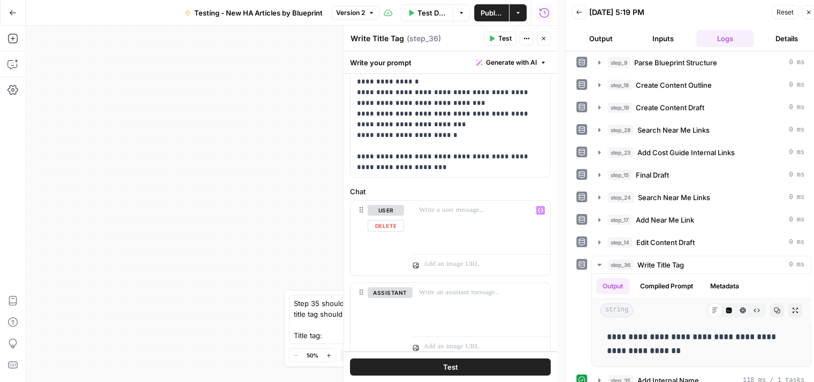
scroll to position [141, 0]
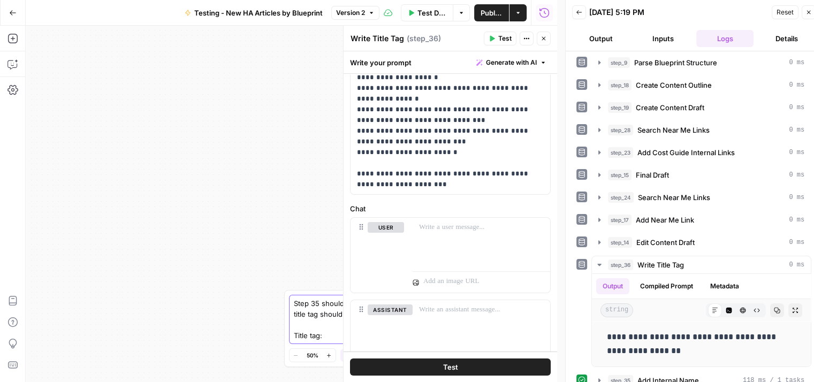
click at [359, 335] on textarea "Step 35 should include the title tag output from step 36. The title tag should …" at bounding box center [396, 319] width 205 height 43
paste textarea "Septic Tank Maintenance Checklist"
type textarea "Step 35 should include the title tag output from step 36. The title tag should …"
click at [302, 244] on div "**********" at bounding box center [291, 204] width 531 height 356
click at [544, 35] on icon "button" at bounding box center [543, 38] width 6 height 6
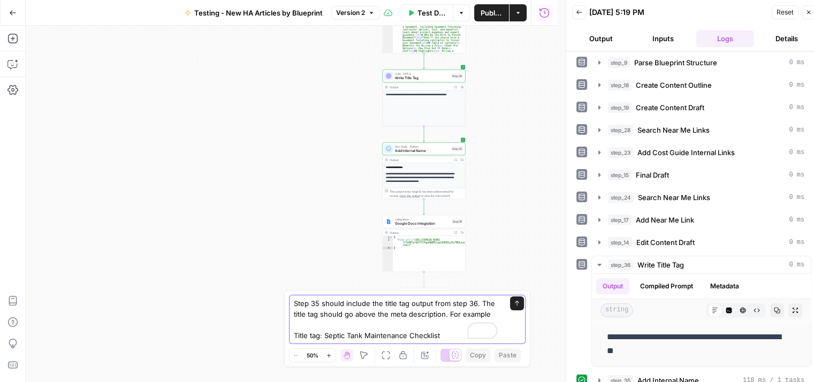
click at [517, 300] on button "Send" at bounding box center [517, 303] width 14 height 14
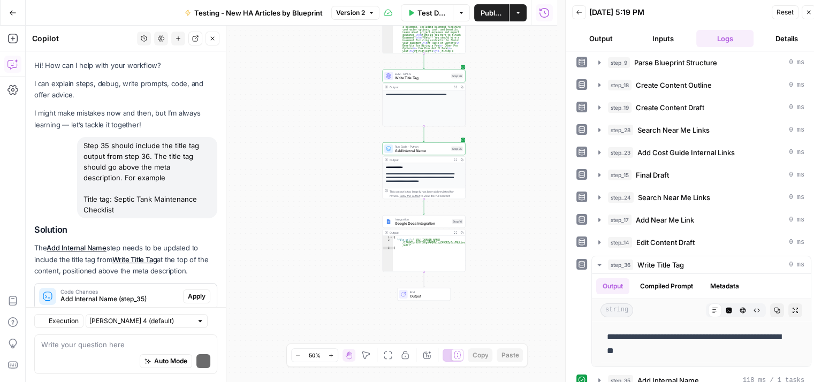
scroll to position [28, 0]
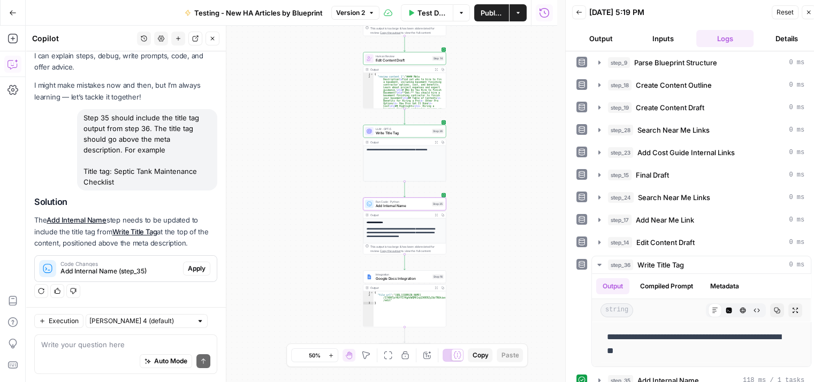
click at [184, 262] on button "Apply" at bounding box center [196, 269] width 27 height 14
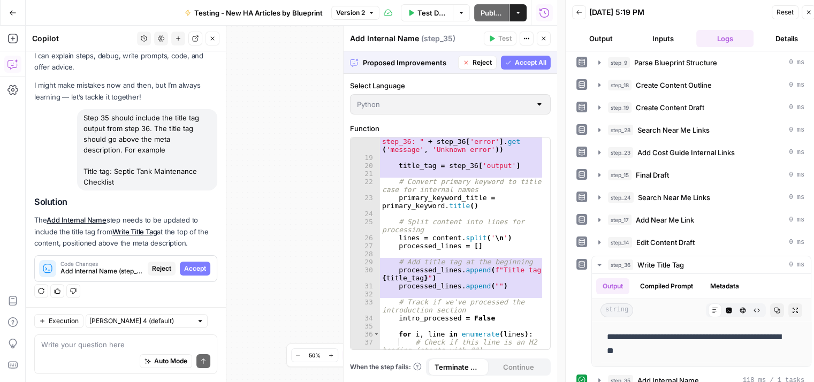
scroll to position [193, 0]
click at [534, 60] on span "Accept All" at bounding box center [531, 63] width 32 height 10
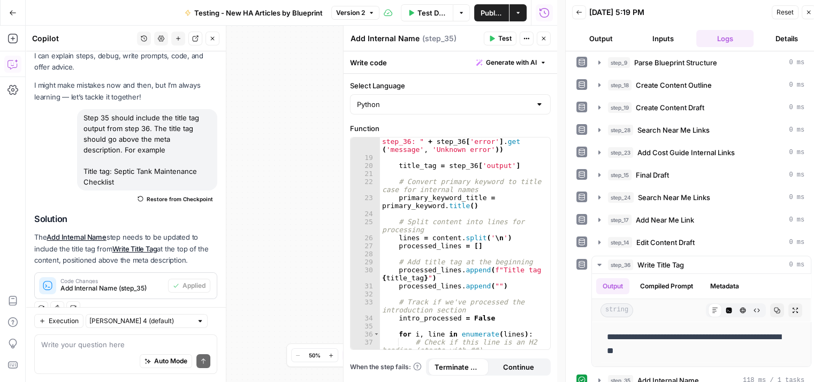
scroll to position [45, 0]
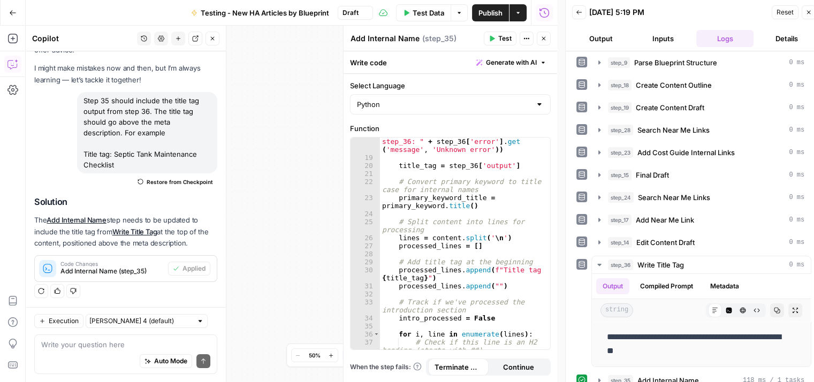
click at [508, 35] on span "Test" at bounding box center [504, 39] width 13 height 10
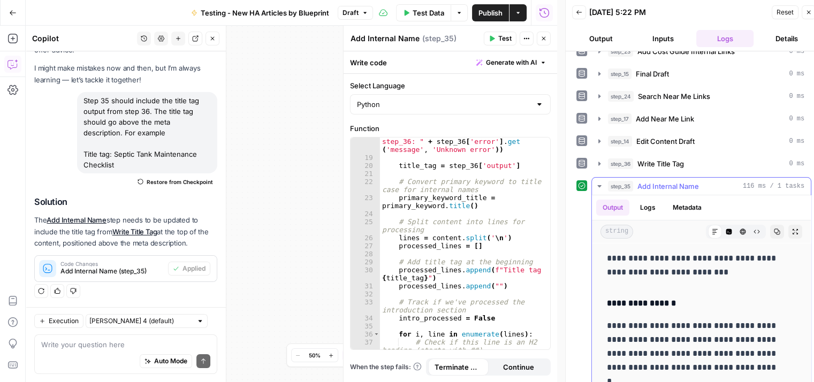
scroll to position [267, 0]
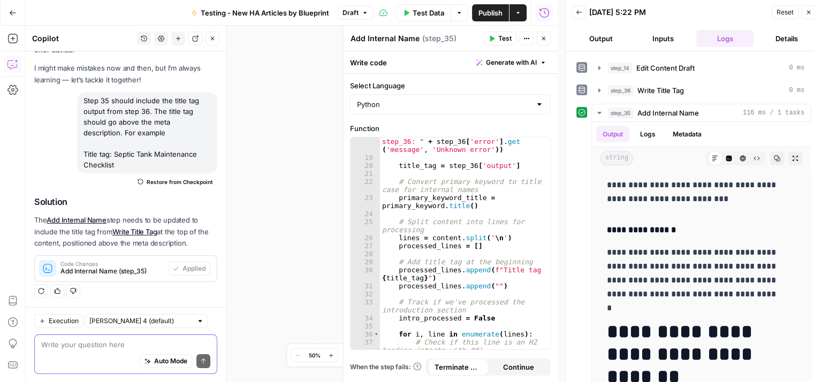
click at [121, 339] on textarea at bounding box center [125, 344] width 169 height 11
drag, startPoint x: 641, startPoint y: 180, endPoint x: 602, endPoint y: 180, distance: 39.6
copy p "**********"
click at [138, 338] on div "Write your question here Auto Mode Send" at bounding box center [125, 354] width 183 height 40
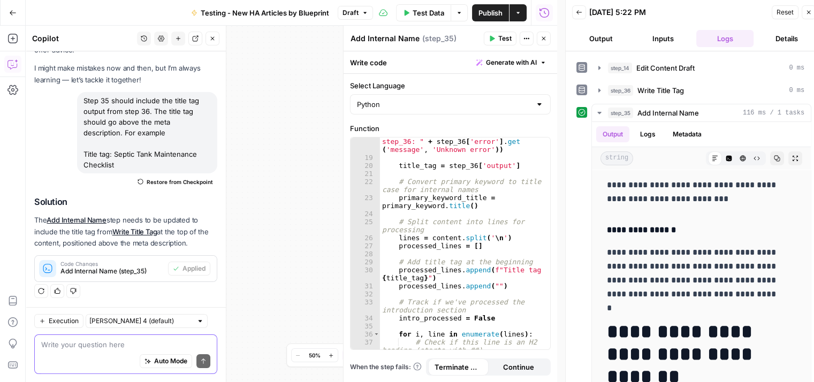
paste textarea "Title tag:"
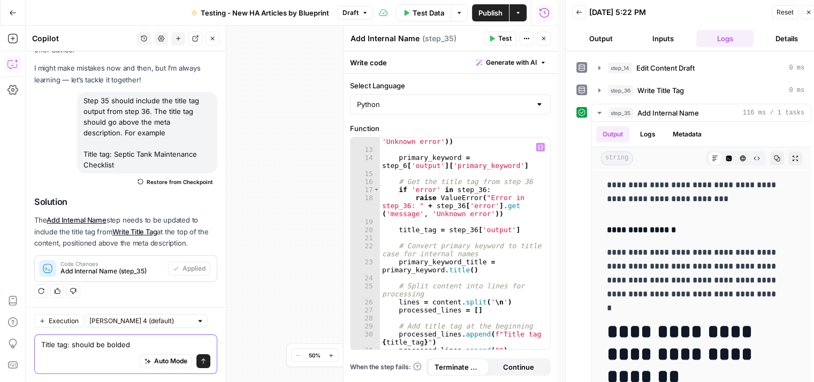
scroll to position [128, 0]
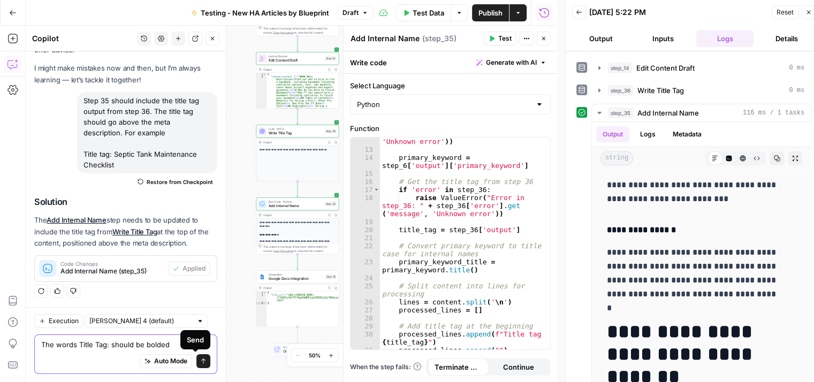
type textarea "The words Title Tag: should be bolded"
click at [200, 362] on icon "submit" at bounding box center [203, 360] width 6 height 6
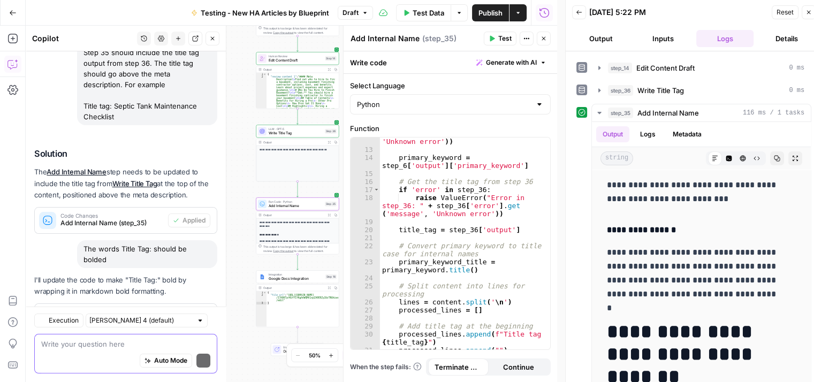
scroll to position [141, 0]
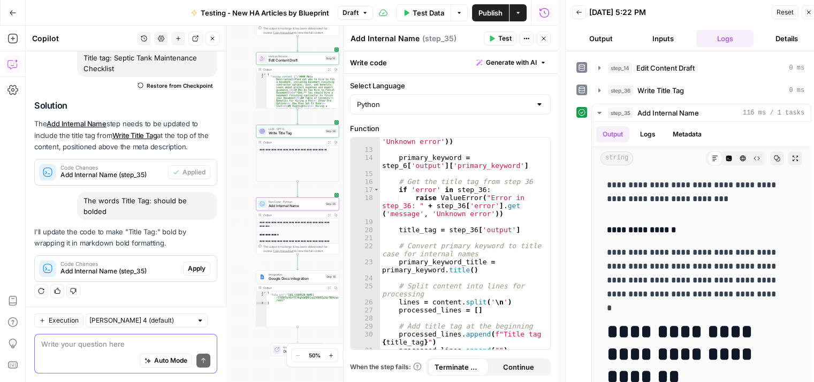
click at [194, 266] on span "Apply" at bounding box center [197, 269] width 18 height 10
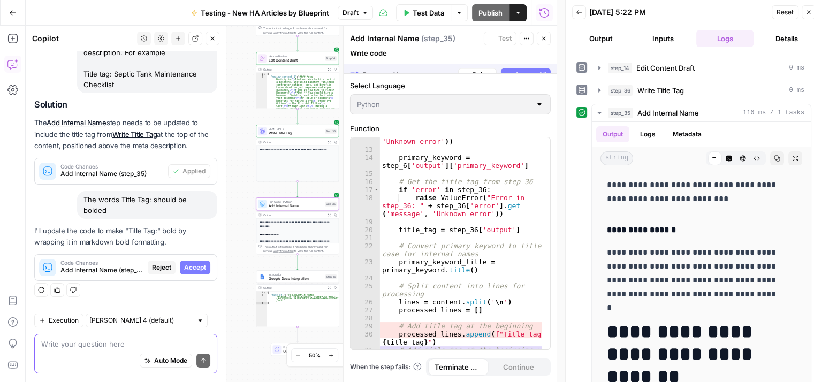
scroll to position [124, 0]
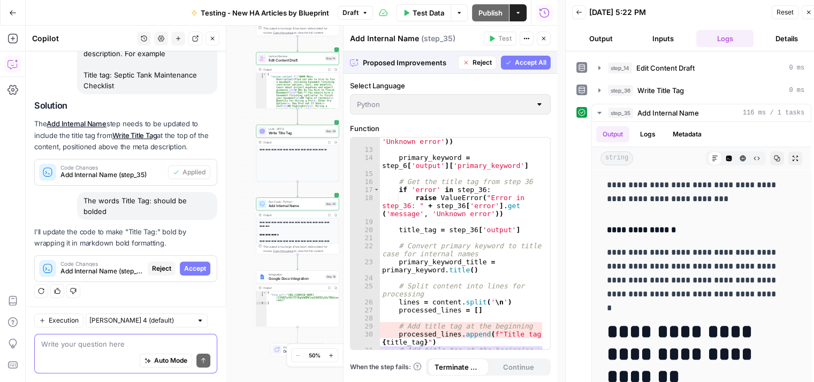
click at [520, 59] on span "Accept All" at bounding box center [531, 63] width 32 height 10
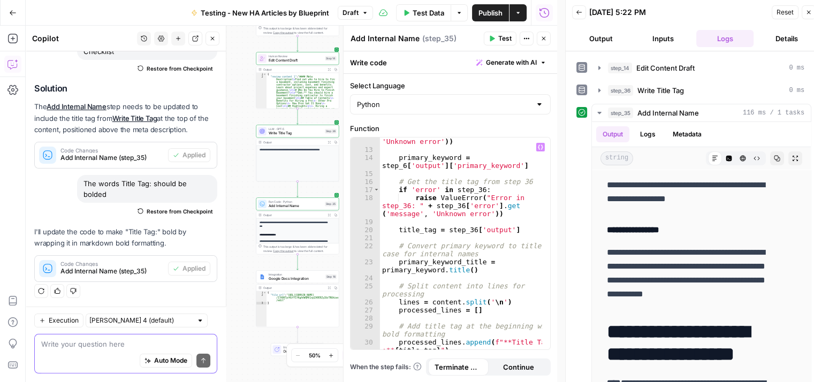
scroll to position [160, 0]
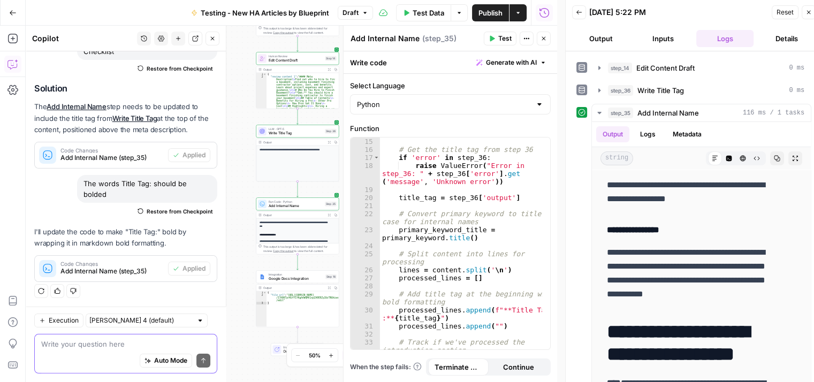
click at [502, 35] on span "Test" at bounding box center [504, 39] width 13 height 10
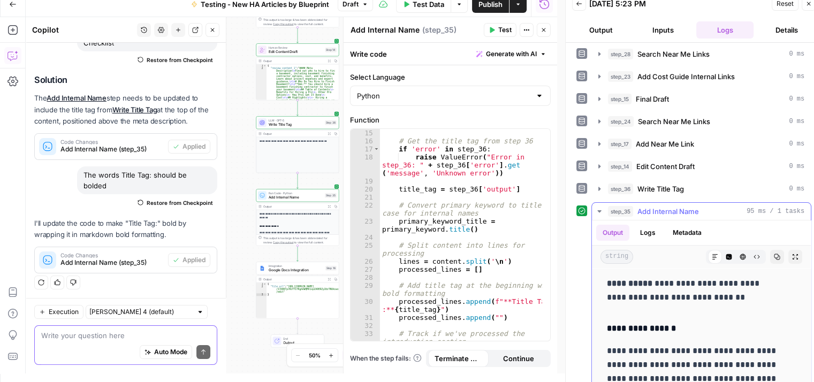
scroll to position [27, 0]
click at [807, 5] on icon "button" at bounding box center [808, 4] width 6 height 6
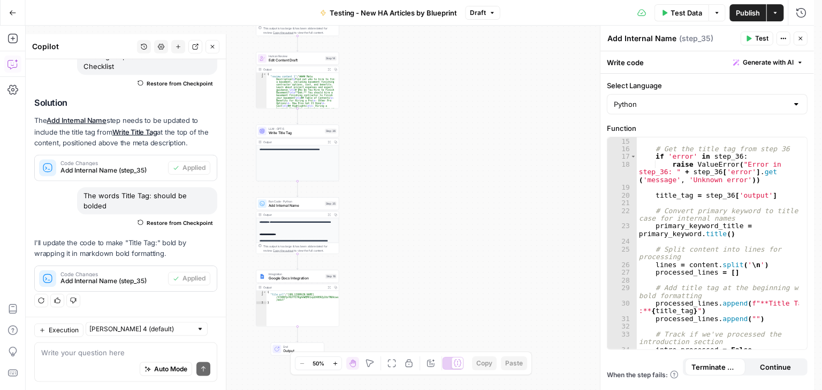
scroll to position [150, 0]
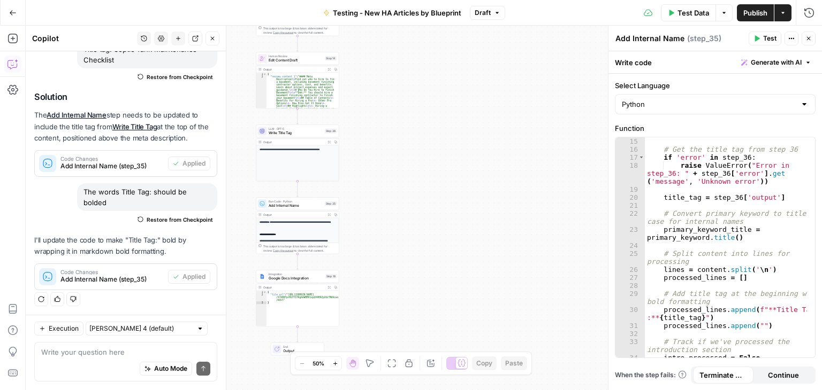
click at [747, 11] on span "Publish" at bounding box center [755, 12] width 24 height 11
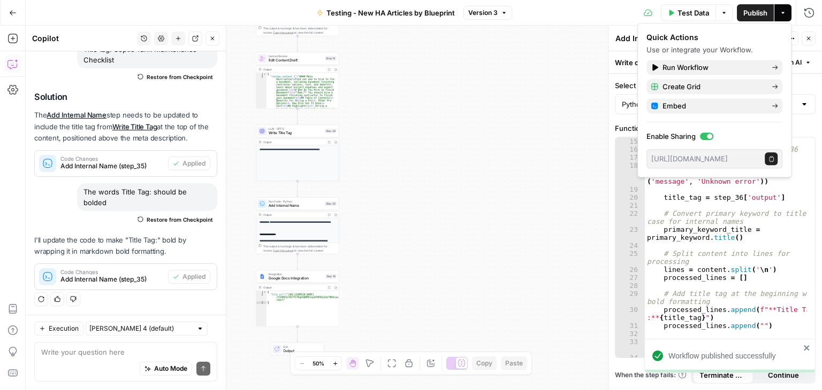
click at [807, 36] on icon "button" at bounding box center [808, 38] width 6 height 6
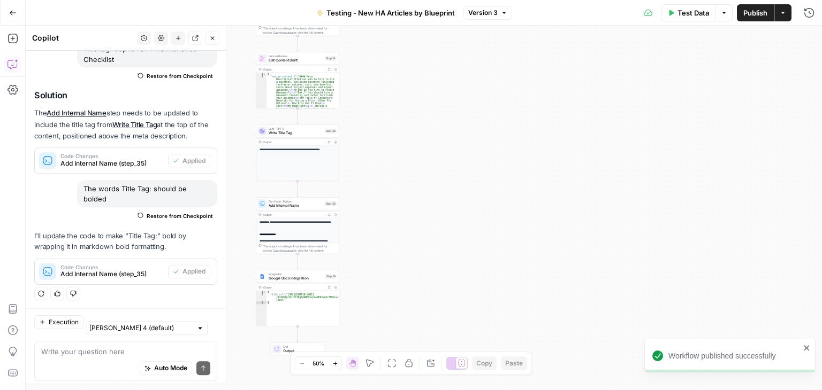
scroll to position [150, 0]
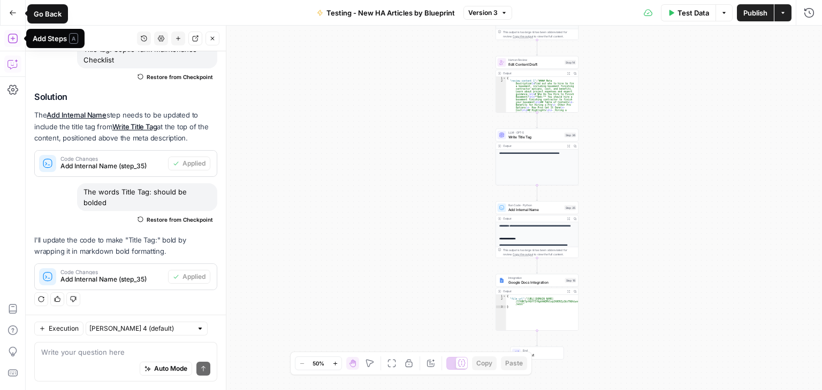
click at [13, 19] on button "Go Back" at bounding box center [12, 12] width 19 height 19
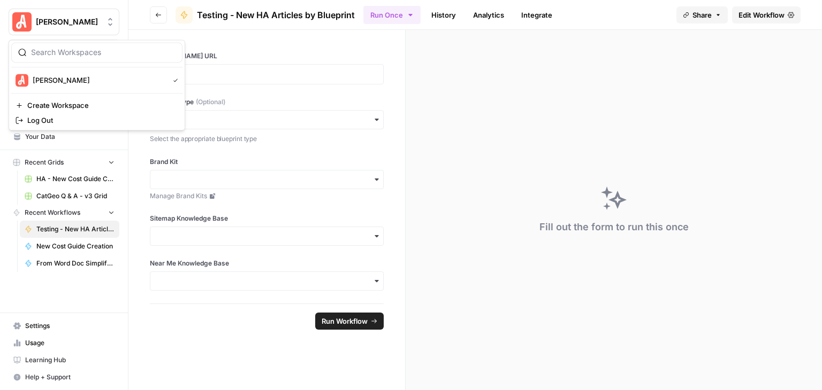
click at [56, 27] on button "[PERSON_NAME]" at bounding box center [64, 22] width 111 height 27
click at [73, 116] on span "Log Out" at bounding box center [100, 120] width 147 height 11
